Goal: Book appointment/travel/reservation

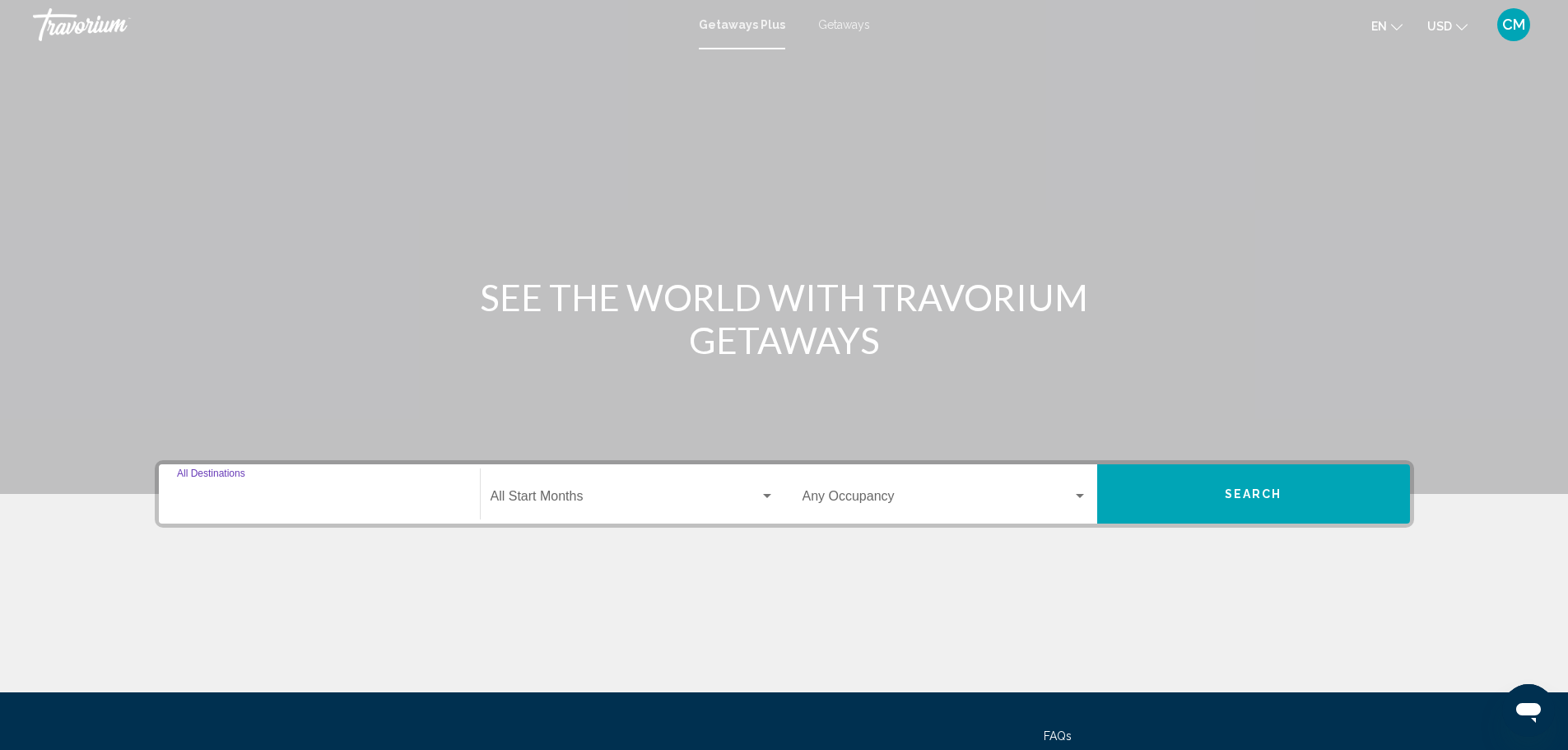
click at [180, 497] on input "Destination All Destinations" at bounding box center [319, 500] width 284 height 15
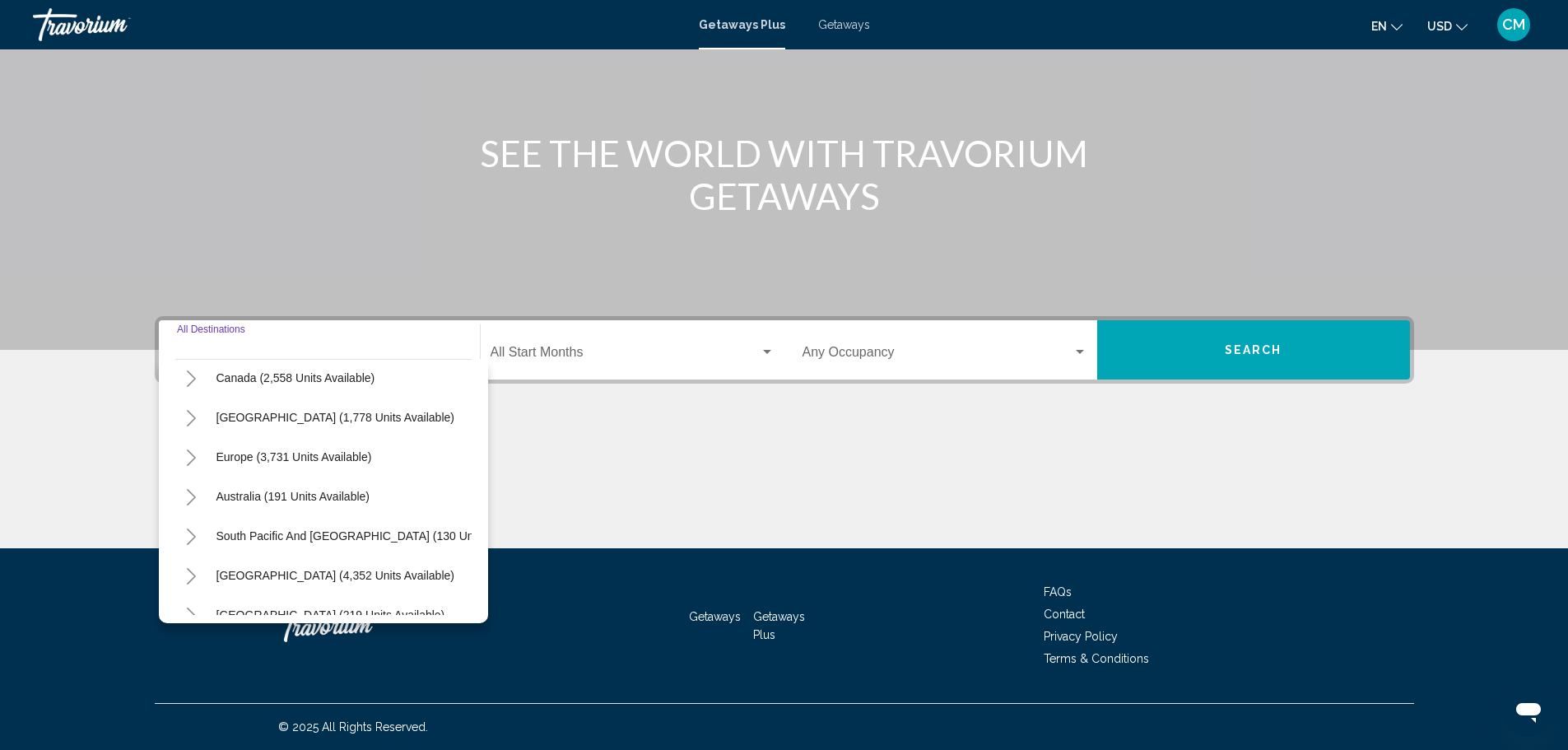
scroll to position [165, 0]
click at [265, 412] on button "Europe (3,731 units available)" at bounding box center [294, 420] width 172 height 38
type input "**********"
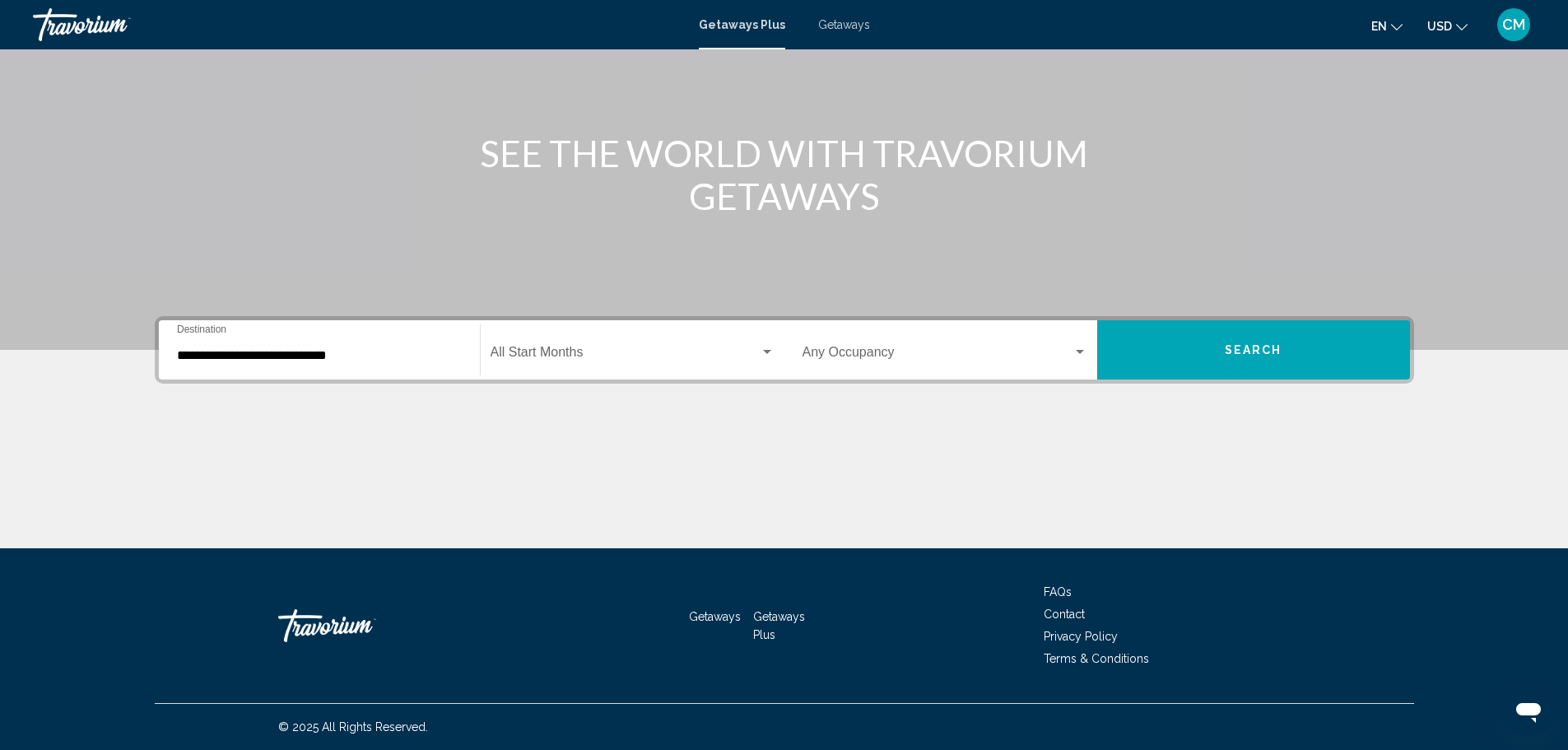
click at [519, 346] on div "Start Month All Start Months" at bounding box center [632, 350] width 283 height 52
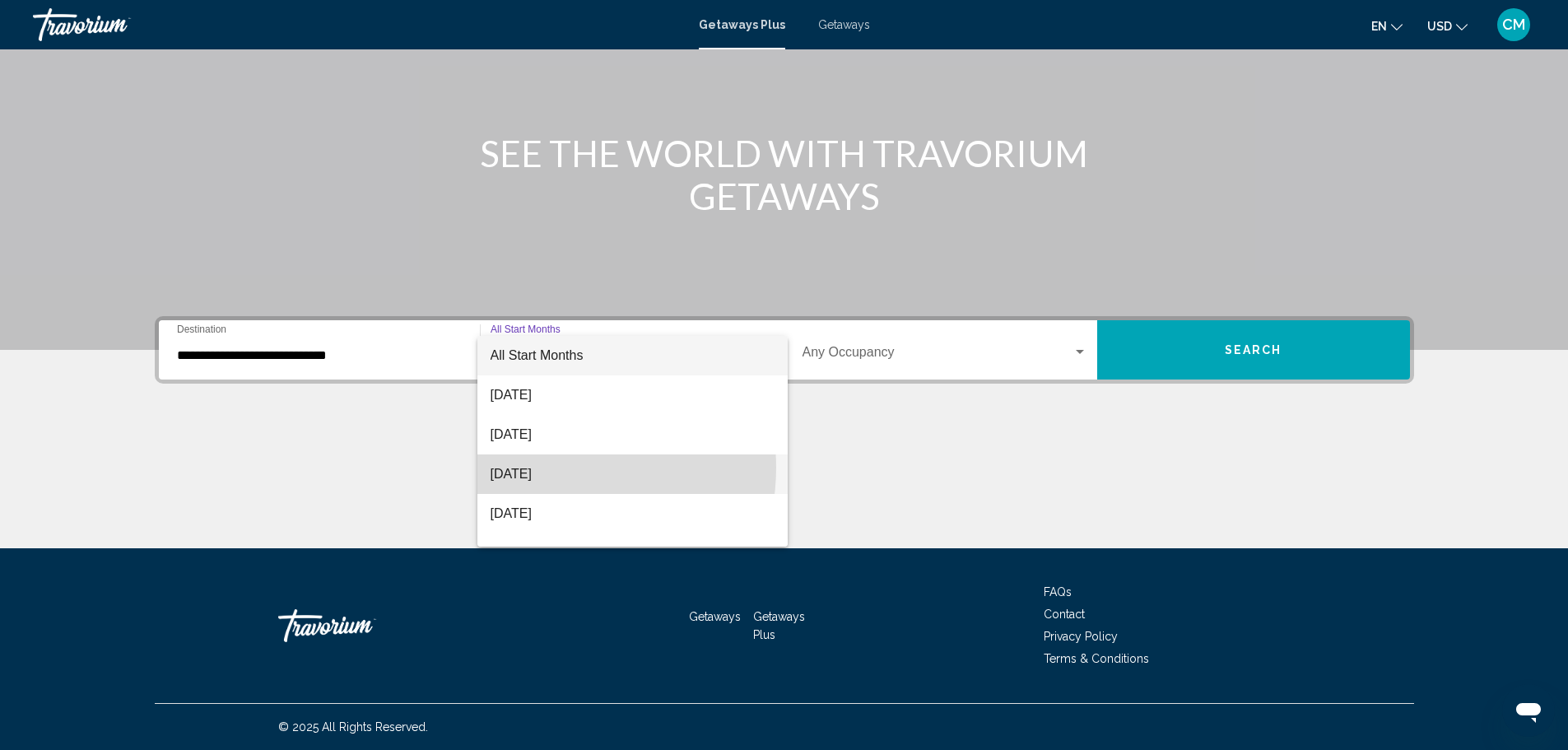
click at [550, 467] on span "[DATE]" at bounding box center [632, 474] width 283 height 40
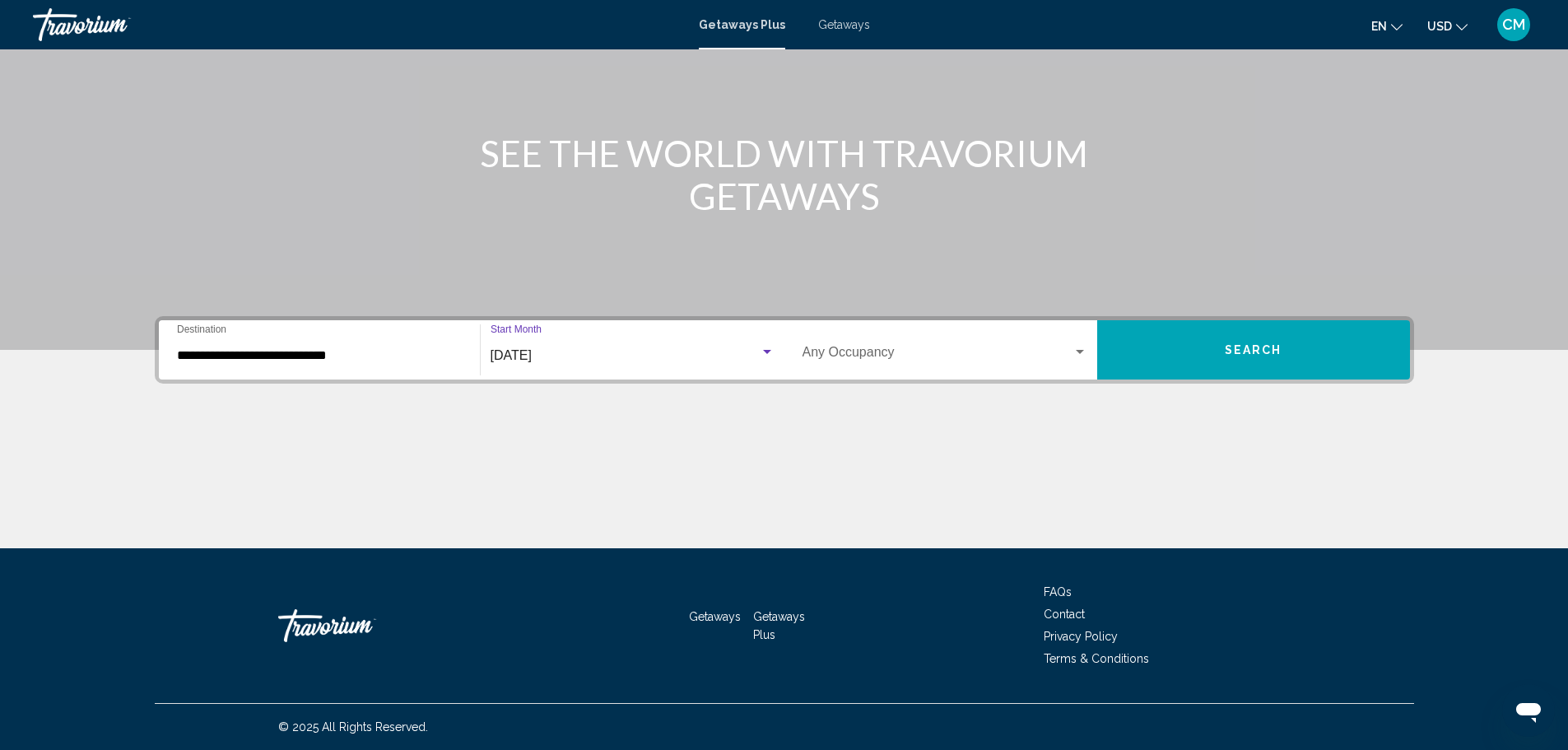
click at [811, 351] on span "Search widget" at bounding box center [937, 356] width 270 height 15
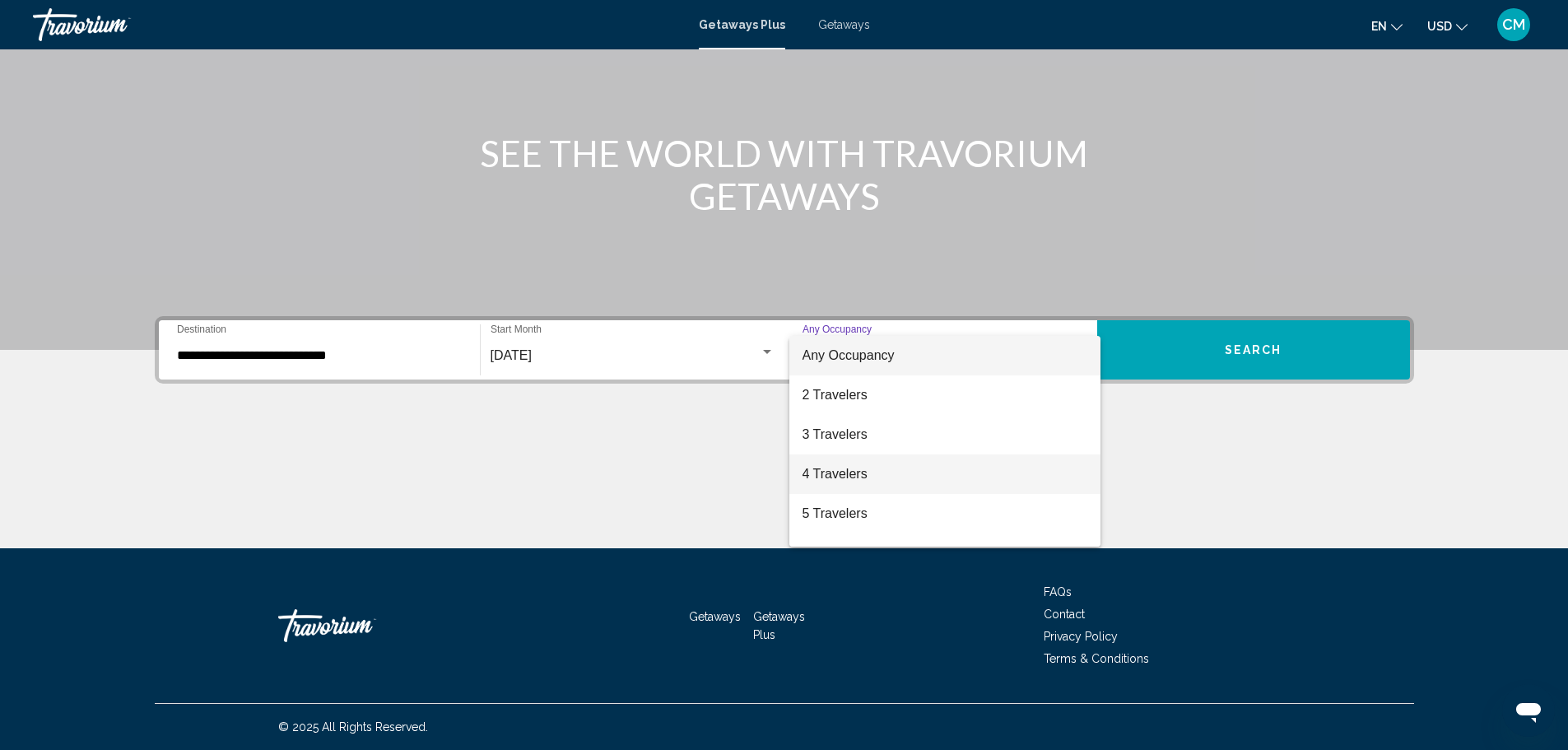
click at [838, 469] on span "4 Travelers" at bounding box center [945, 474] width 284 height 40
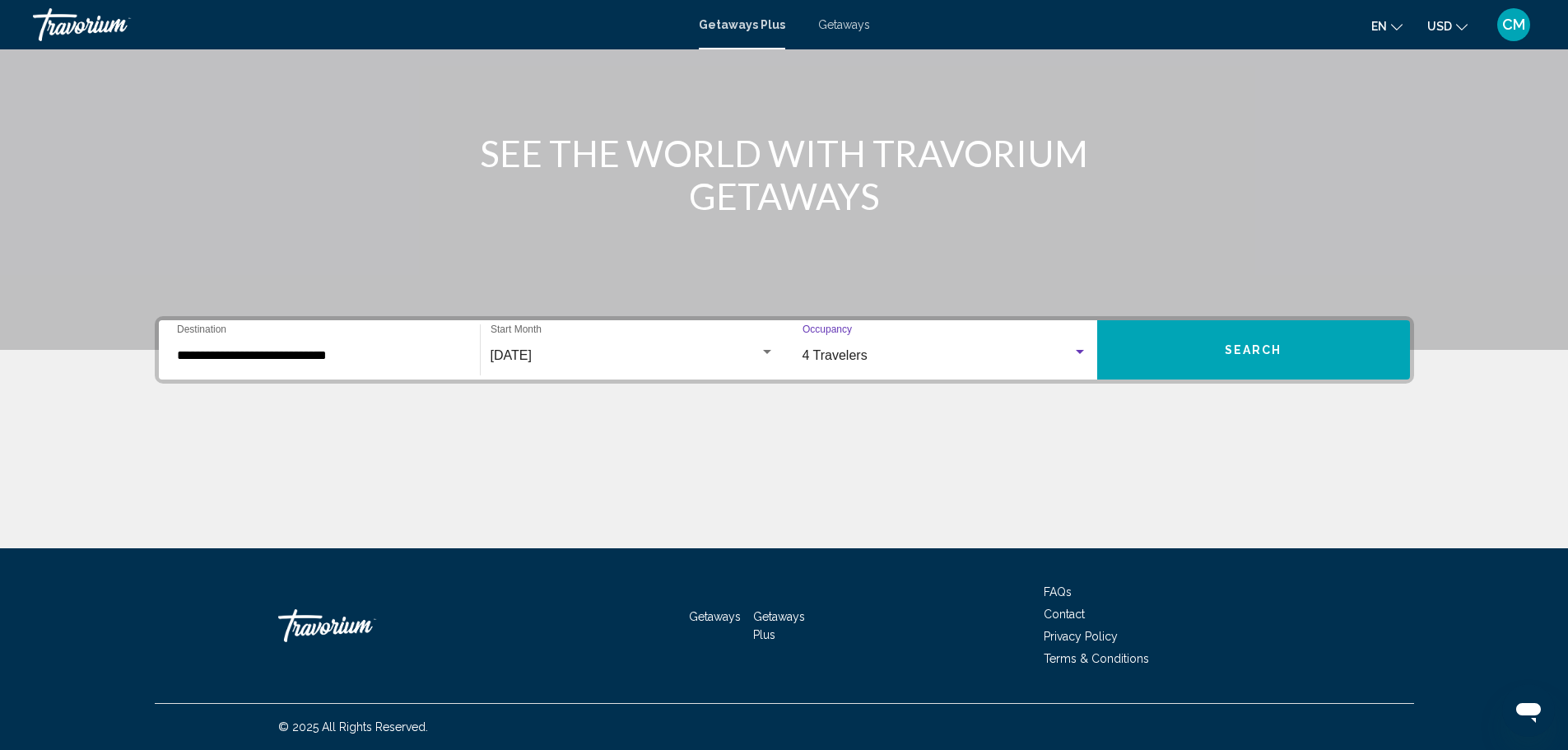
click at [1232, 344] on span "Search" at bounding box center [1253, 351] width 57 height 13
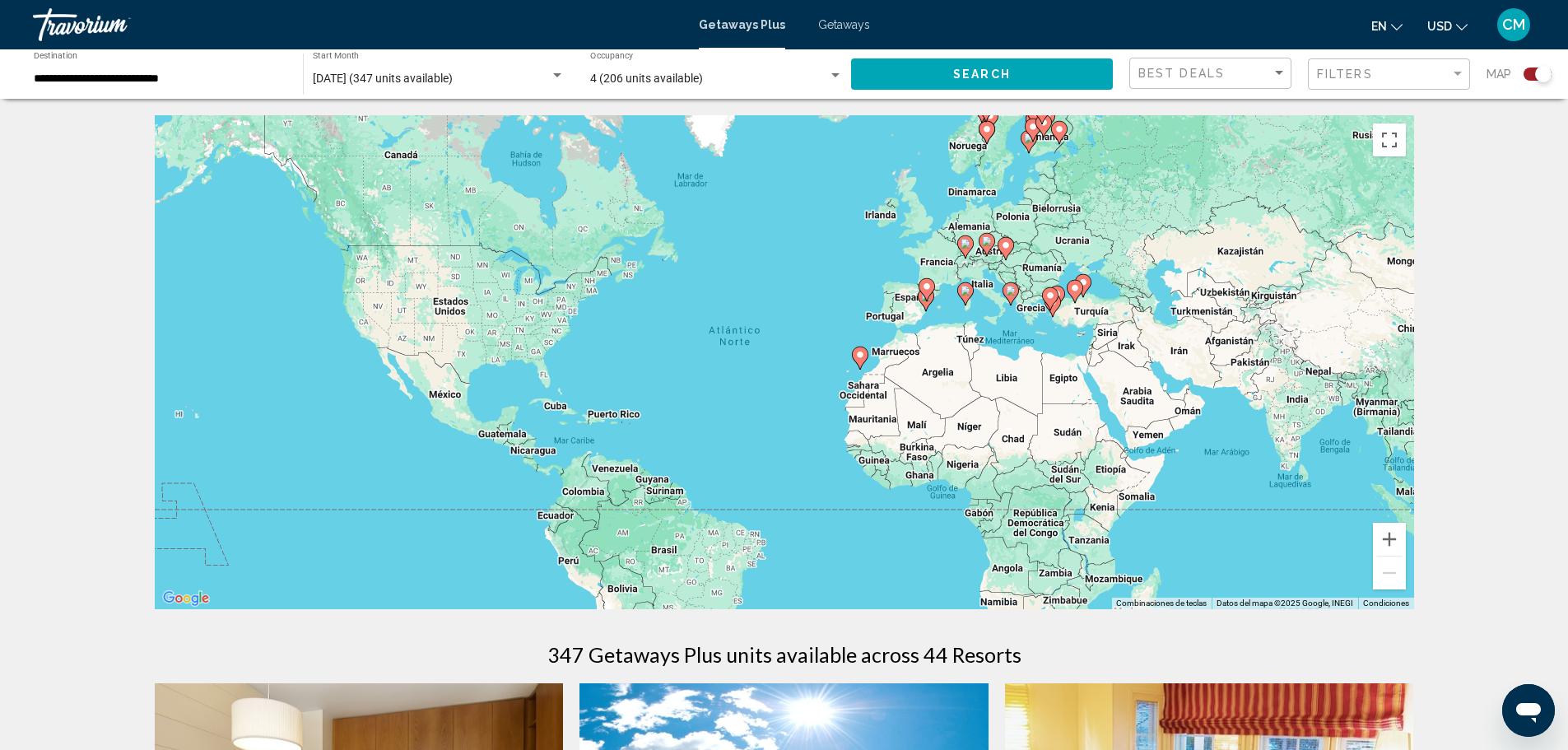
click at [1031, 291] on div "Para activar la función de arrastrar con el teclado, presiona Alt + Intro. Una …" at bounding box center [784, 362] width 1259 height 494
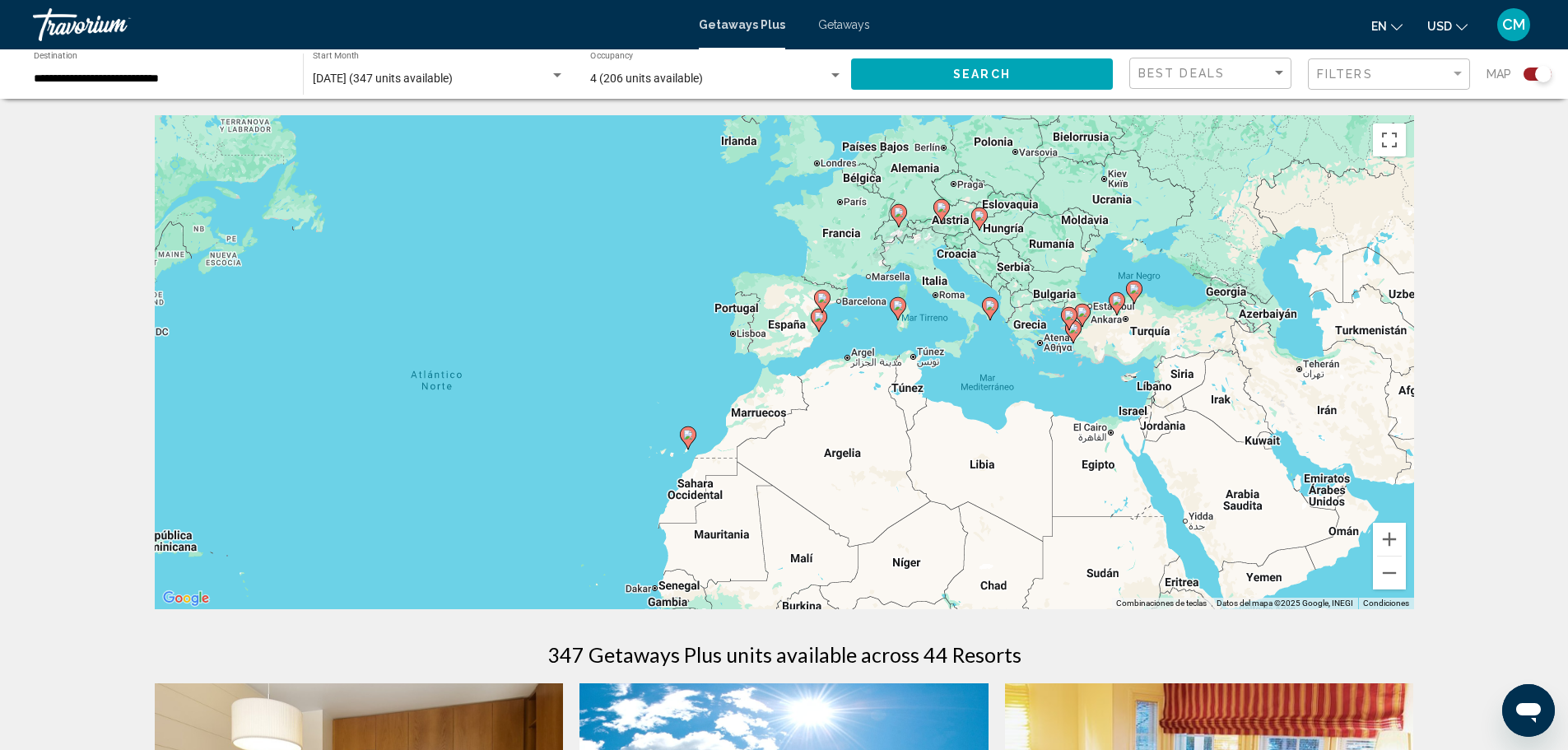
click at [1031, 291] on div "Para activar la función de arrastrar con el teclado, presiona Alt + Intro. Una …" at bounding box center [784, 362] width 1259 height 494
click at [1026, 308] on div "Para activar la función de arrastrar con el teclado, presiona Alt + Intro. Una …" at bounding box center [784, 362] width 1259 height 494
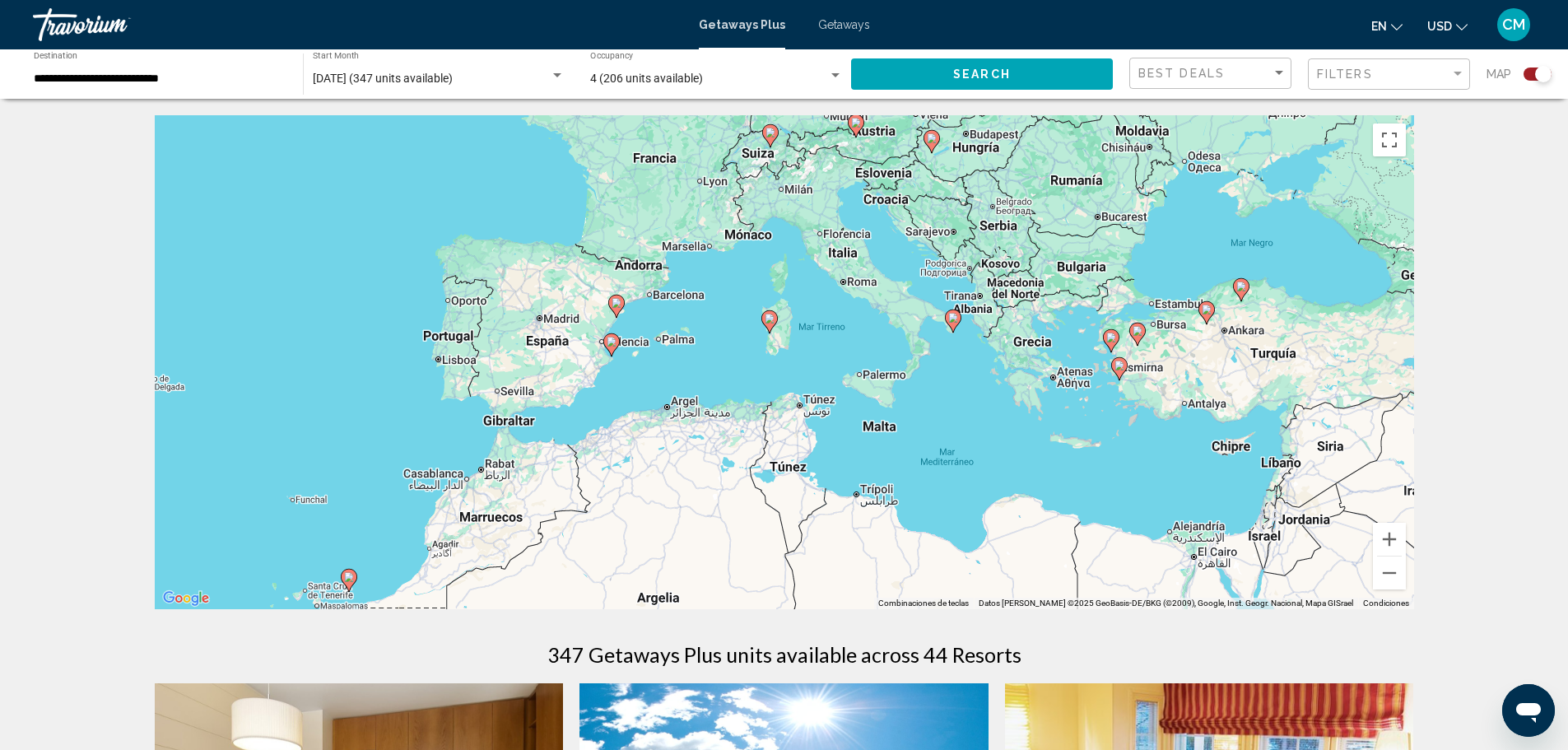
click at [954, 319] on image "Main content" at bounding box center [953, 318] width 9 height 9
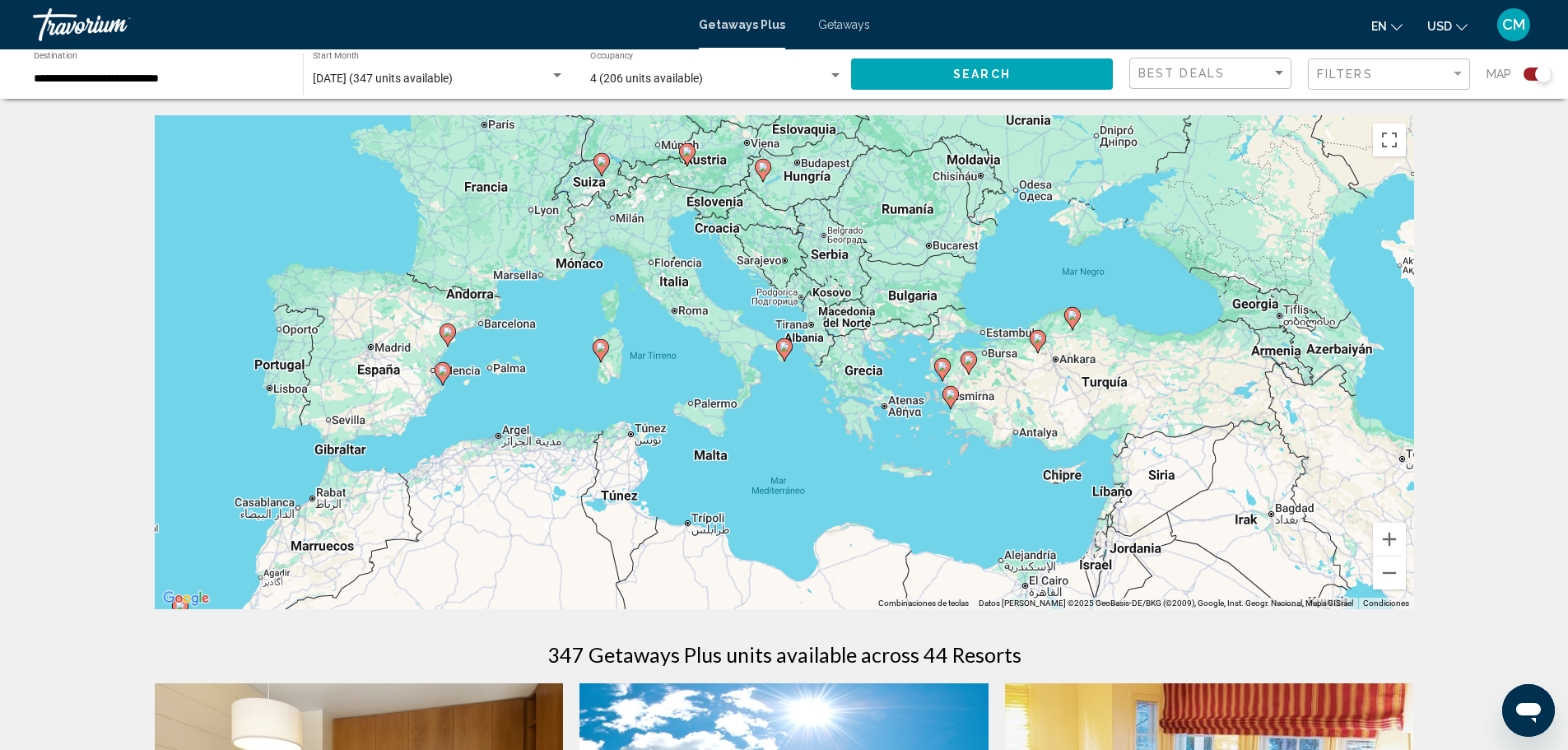
click at [954, 319] on div "Para activar la función de arrastrar con el teclado, presiona Alt + Intro. Una …" at bounding box center [784, 362] width 1259 height 494
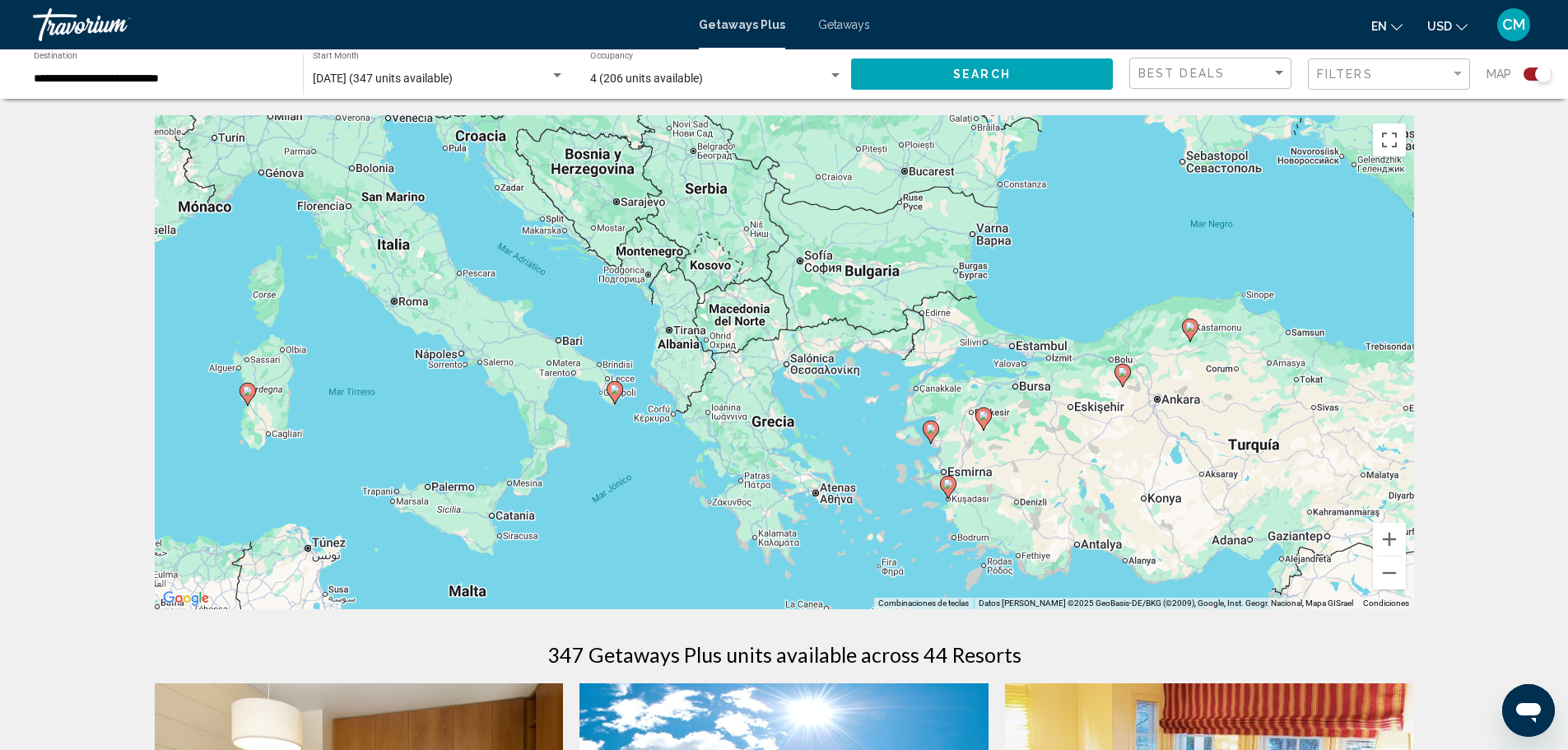
click at [622, 395] on gmp-advanced-marker "Main content" at bounding box center [614, 393] width 16 height 24
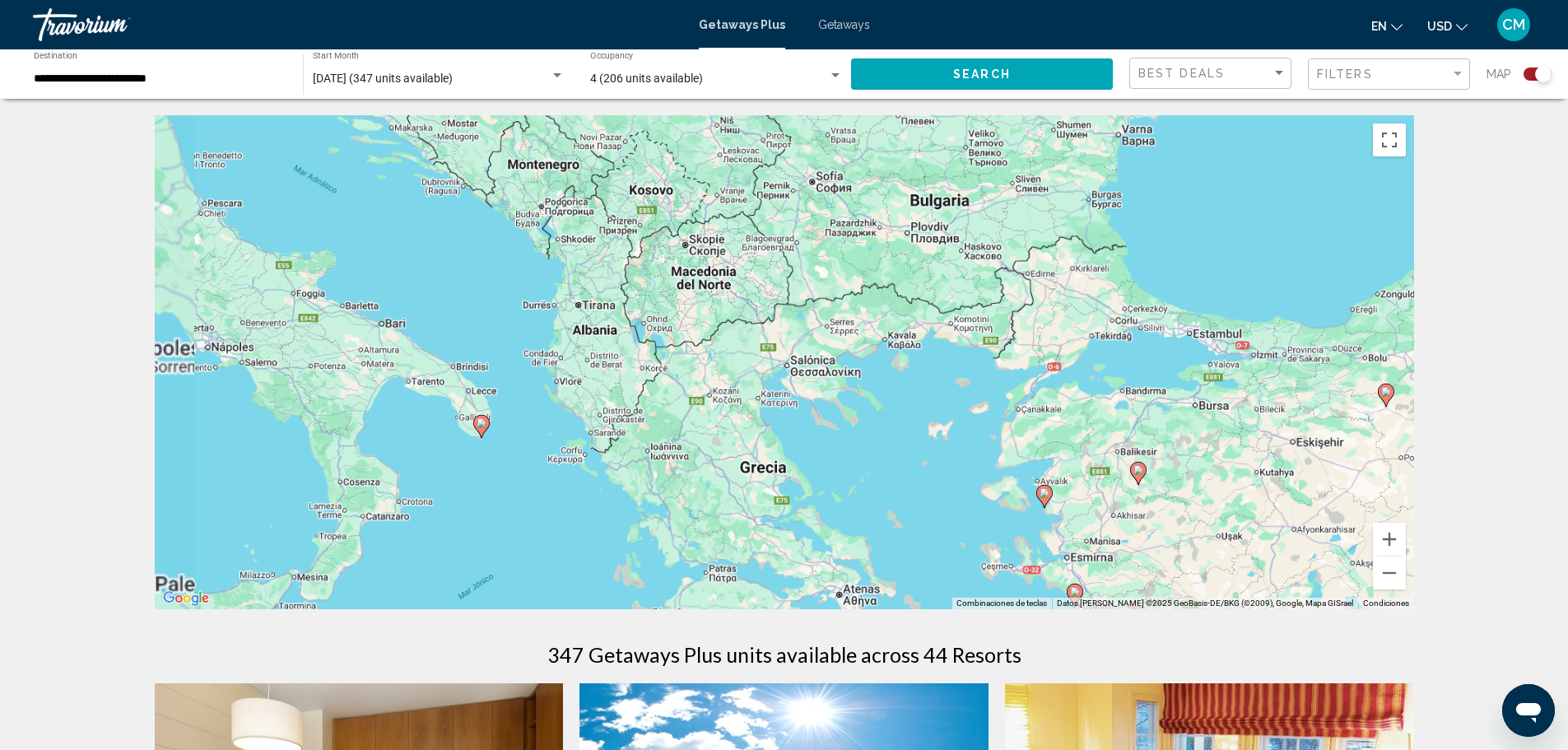
click at [622, 395] on div "Para activar la función de arrastrar con el teclado, presiona Alt + Intro. Una …" at bounding box center [784, 362] width 1259 height 494
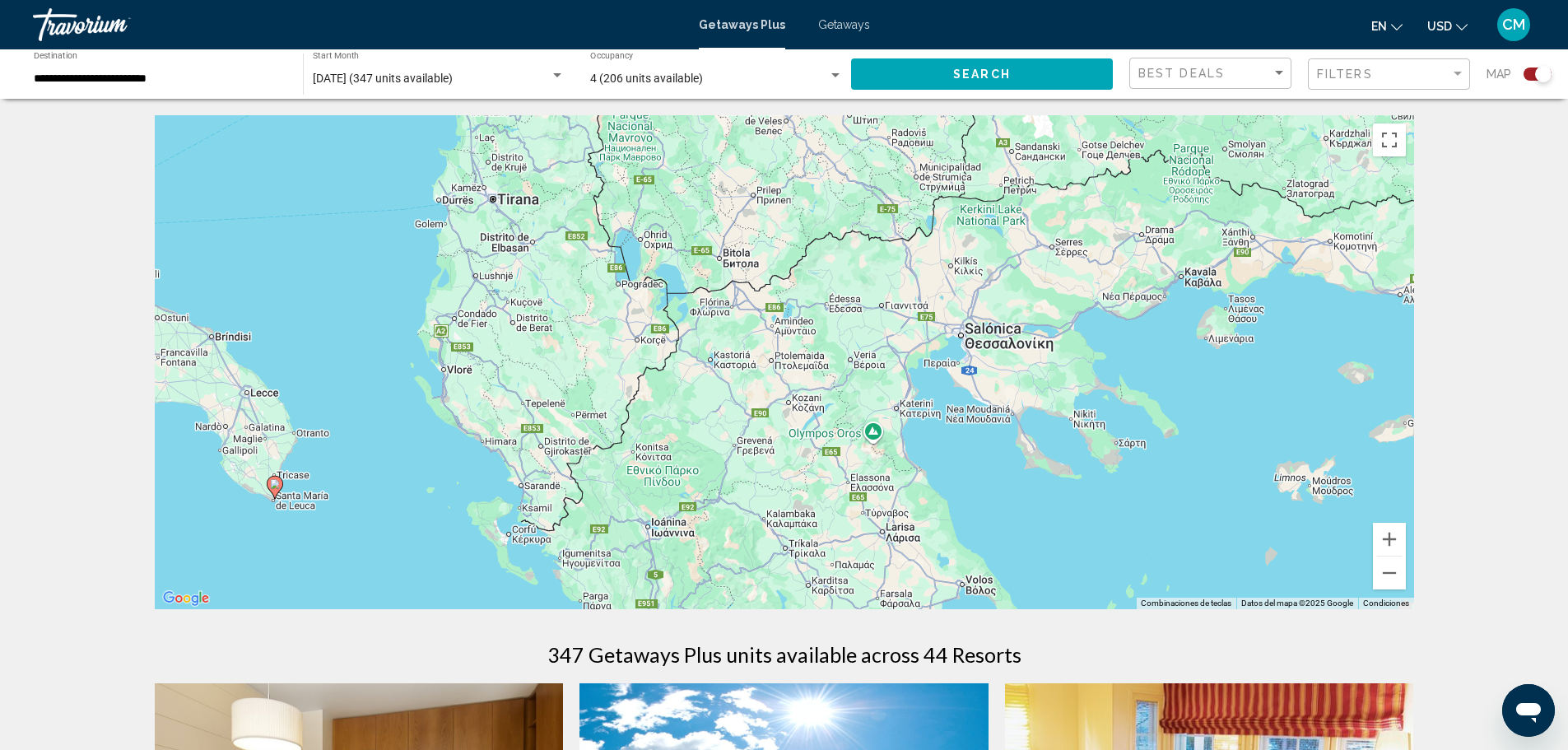
click at [277, 485] on image "Main content" at bounding box center [275, 484] width 9 height 9
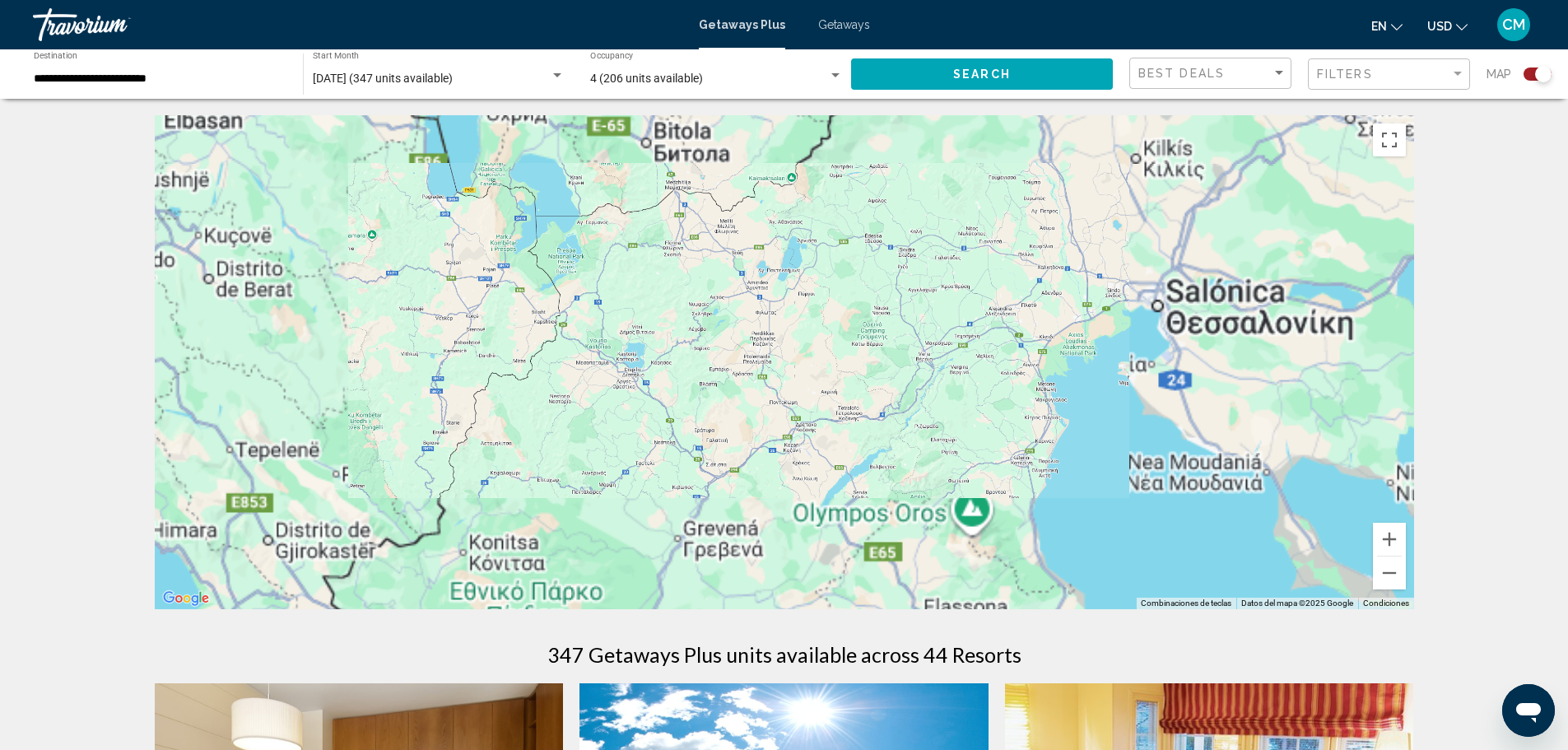
click at [277, 485] on div "Para activar la función de arrastrar con el teclado, presiona Alt + Intro. Una …" at bounding box center [784, 362] width 1259 height 494
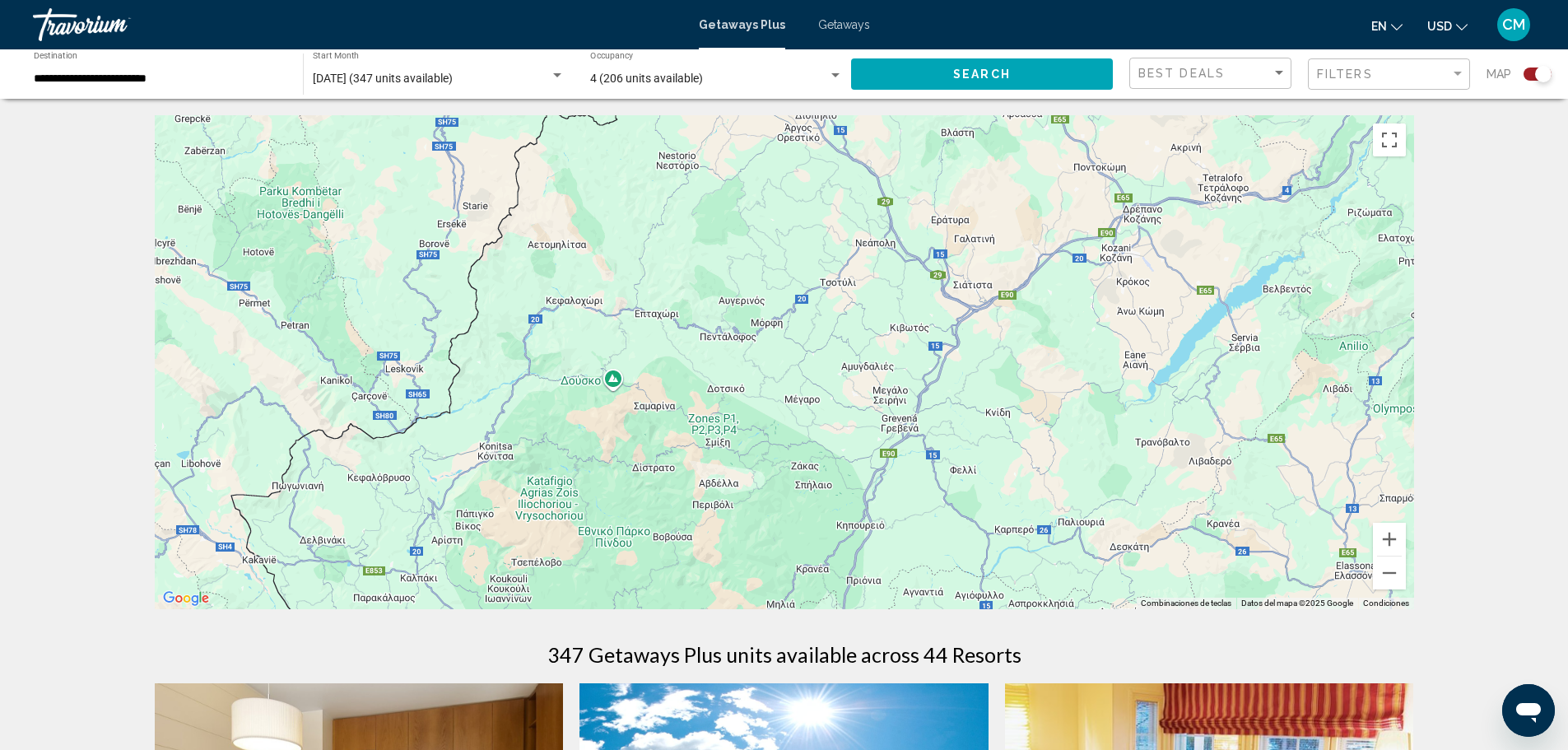
drag, startPoint x: 270, startPoint y: 487, endPoint x: 228, endPoint y: 302, distance: 189.7
click at [228, 302] on div "Para activar la función de arrastrar con el teclado, presiona Alt + Intro. Una …" at bounding box center [784, 362] width 1259 height 494
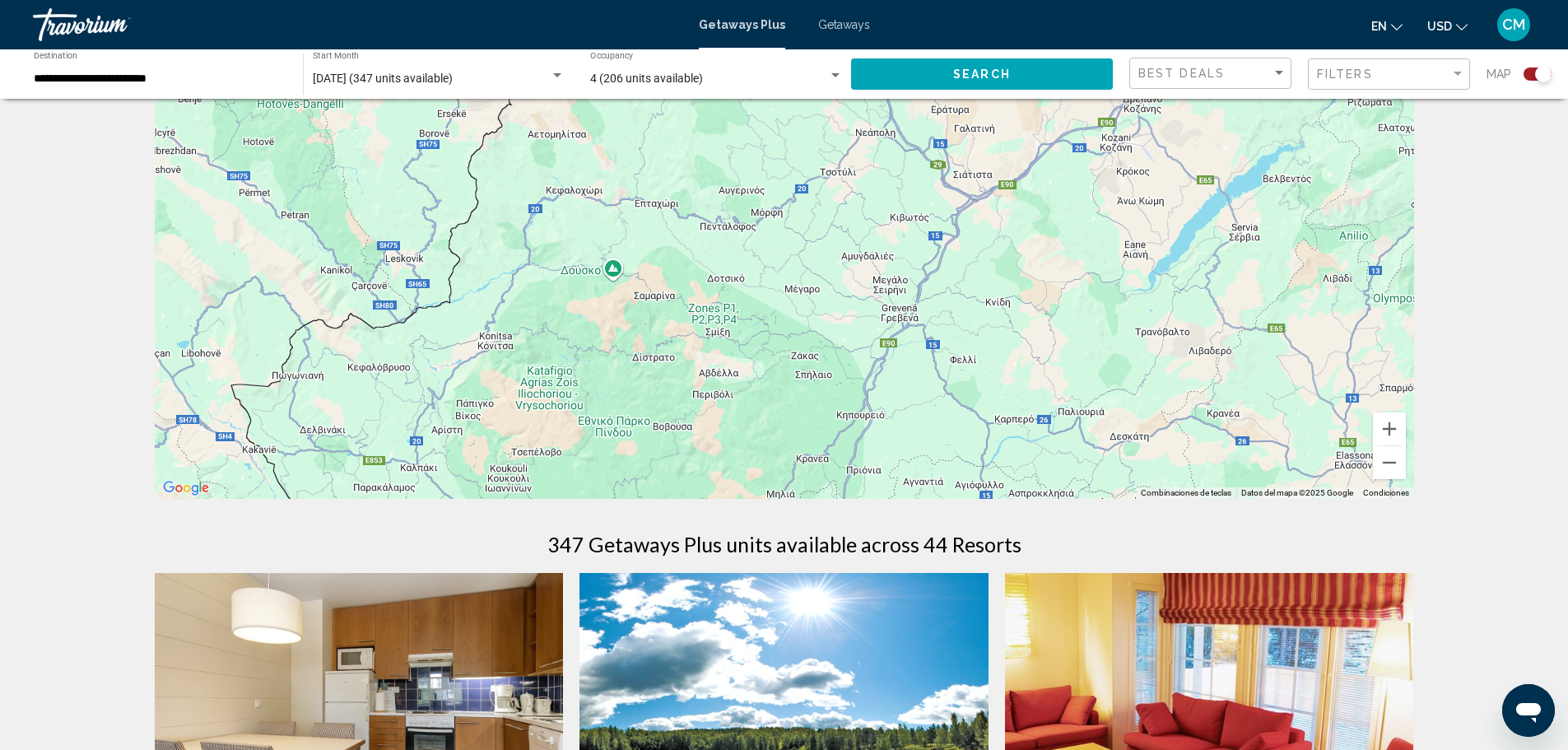
scroll to position [82, 0]
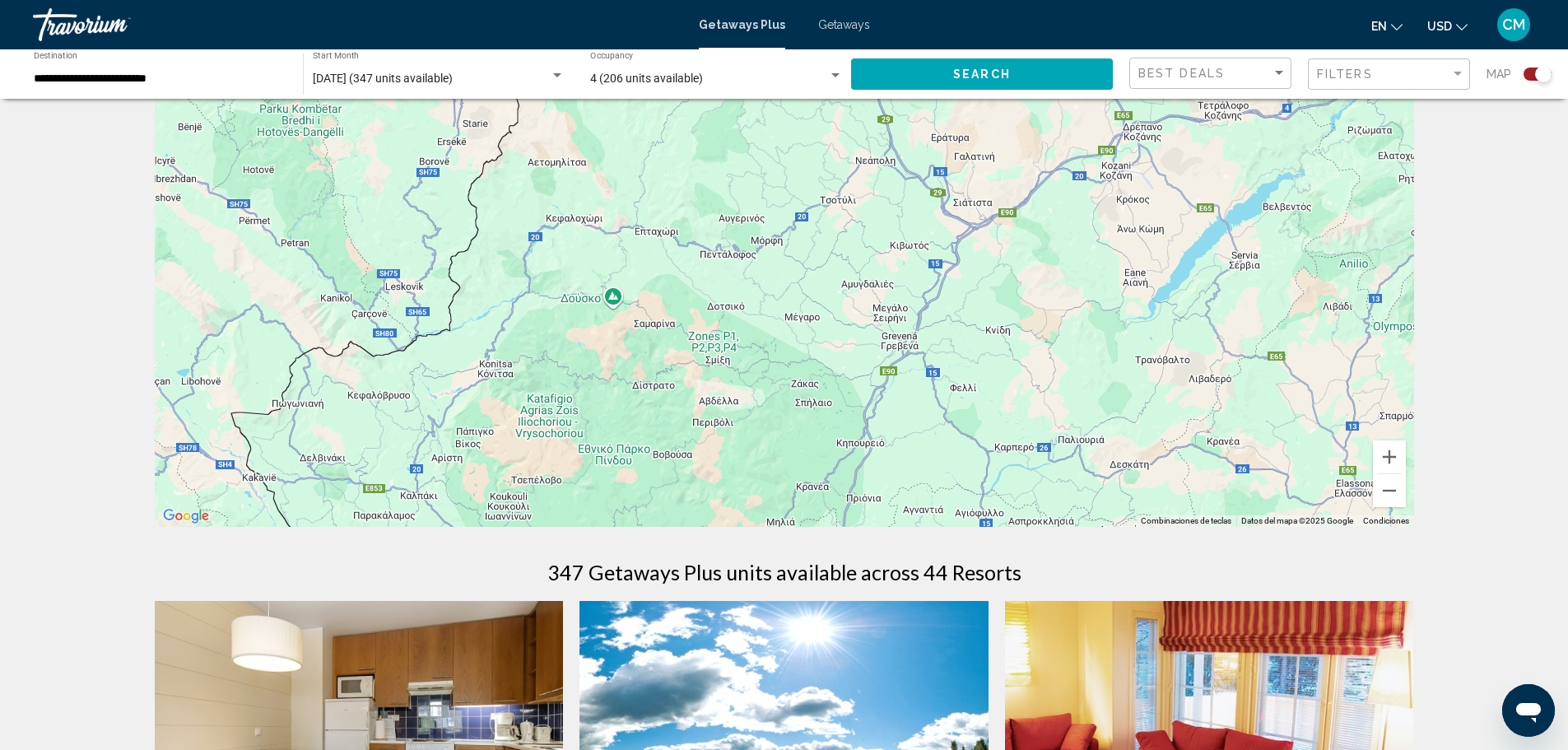
click at [572, 428] on div "Para activar la función de arrastrar con el teclado, presiona Alt + Intro. Una …" at bounding box center [784, 280] width 1259 height 494
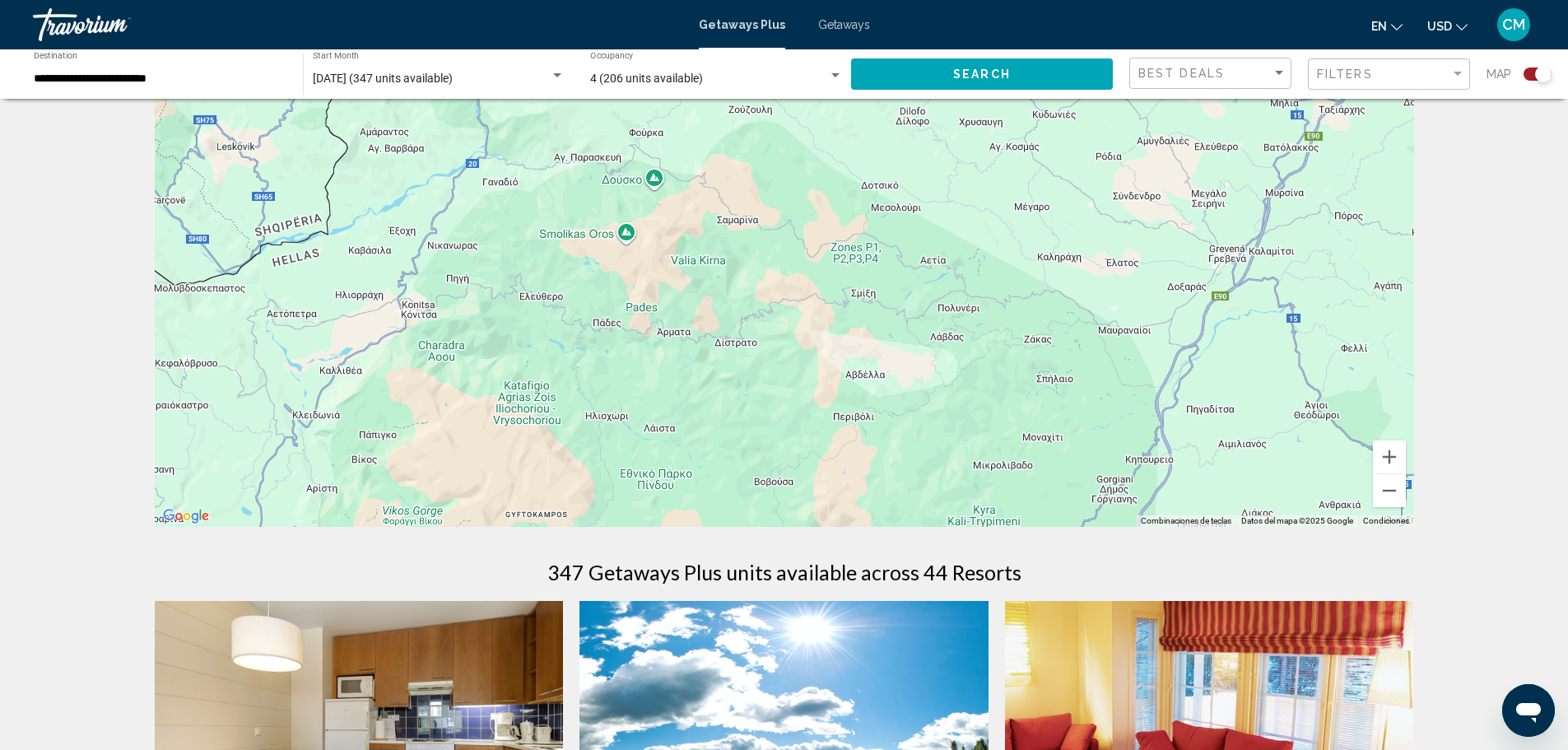
click at [572, 428] on div "Main content" at bounding box center [784, 280] width 1259 height 494
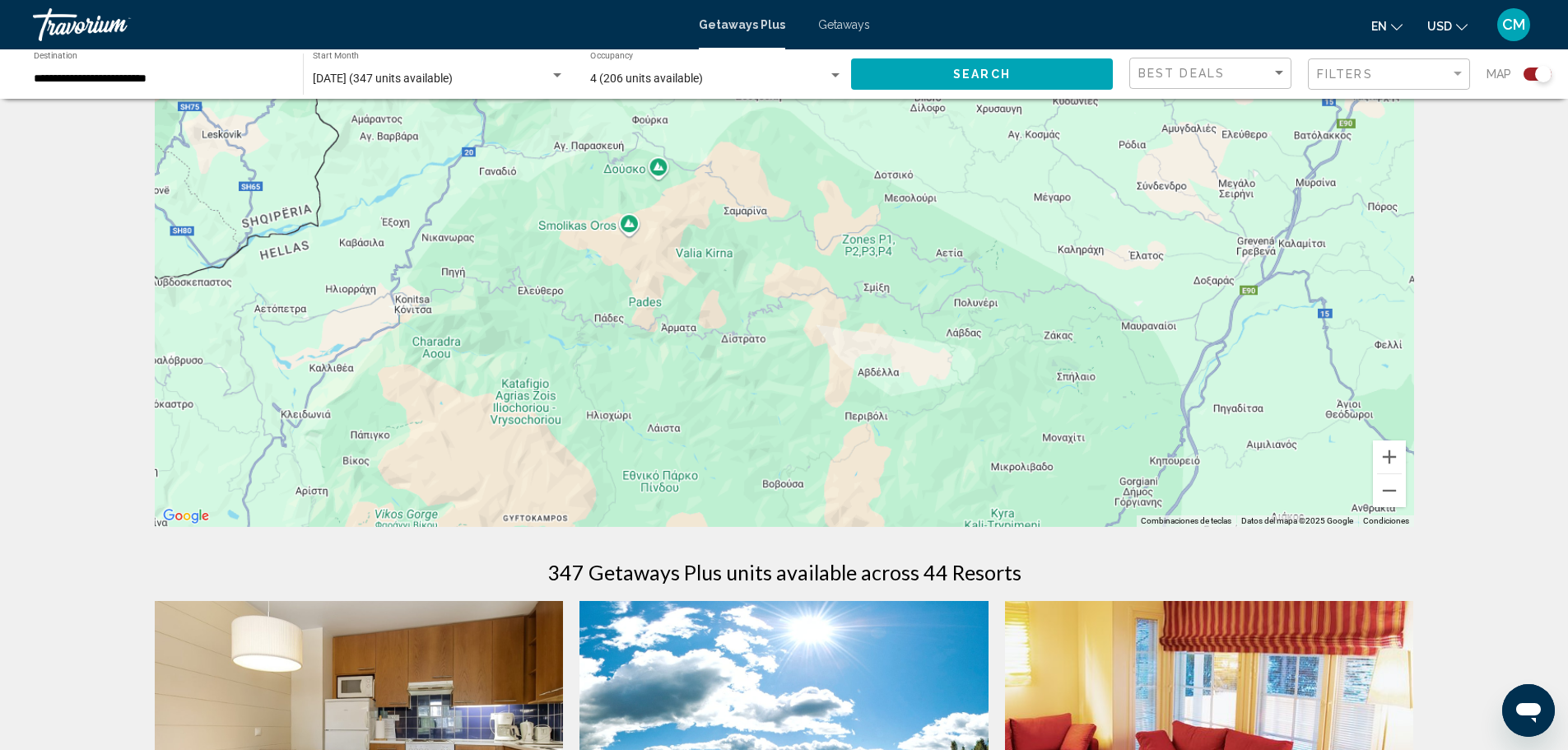
click at [572, 428] on div "Main content" at bounding box center [784, 280] width 1259 height 494
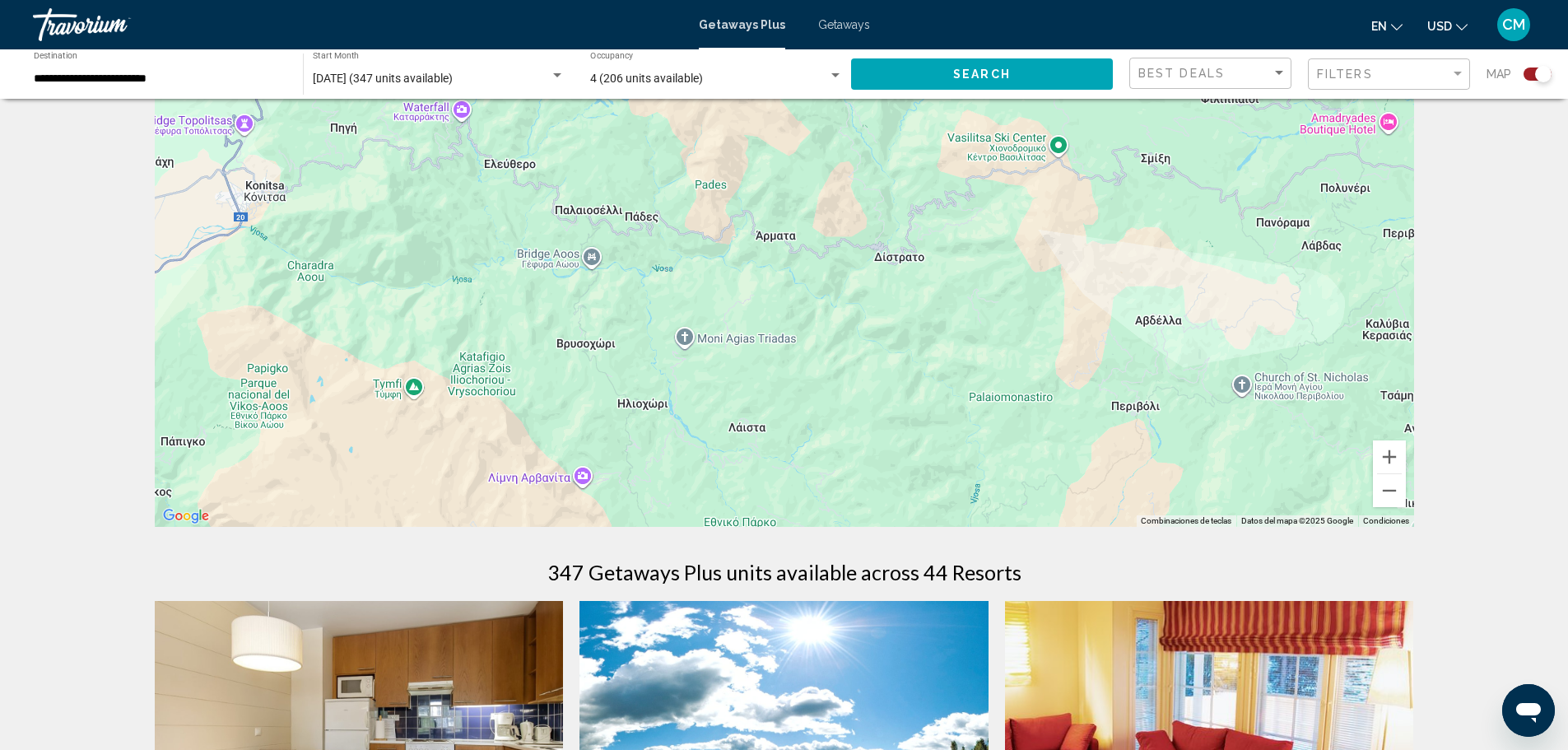
click at [572, 428] on div "Main content" at bounding box center [784, 280] width 1259 height 494
click at [1381, 486] on button "Alejar" at bounding box center [1389, 490] width 33 height 33
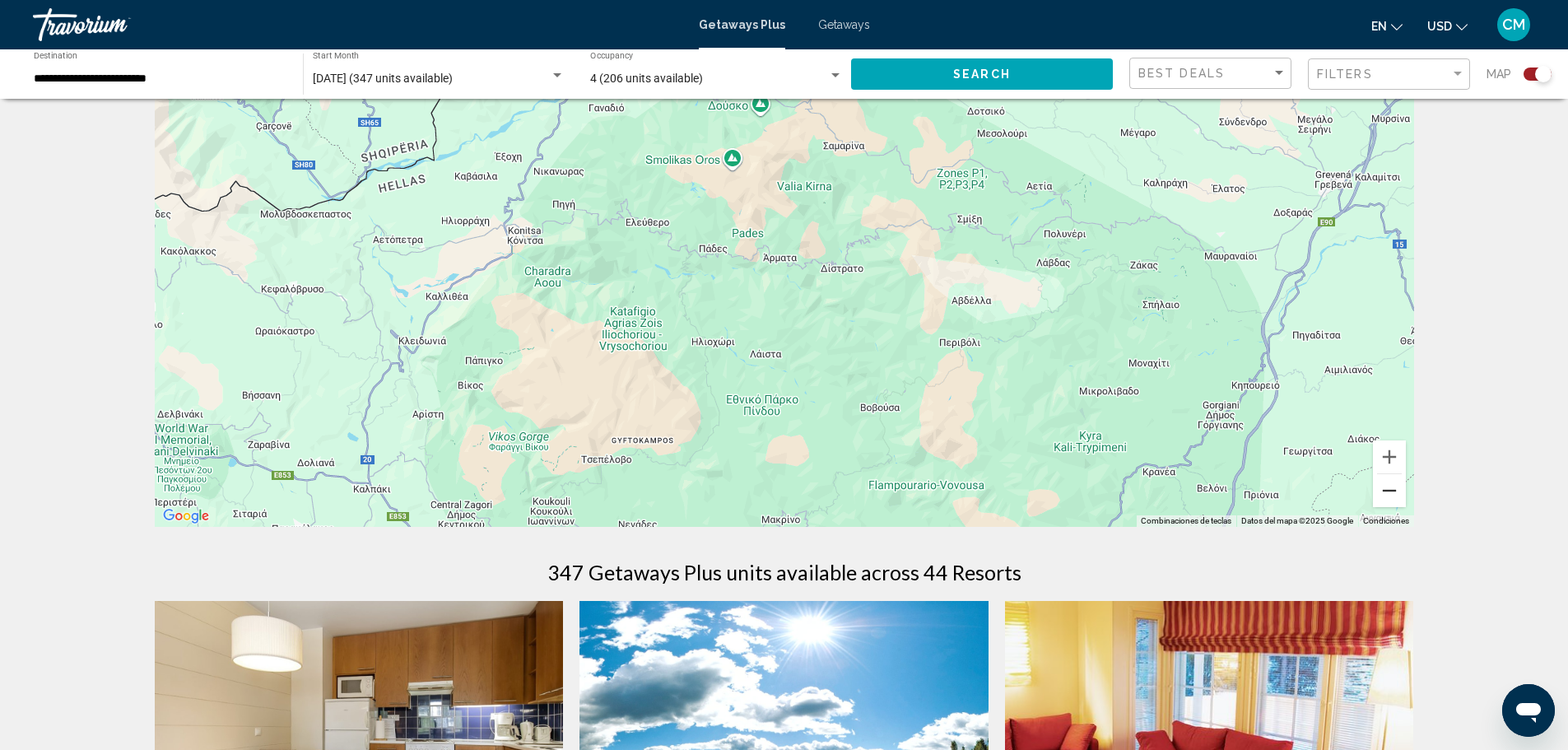
click at [1381, 486] on button "Alejar" at bounding box center [1389, 490] width 33 height 33
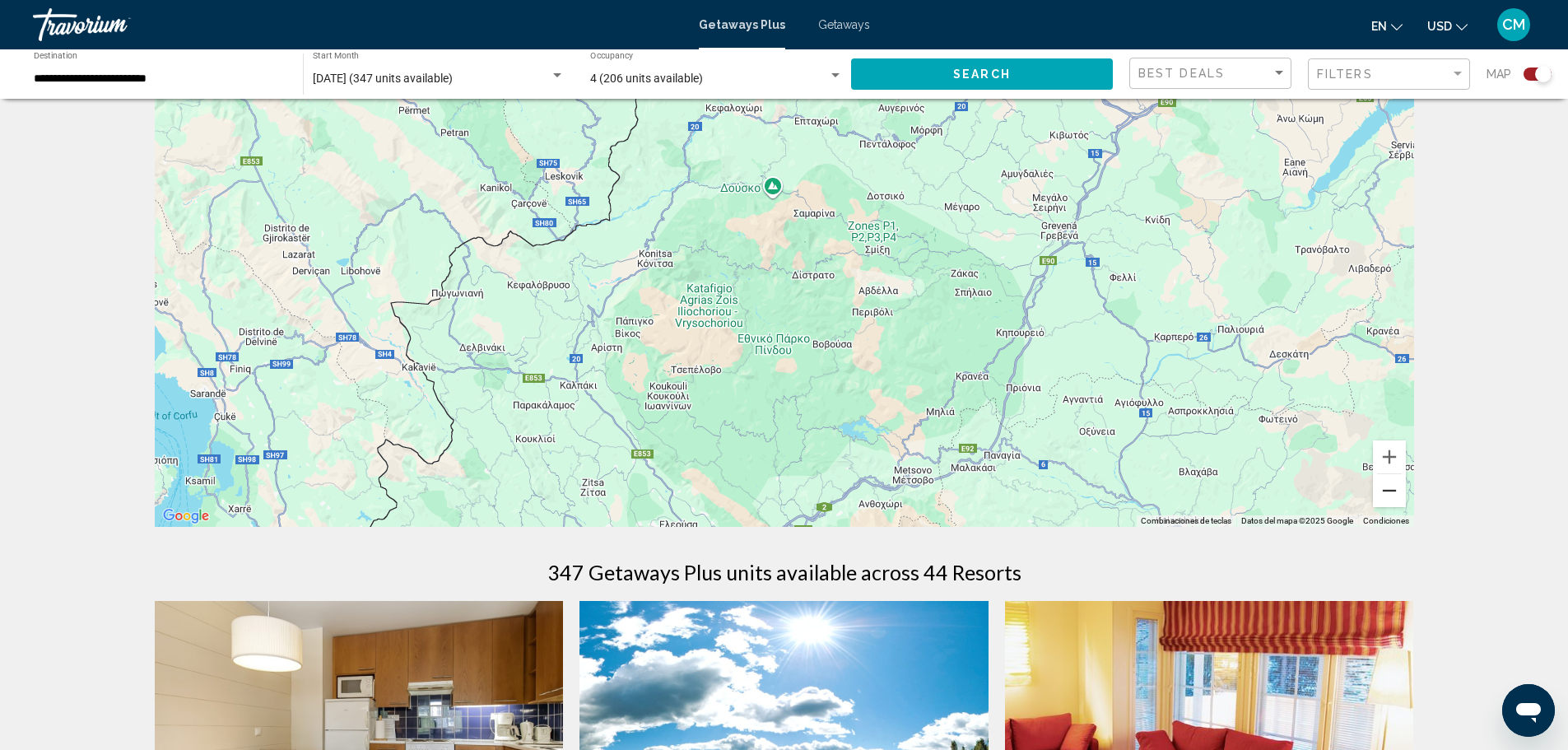
click at [1381, 486] on button "Alejar" at bounding box center [1389, 490] width 33 height 33
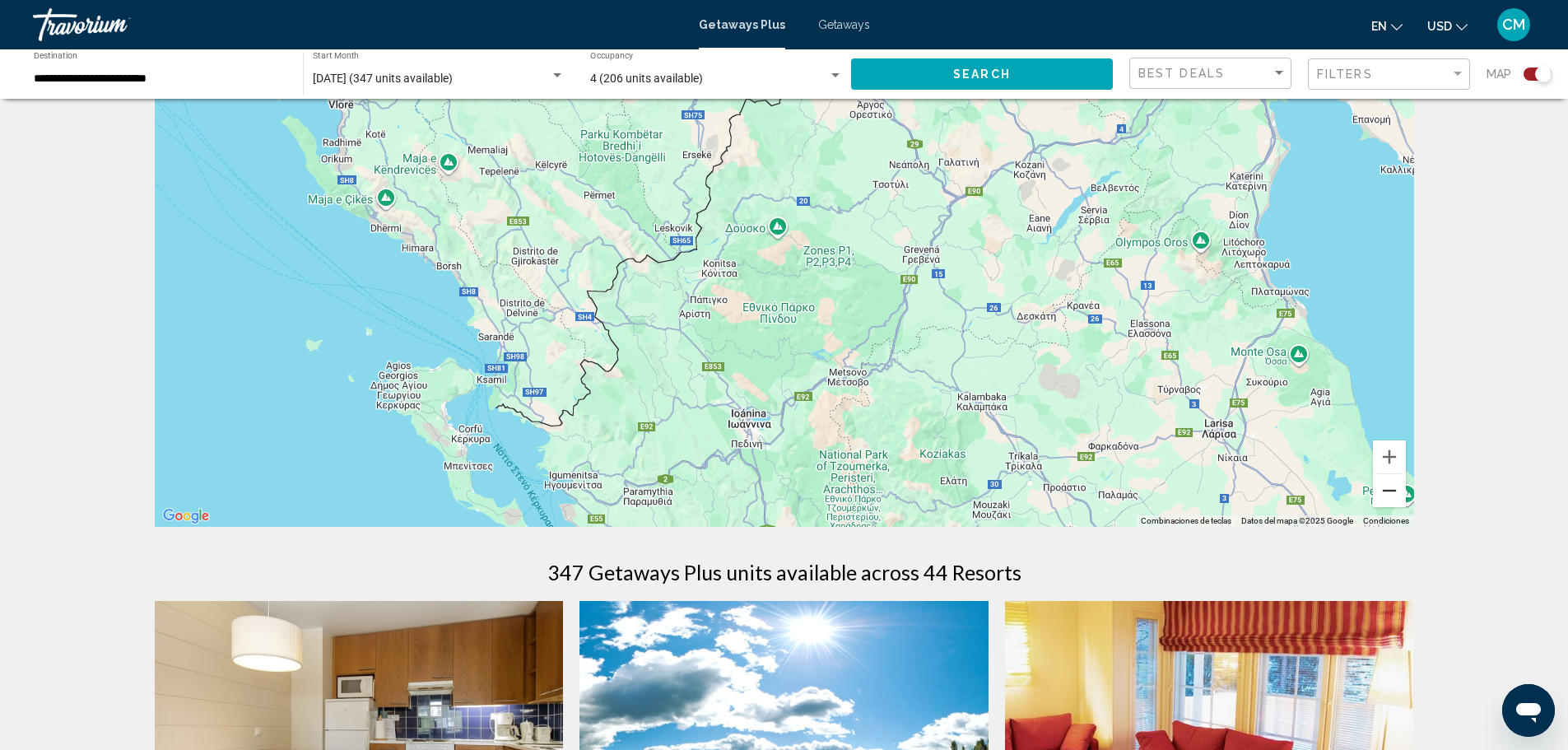
click at [1381, 486] on button "Alejar" at bounding box center [1389, 490] width 33 height 33
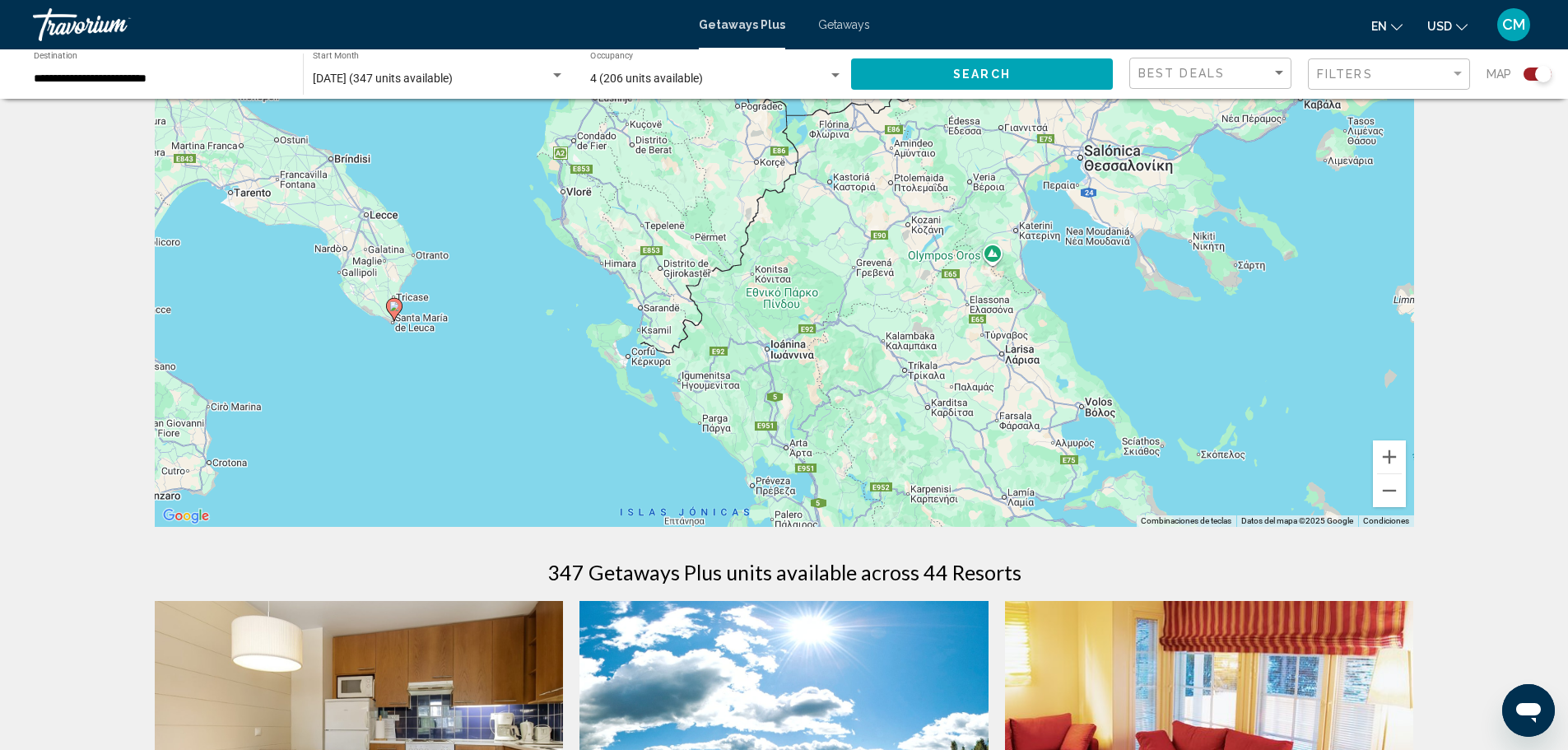
click at [395, 310] on image "Main content" at bounding box center [394, 306] width 9 height 9
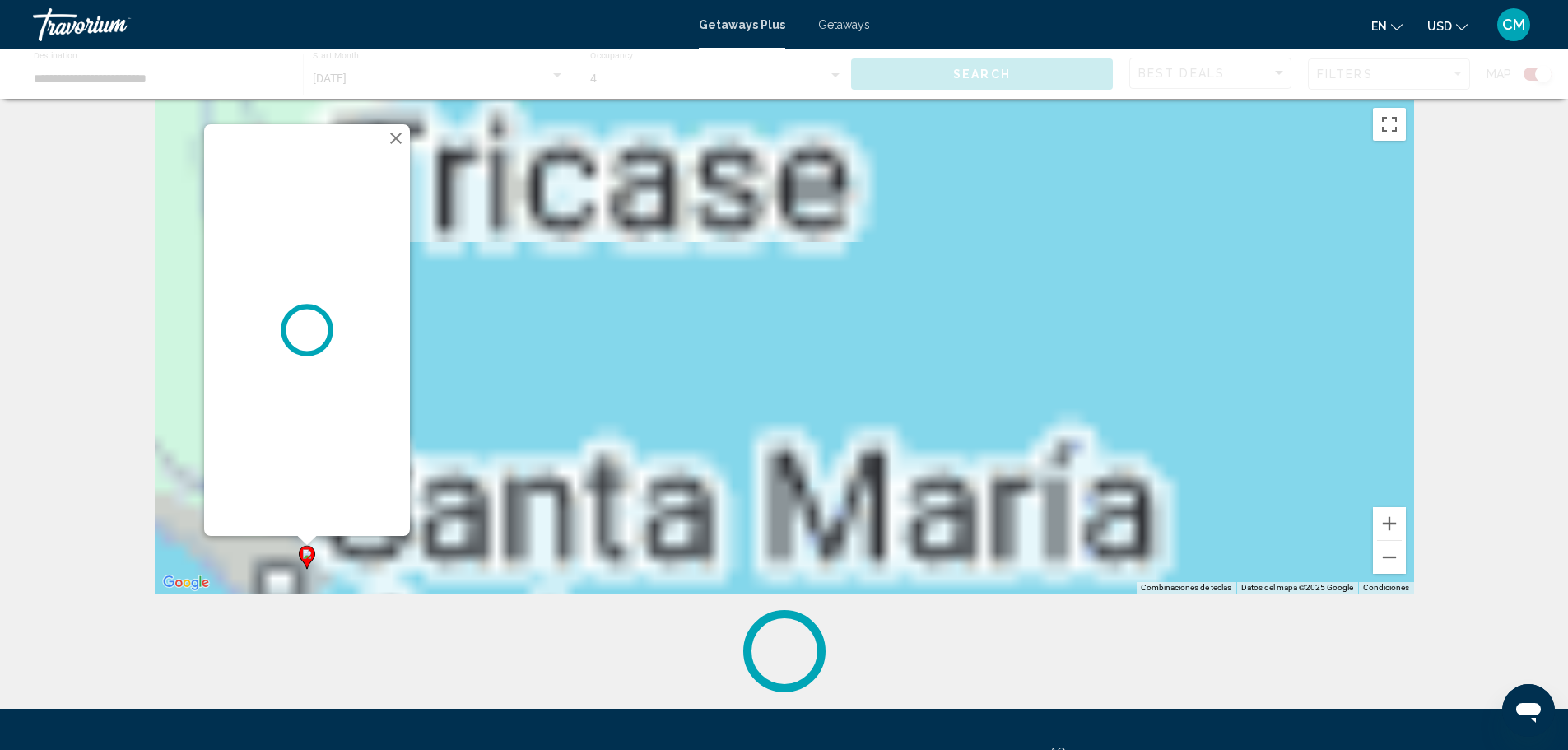
scroll to position [0, 0]
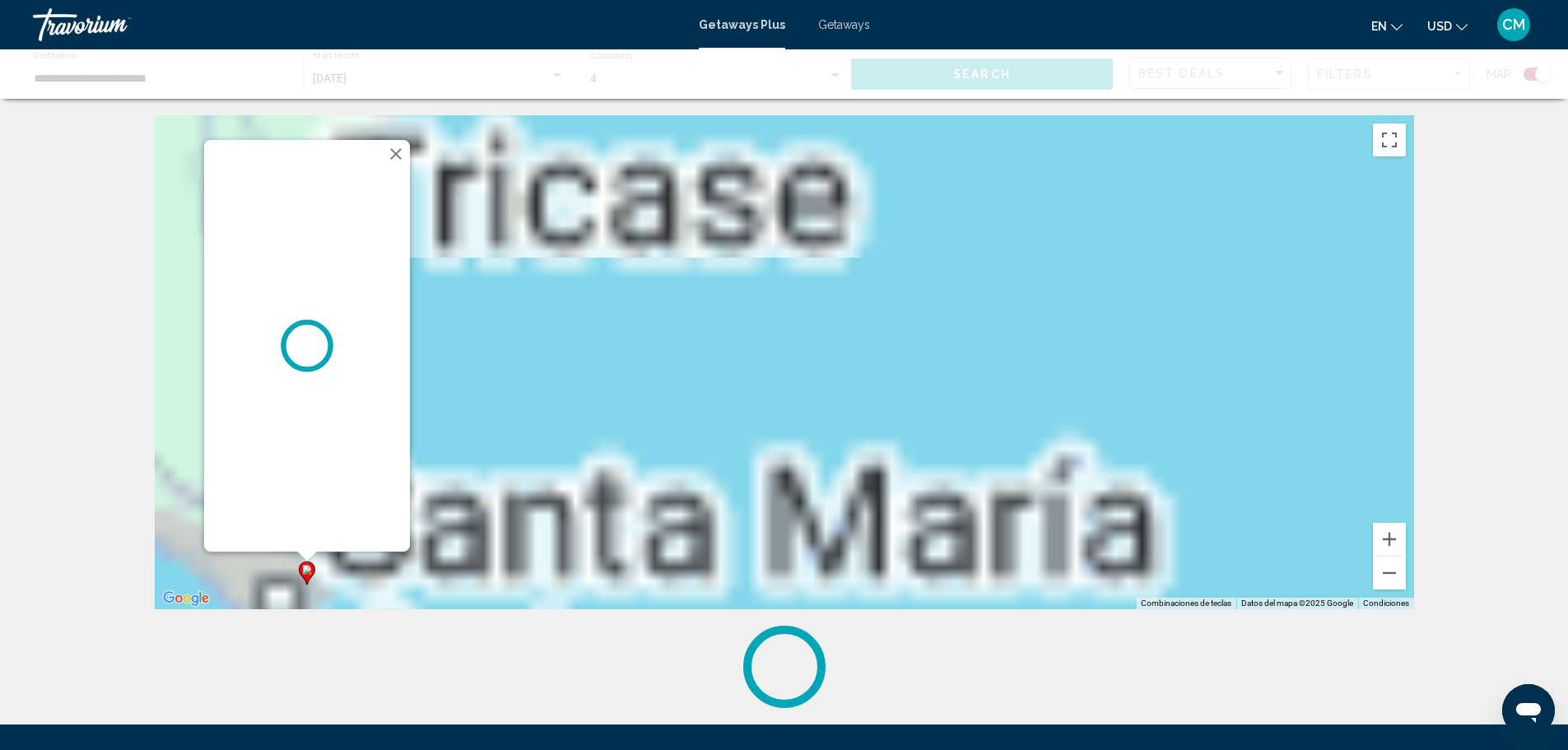
click at [395, 310] on div "Para activar la función de arrastrar con el teclado, presiona Alt + Intro. Una …" at bounding box center [784, 362] width 1259 height 494
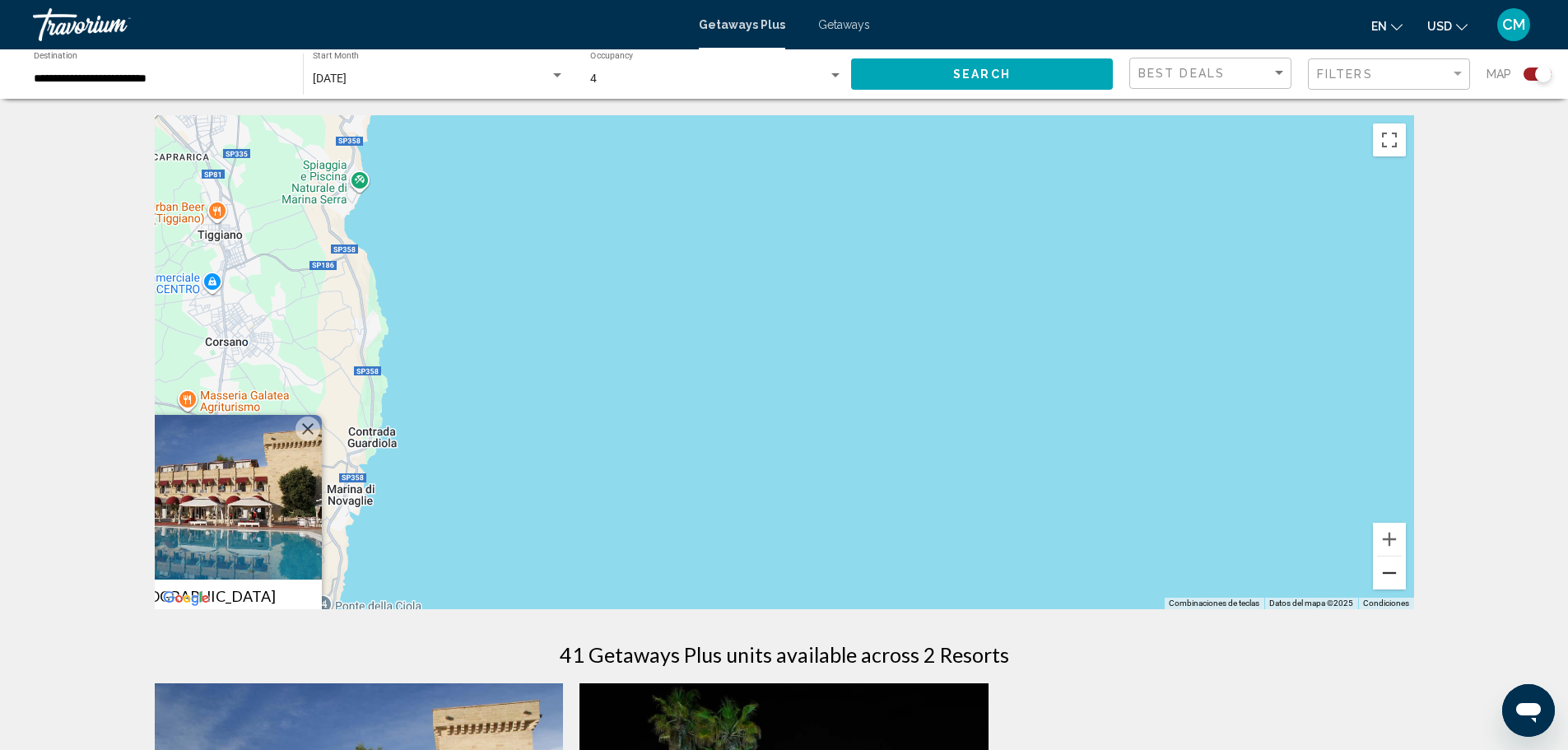
click at [1390, 573] on button "Alejar" at bounding box center [1389, 573] width 33 height 33
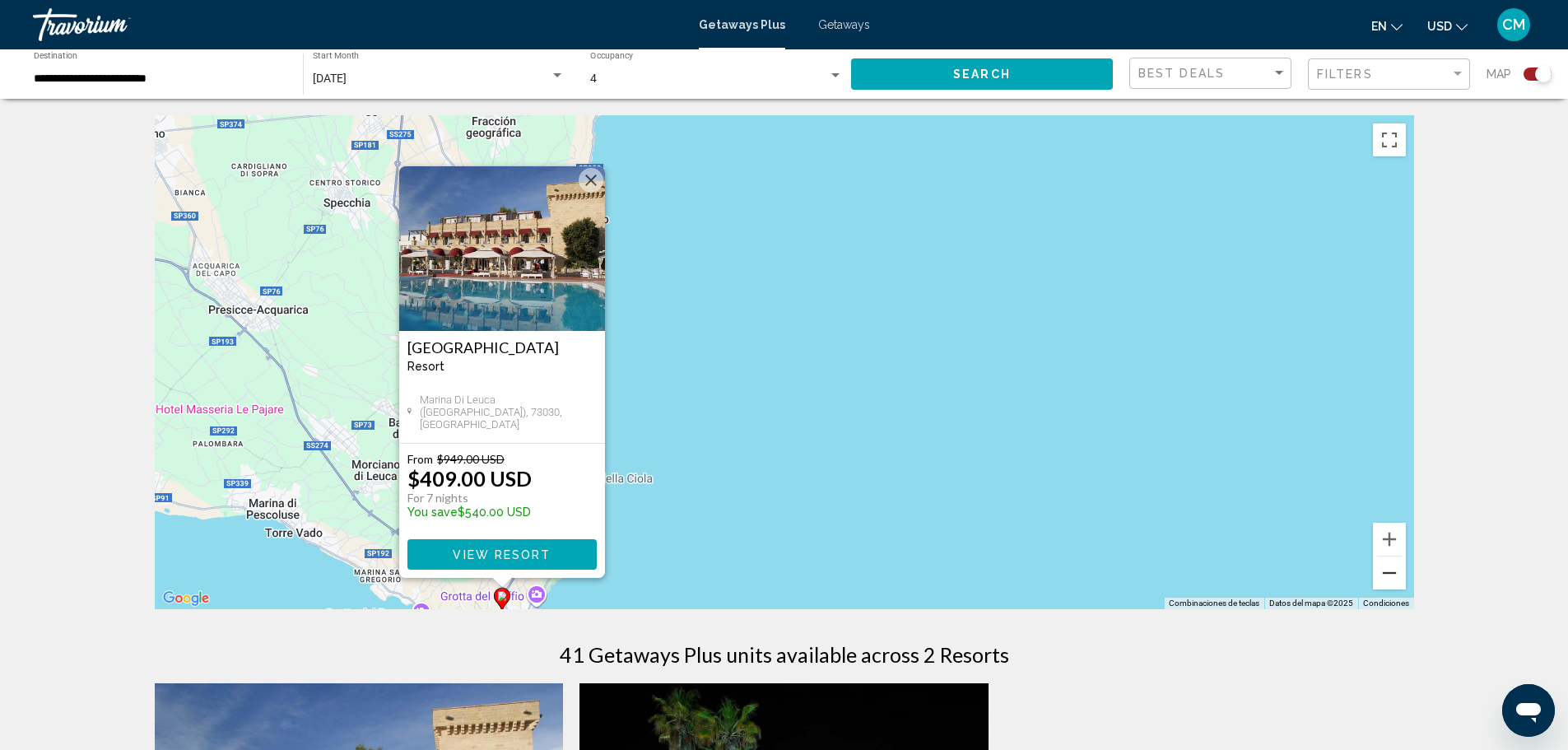
click at [1390, 573] on button "Alejar" at bounding box center [1389, 573] width 33 height 33
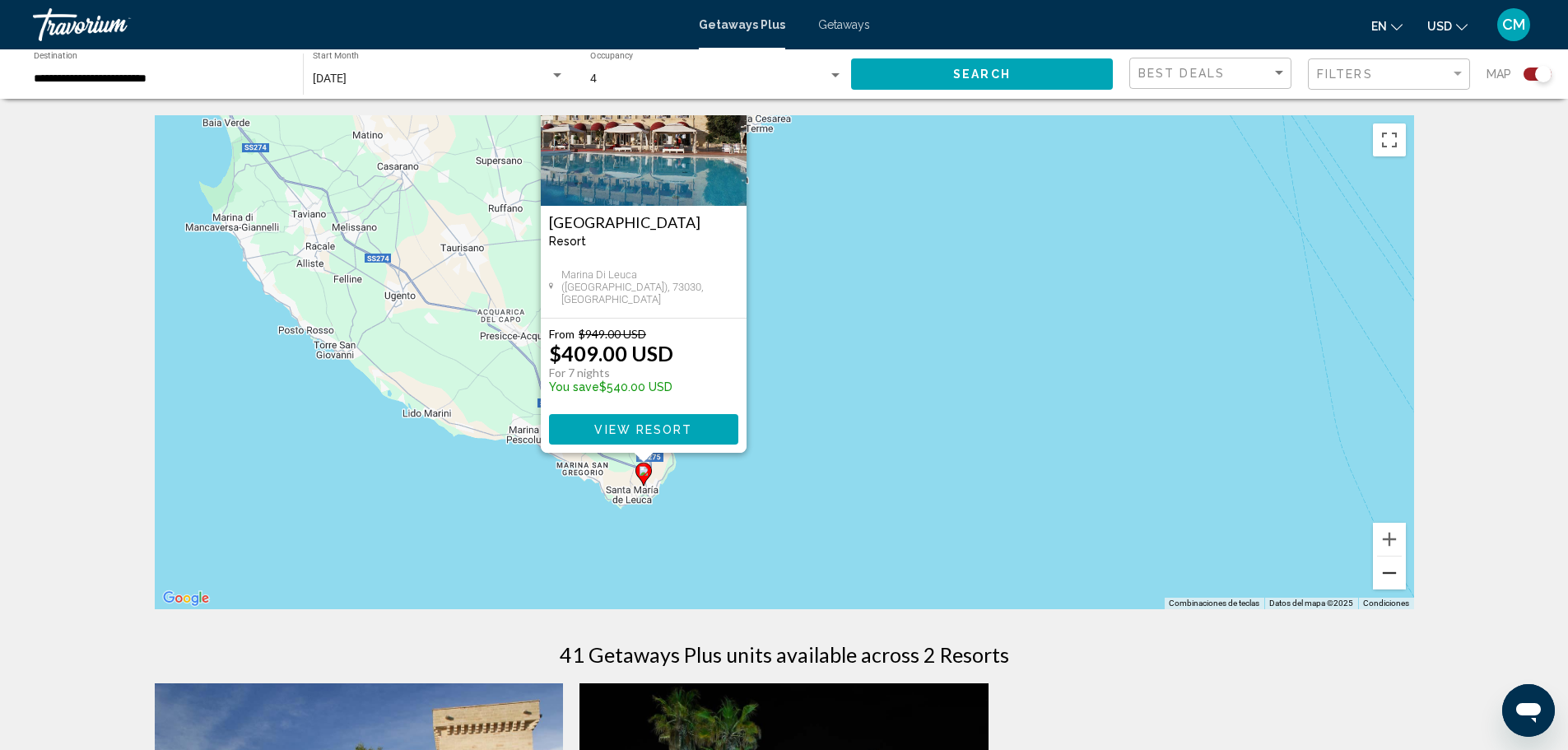
click at [1390, 573] on button "Alejar" at bounding box center [1389, 573] width 33 height 33
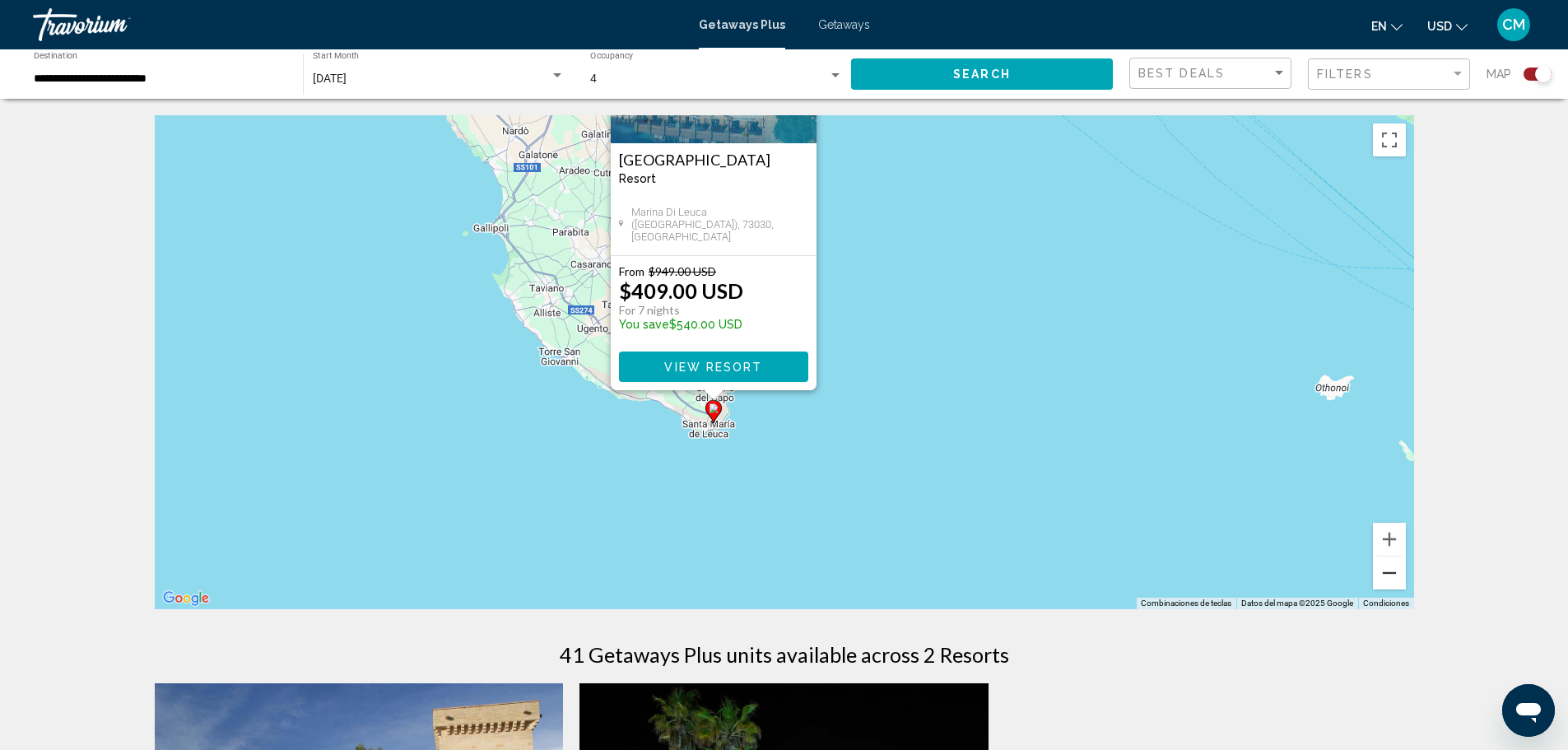
click at [1390, 573] on button "Alejar" at bounding box center [1389, 573] width 33 height 33
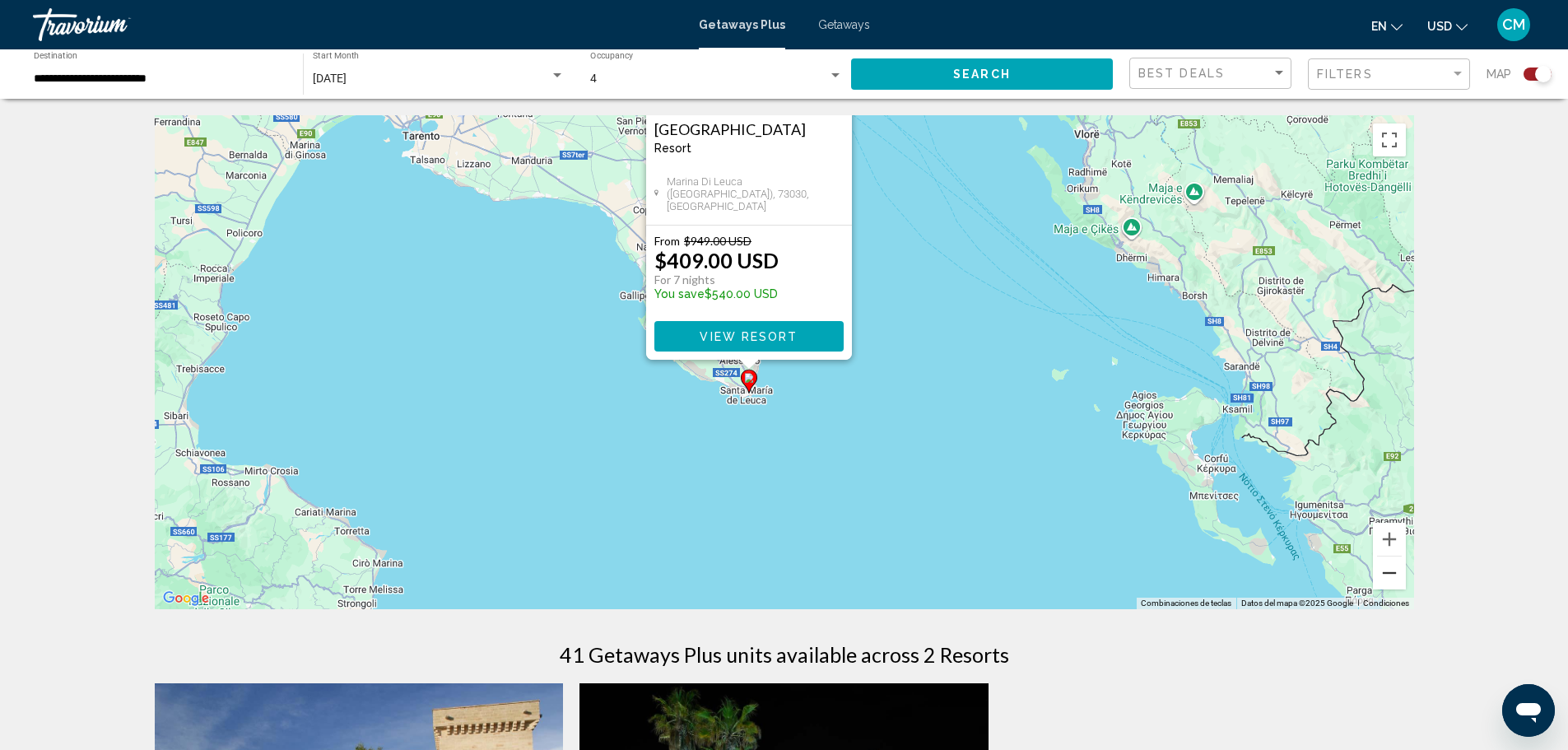
click at [1390, 573] on button "Alejar" at bounding box center [1389, 573] width 33 height 33
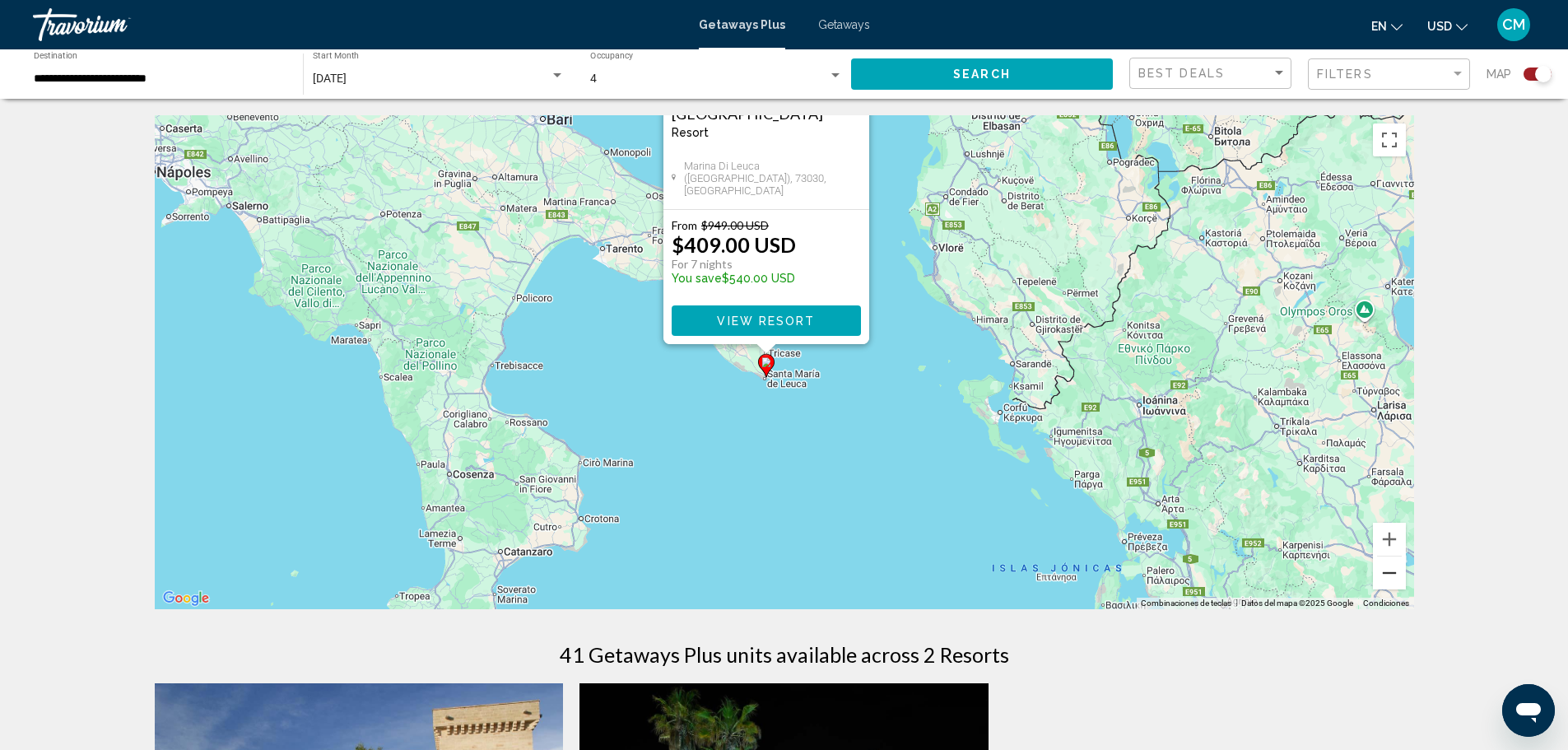
click at [1390, 573] on button "Alejar" at bounding box center [1389, 573] width 33 height 33
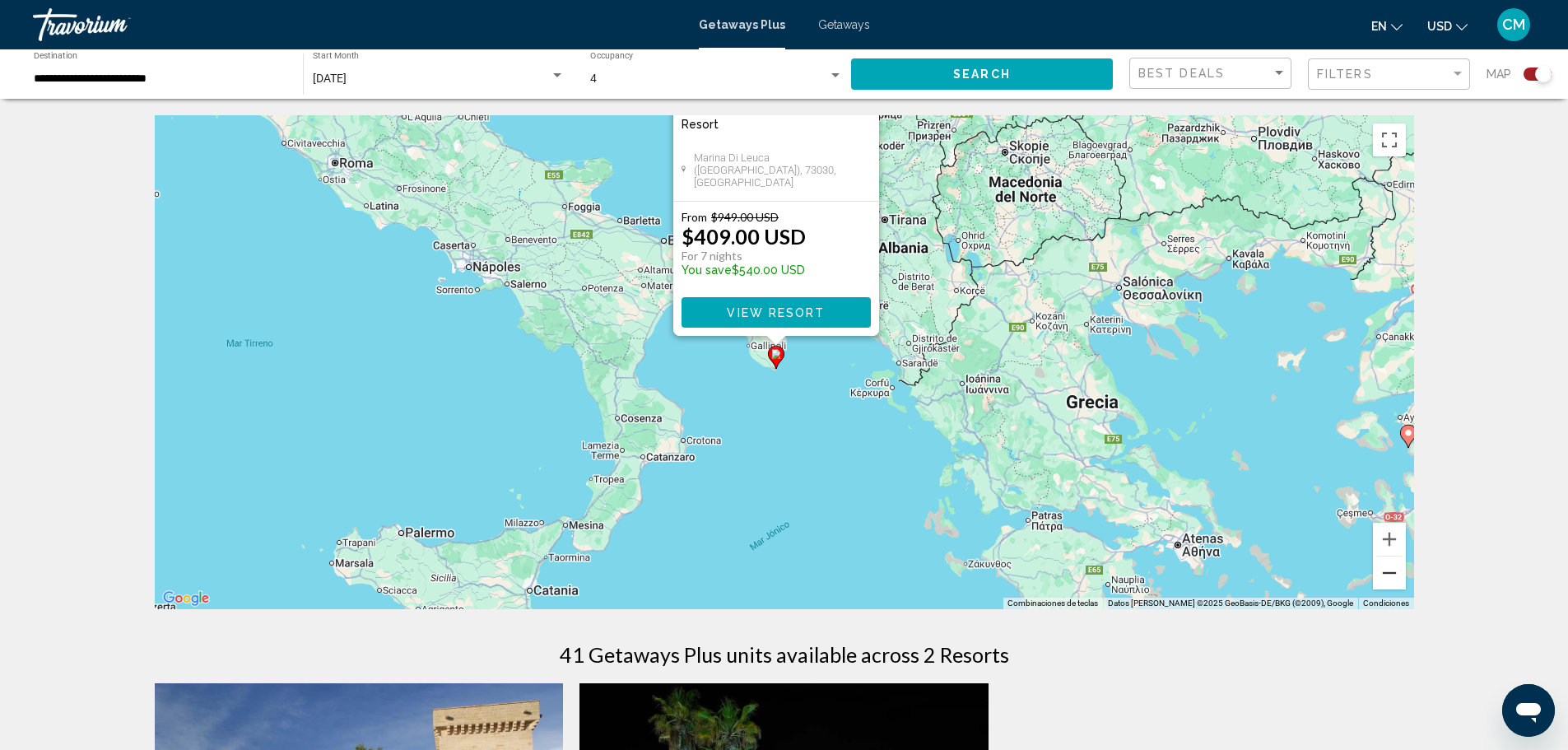
click at [1378, 572] on button "Alejar" at bounding box center [1389, 573] width 33 height 33
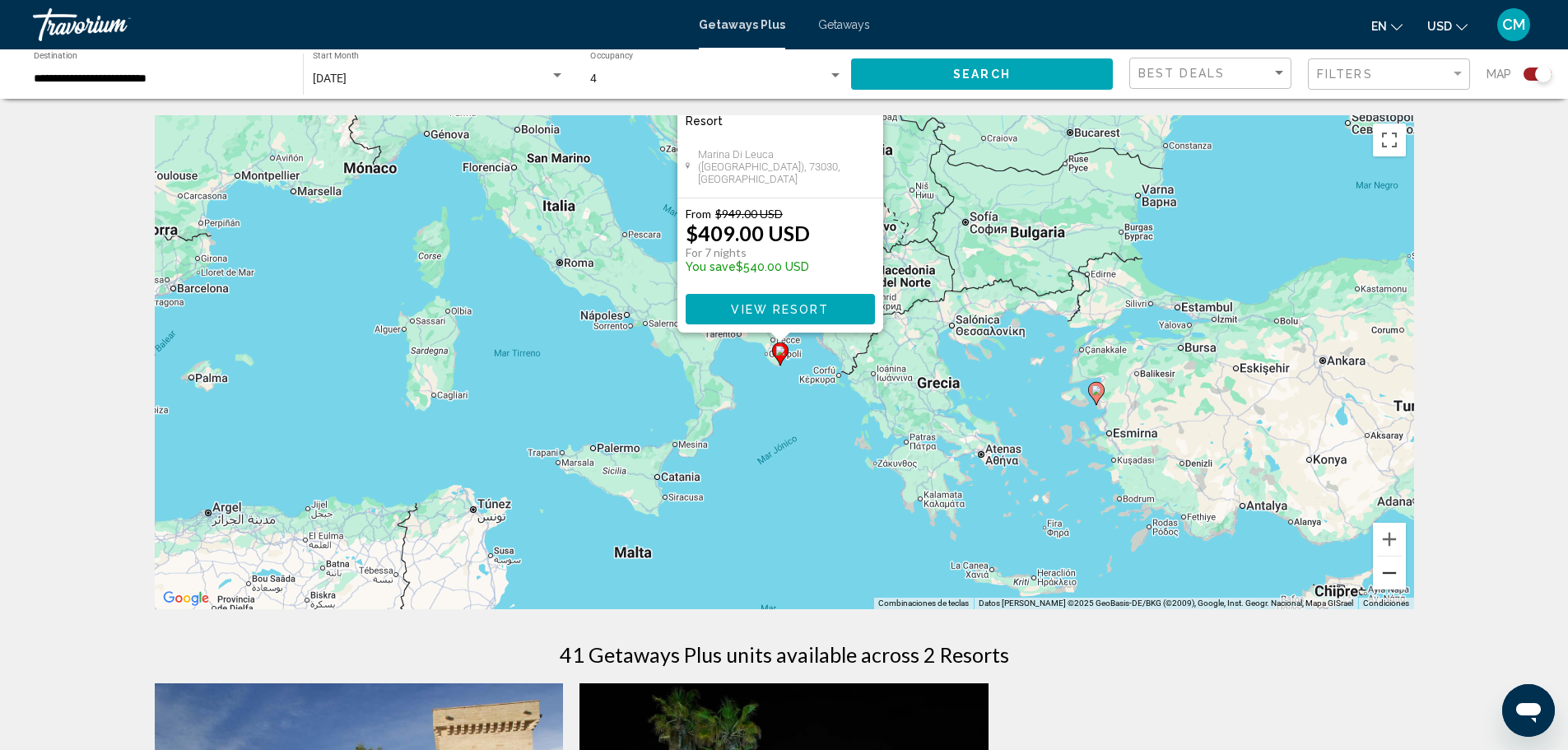
click at [1383, 567] on button "Alejar" at bounding box center [1389, 573] width 33 height 33
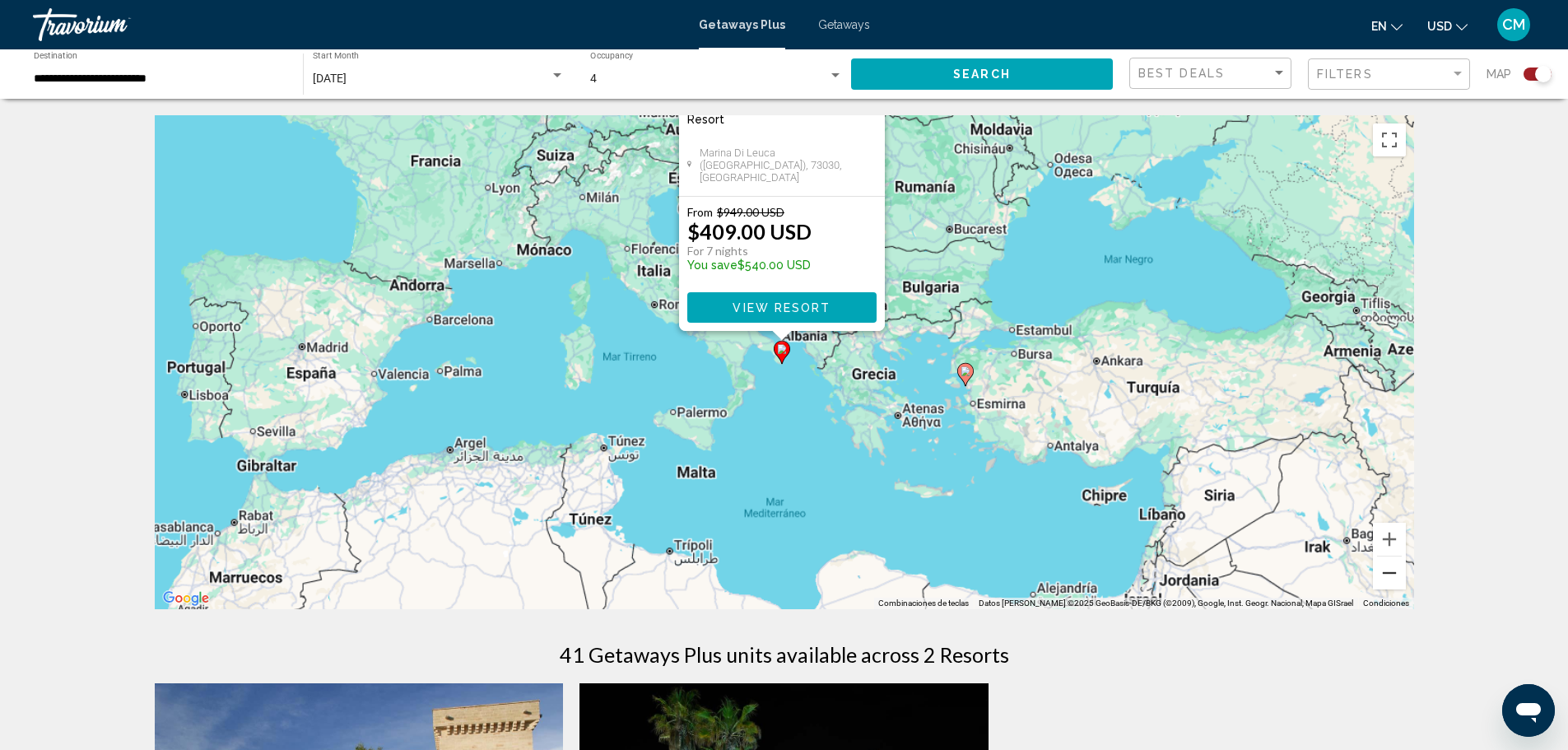
click at [1383, 567] on button "Alejar" at bounding box center [1389, 573] width 33 height 33
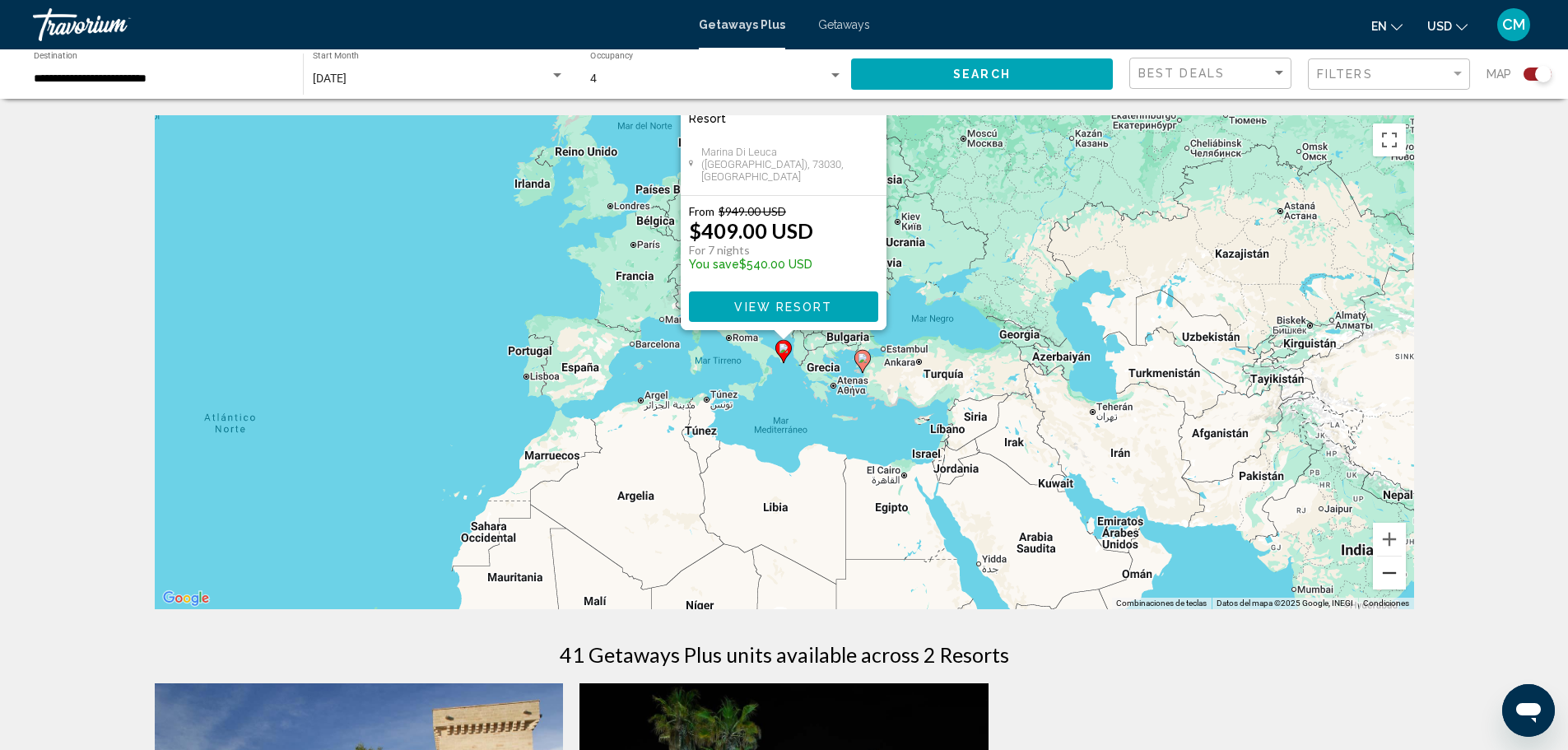
click at [1383, 567] on button "Alejar" at bounding box center [1389, 573] width 33 height 33
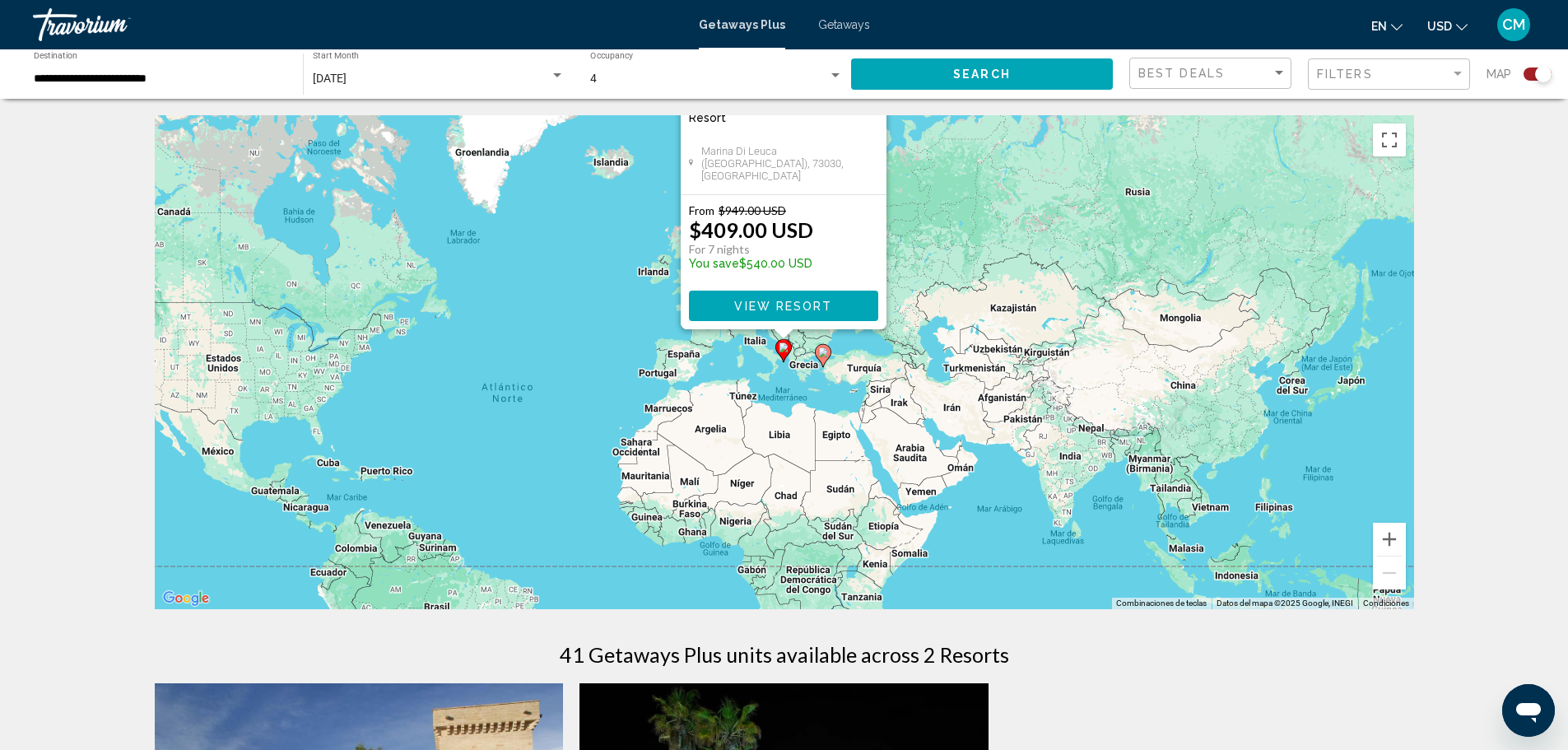
click at [937, 186] on div "Para activar la función de arrastrar con el teclado, presiona Alt + Intro. Una …" at bounding box center [784, 362] width 1259 height 494
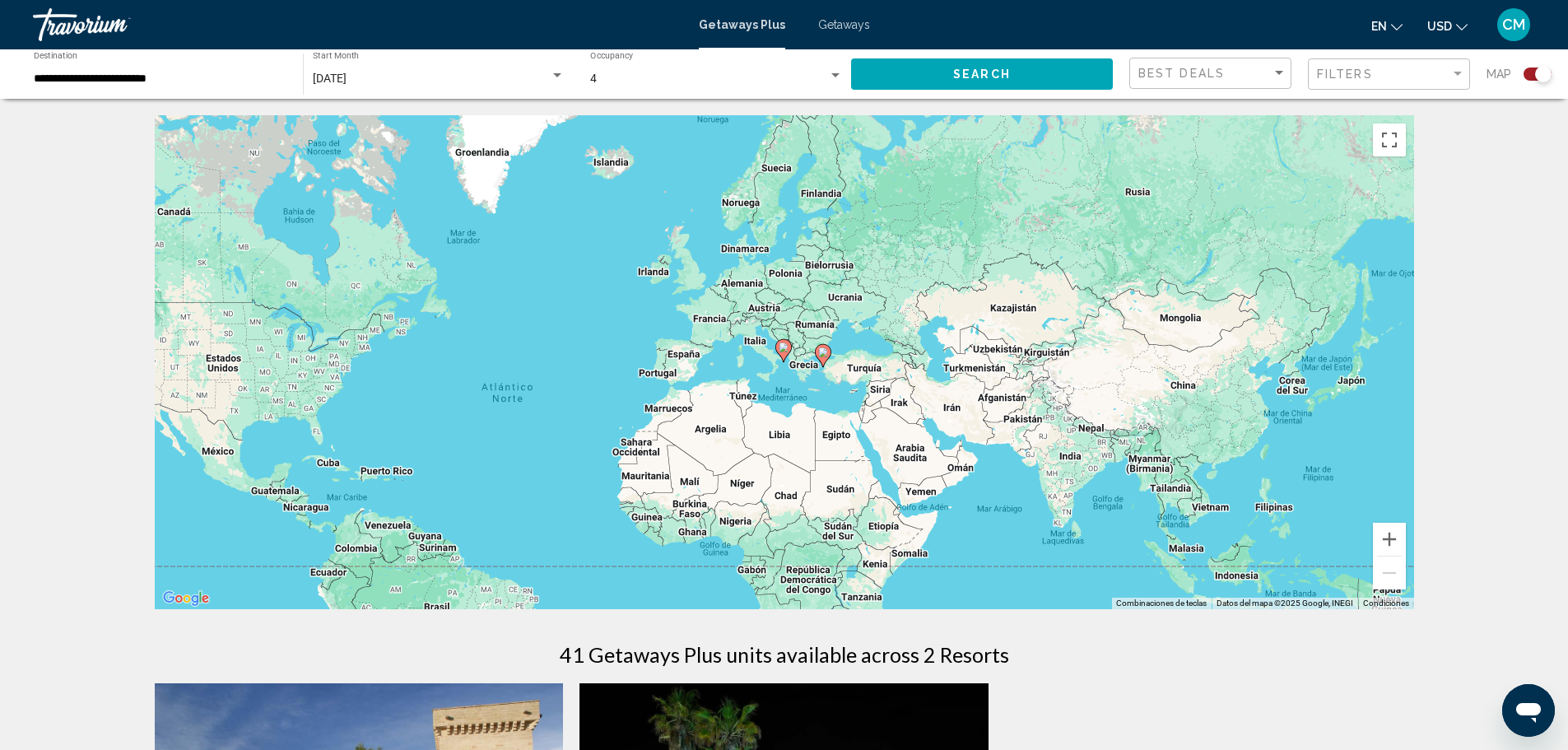
click at [820, 360] on icon "Main content" at bounding box center [822, 355] width 15 height 22
type input "**********"
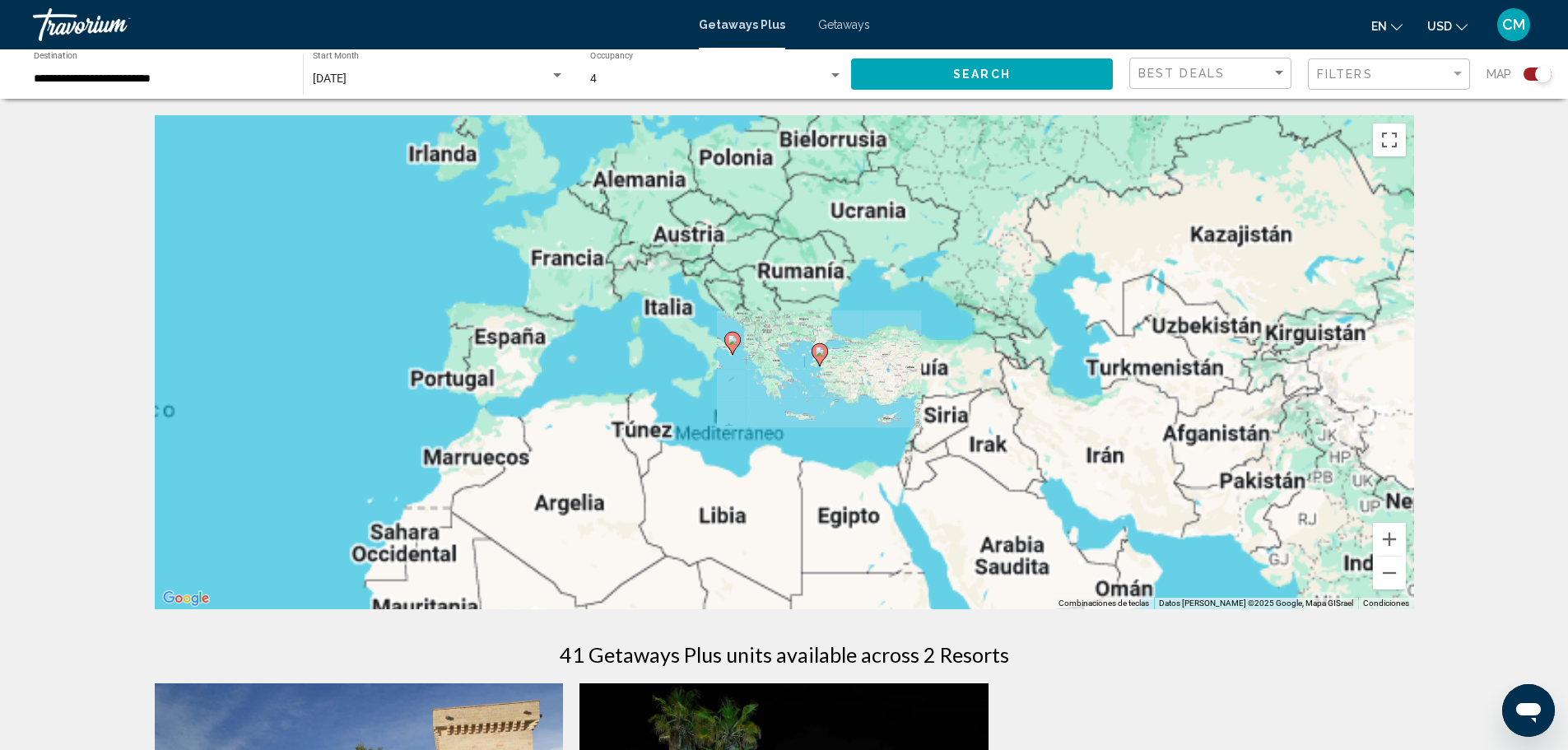
click at [820, 360] on icon "Main content" at bounding box center [819, 354] width 15 height 22
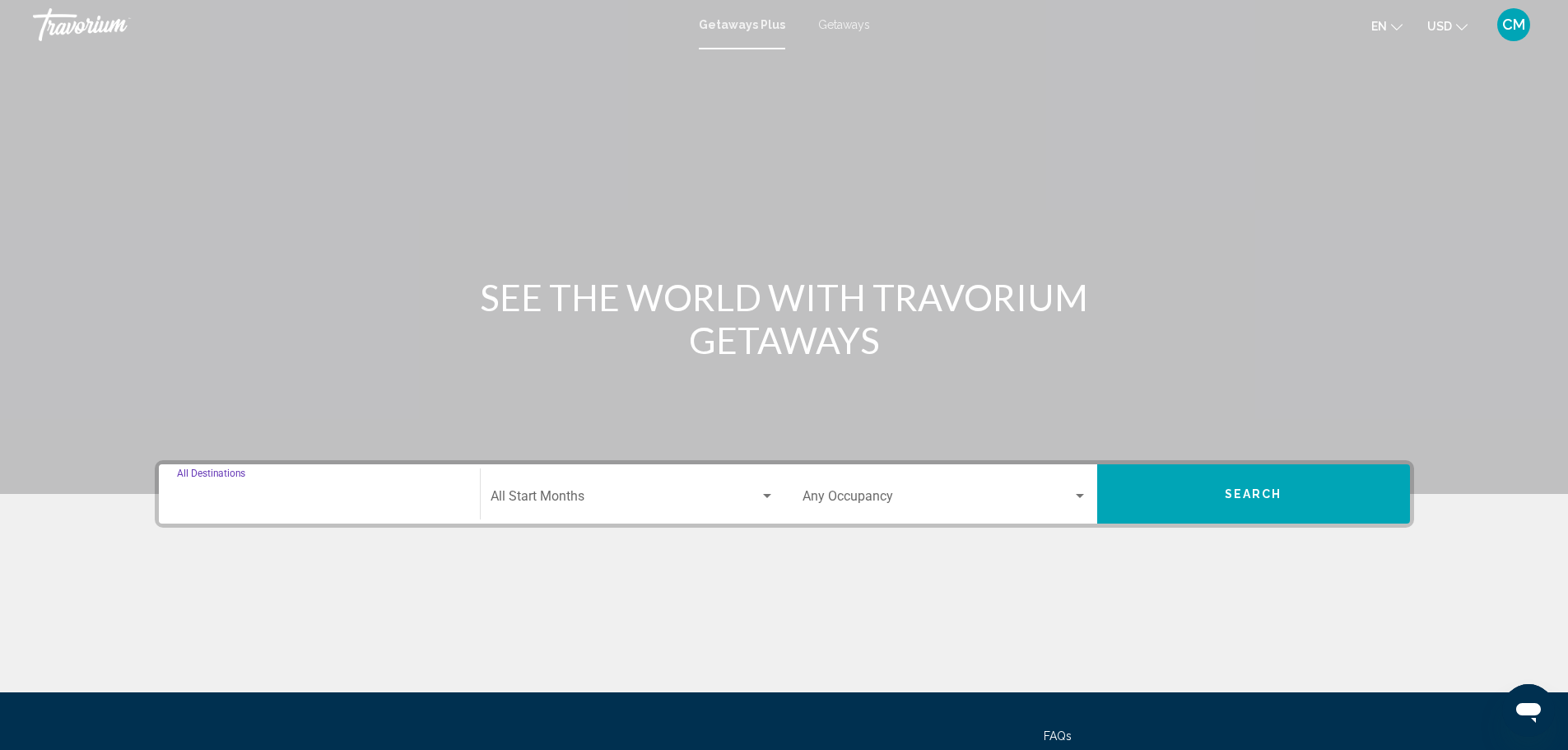
click at [238, 499] on input "Destination All Destinations" at bounding box center [319, 500] width 284 height 15
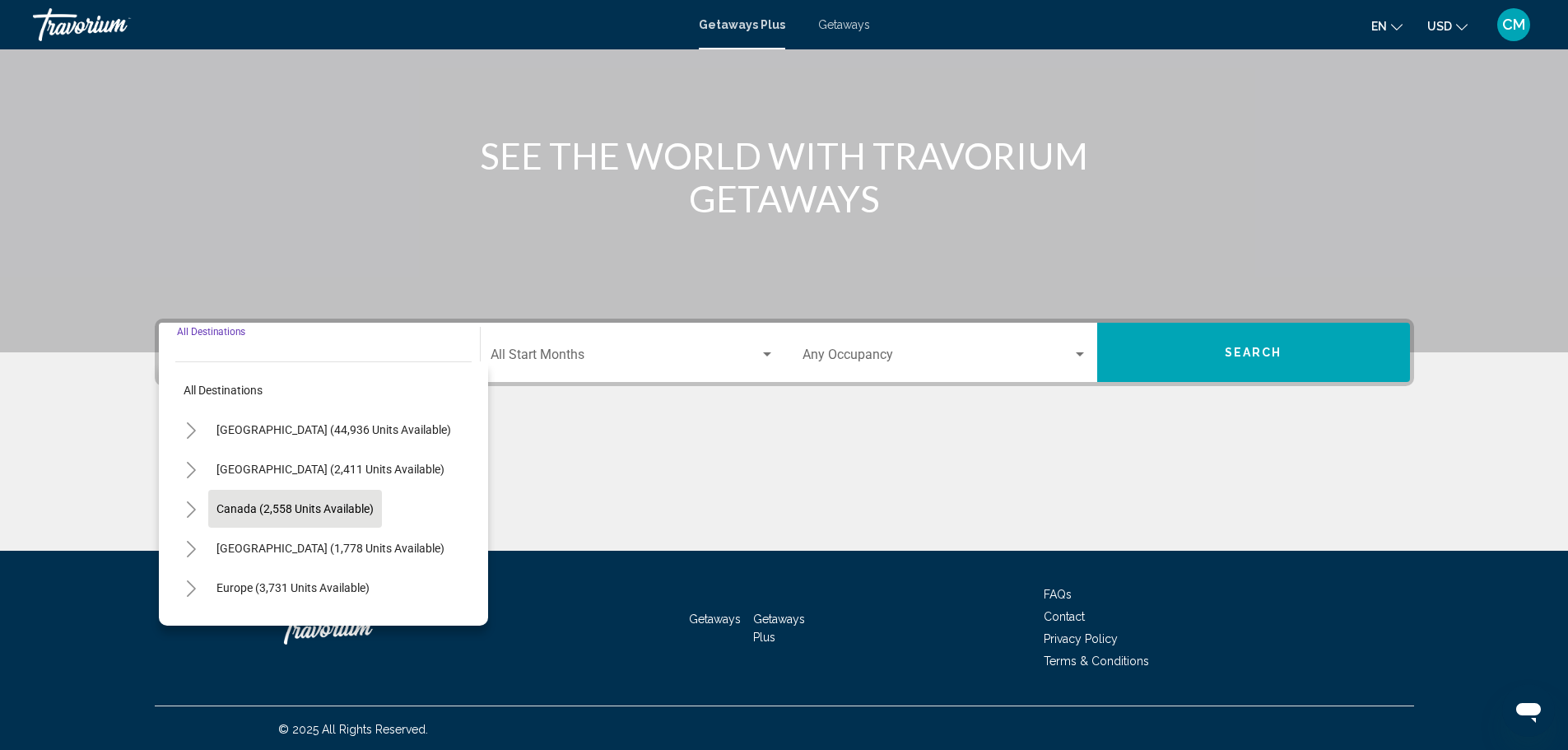
scroll to position [144, 0]
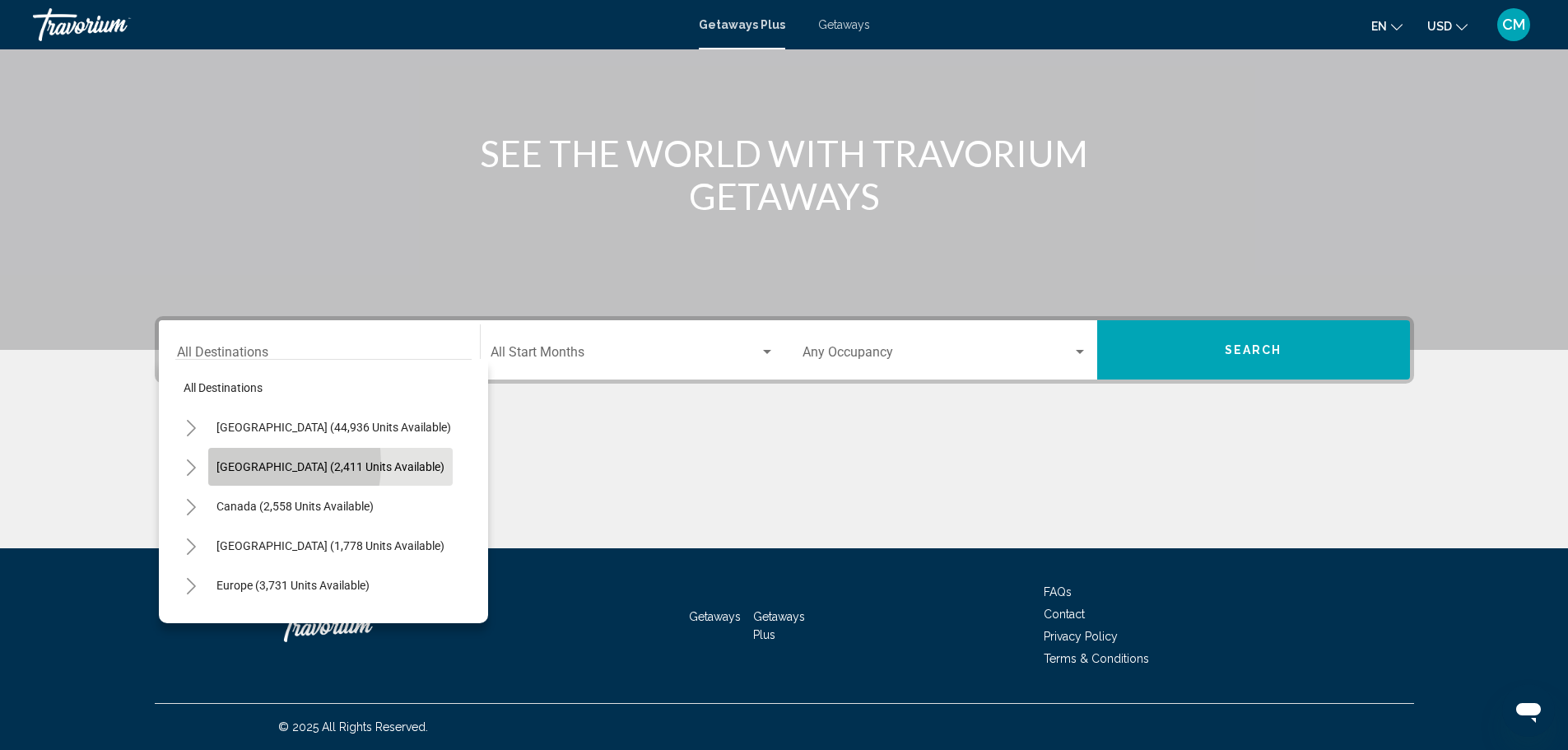
click at [245, 464] on span "[GEOGRAPHIC_DATA] (2,411 units available)" at bounding box center [331, 466] width 228 height 13
type input "**********"
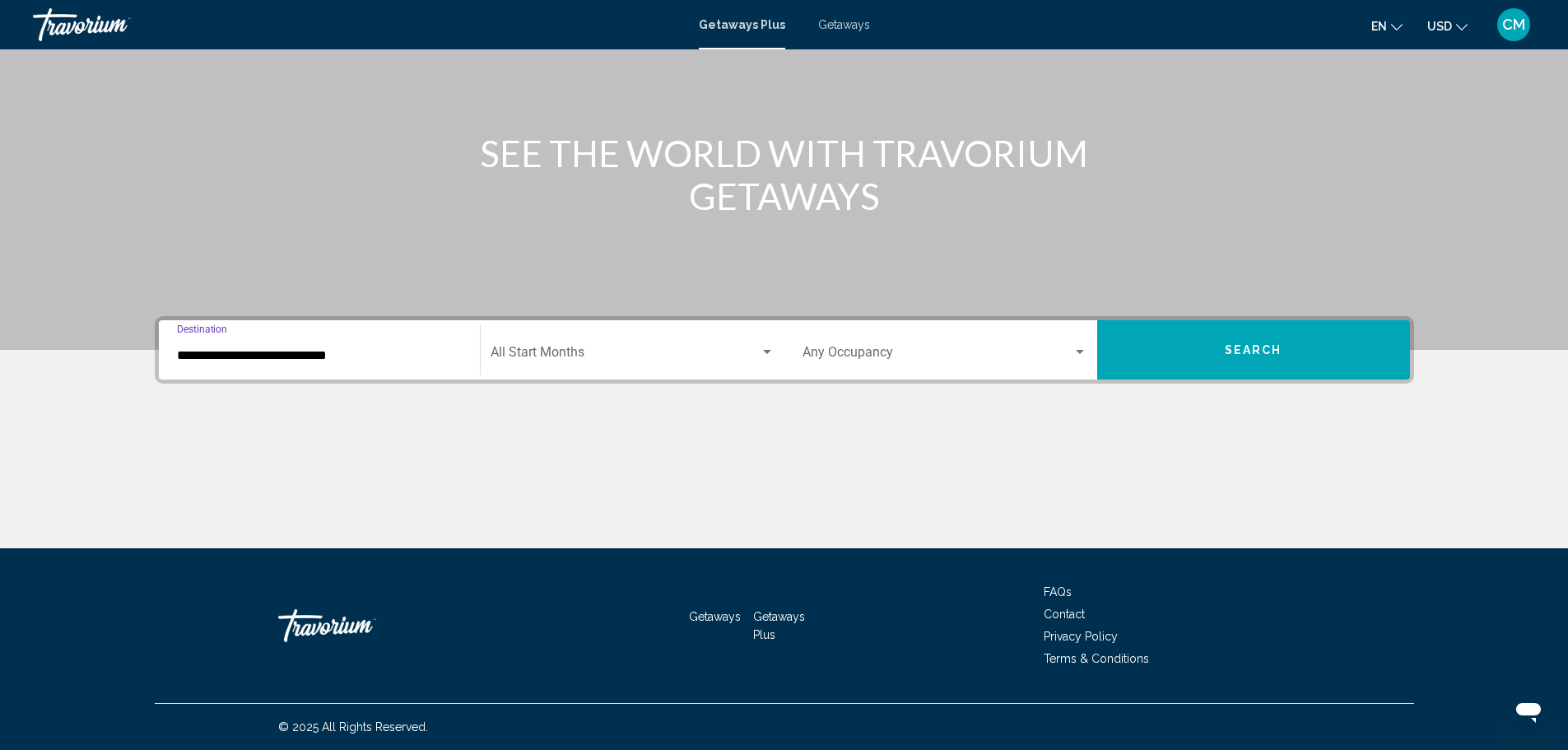
click at [545, 347] on div "Start Month All Start Months" at bounding box center [632, 350] width 283 height 52
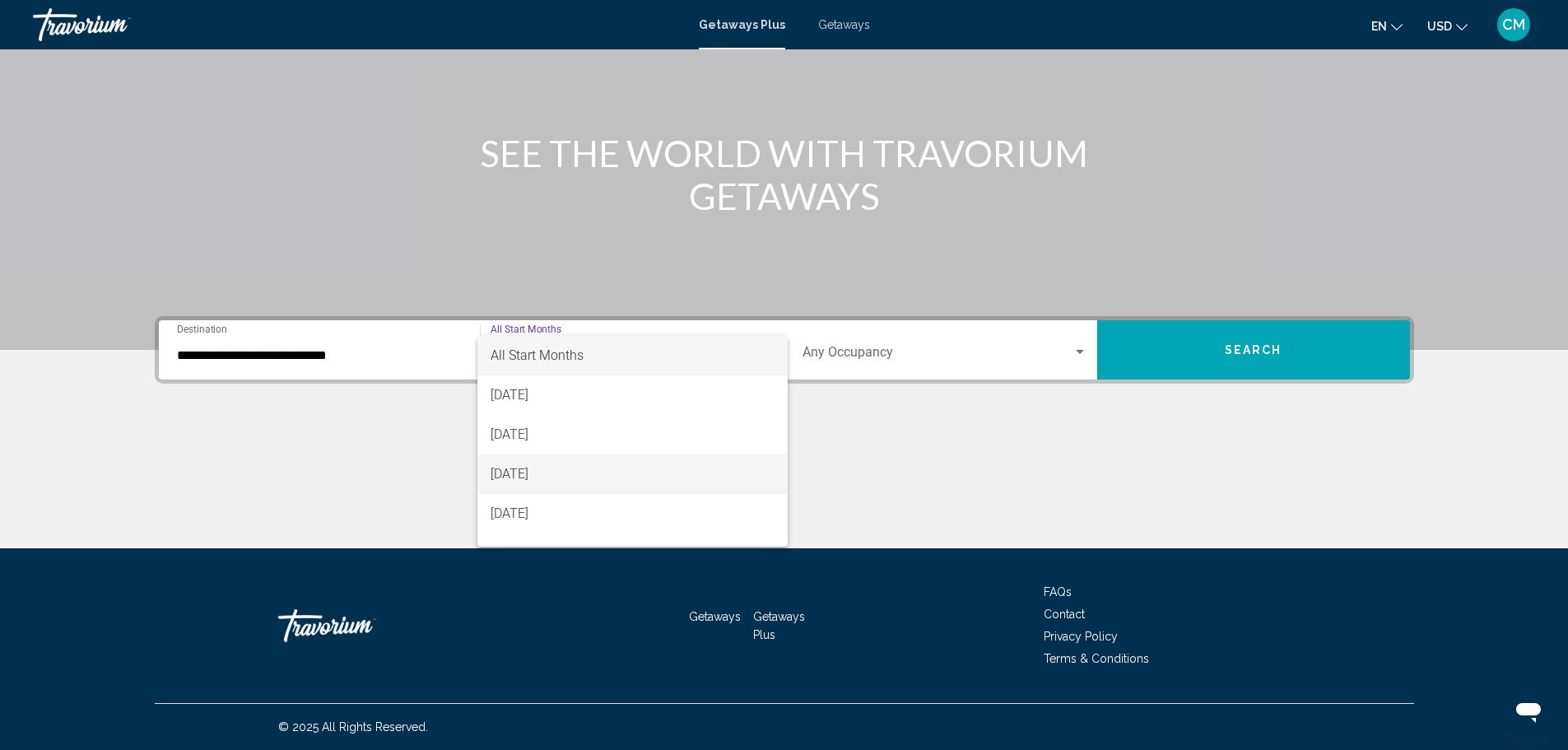
click at [528, 467] on span "[DATE]" at bounding box center [632, 474] width 283 height 40
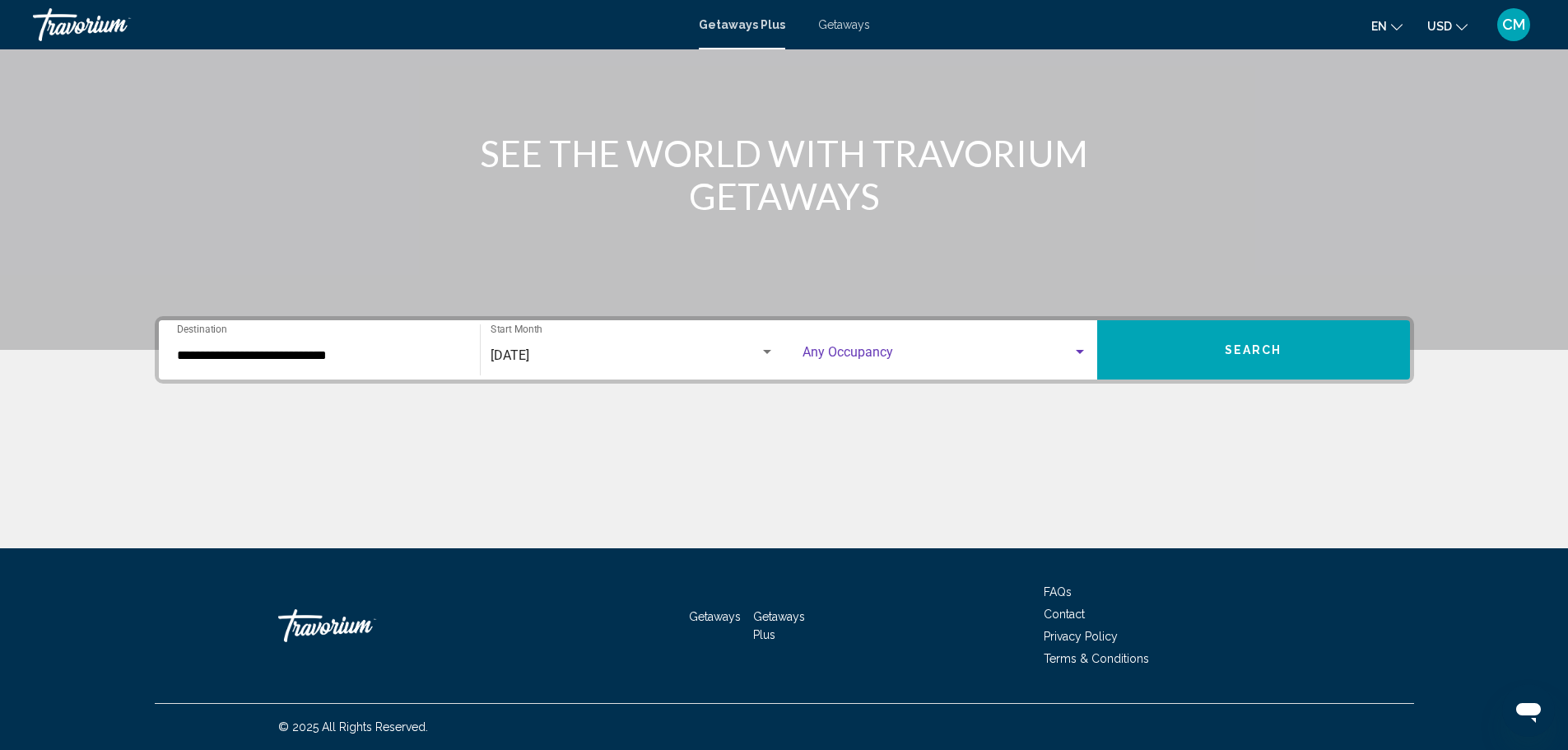
click at [1078, 355] on div "Search widget" at bounding box center [1080, 352] width 15 height 13
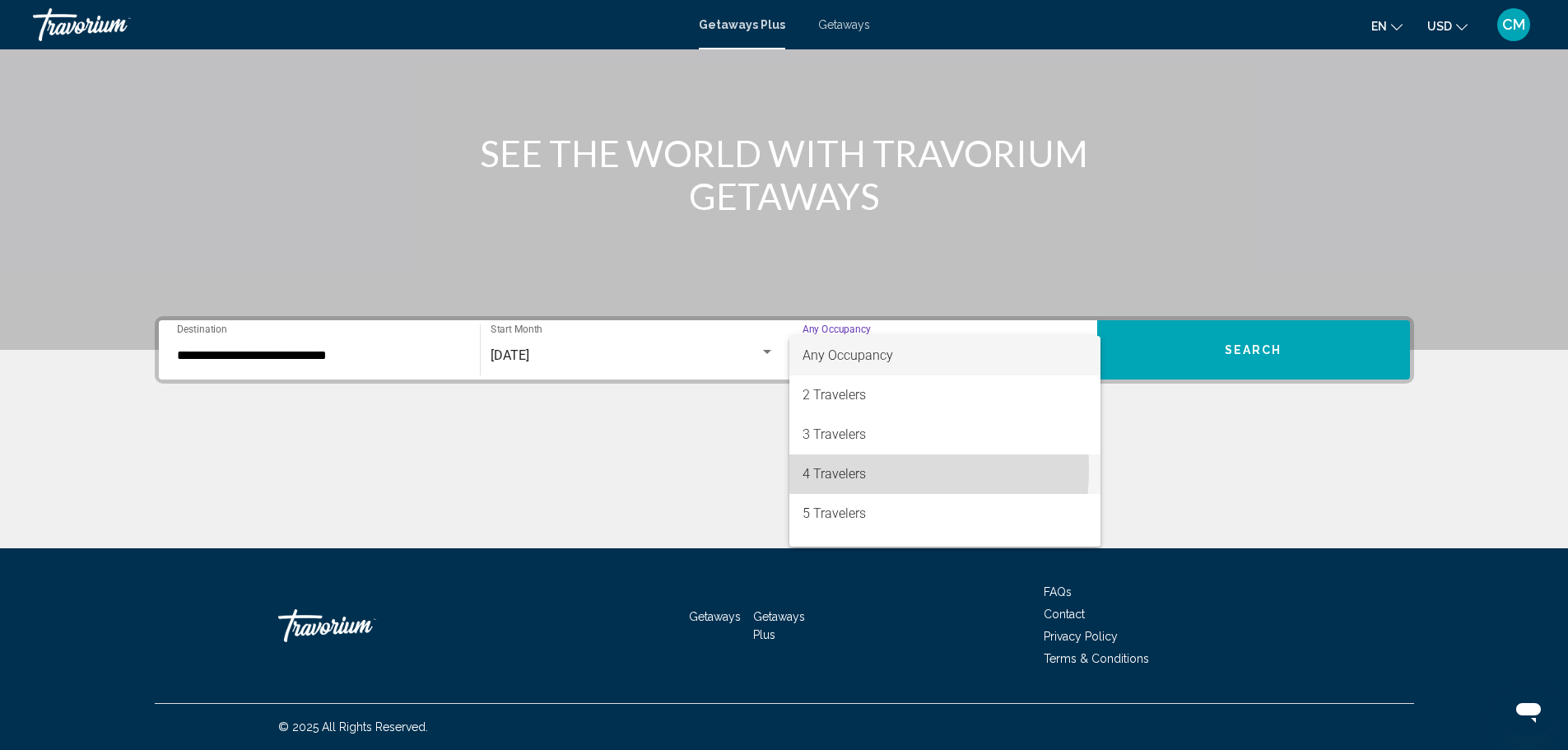
click at [832, 469] on span "4 Travelers" at bounding box center [945, 474] width 284 height 40
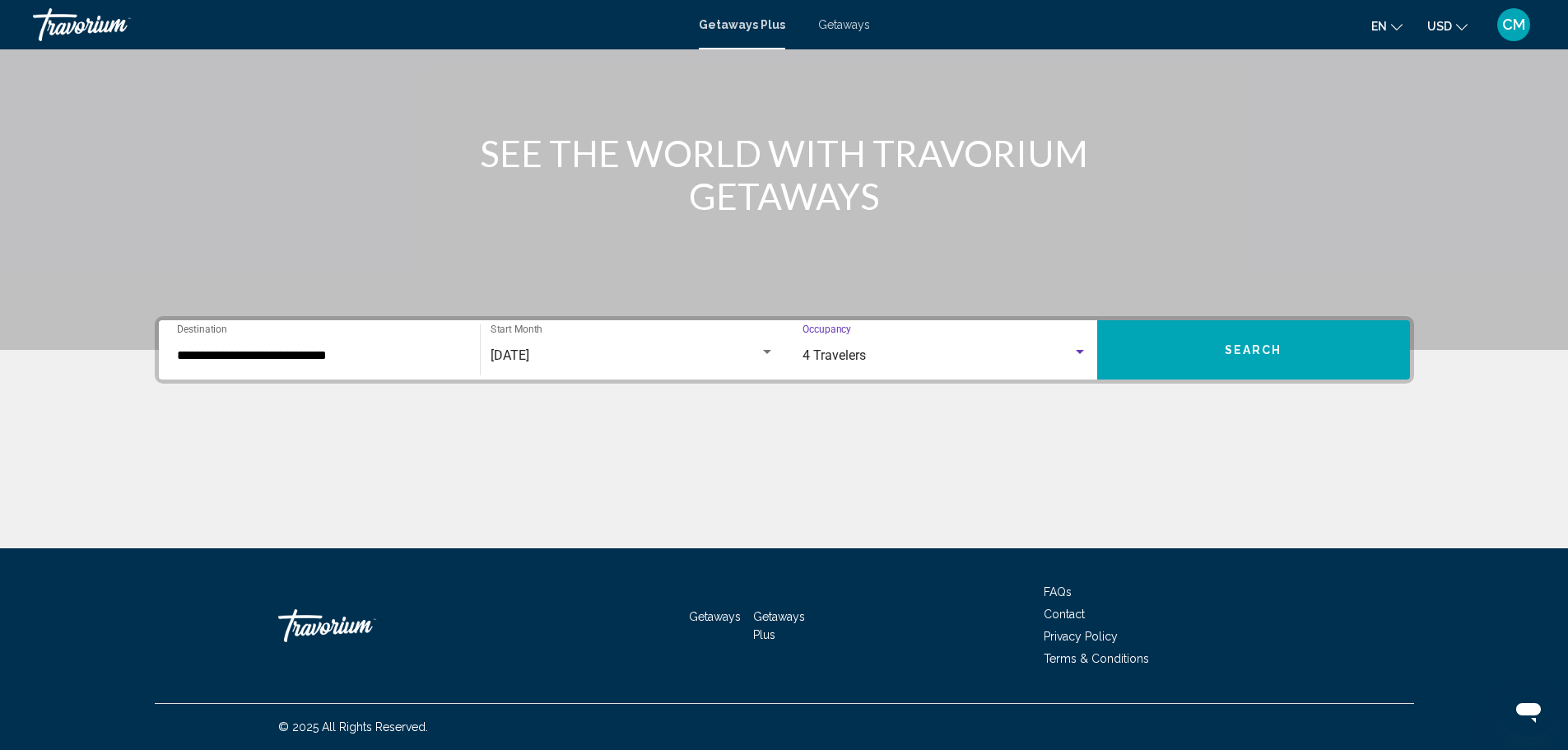
click at [1222, 337] on button "Search" at bounding box center [1253, 350] width 313 height 59
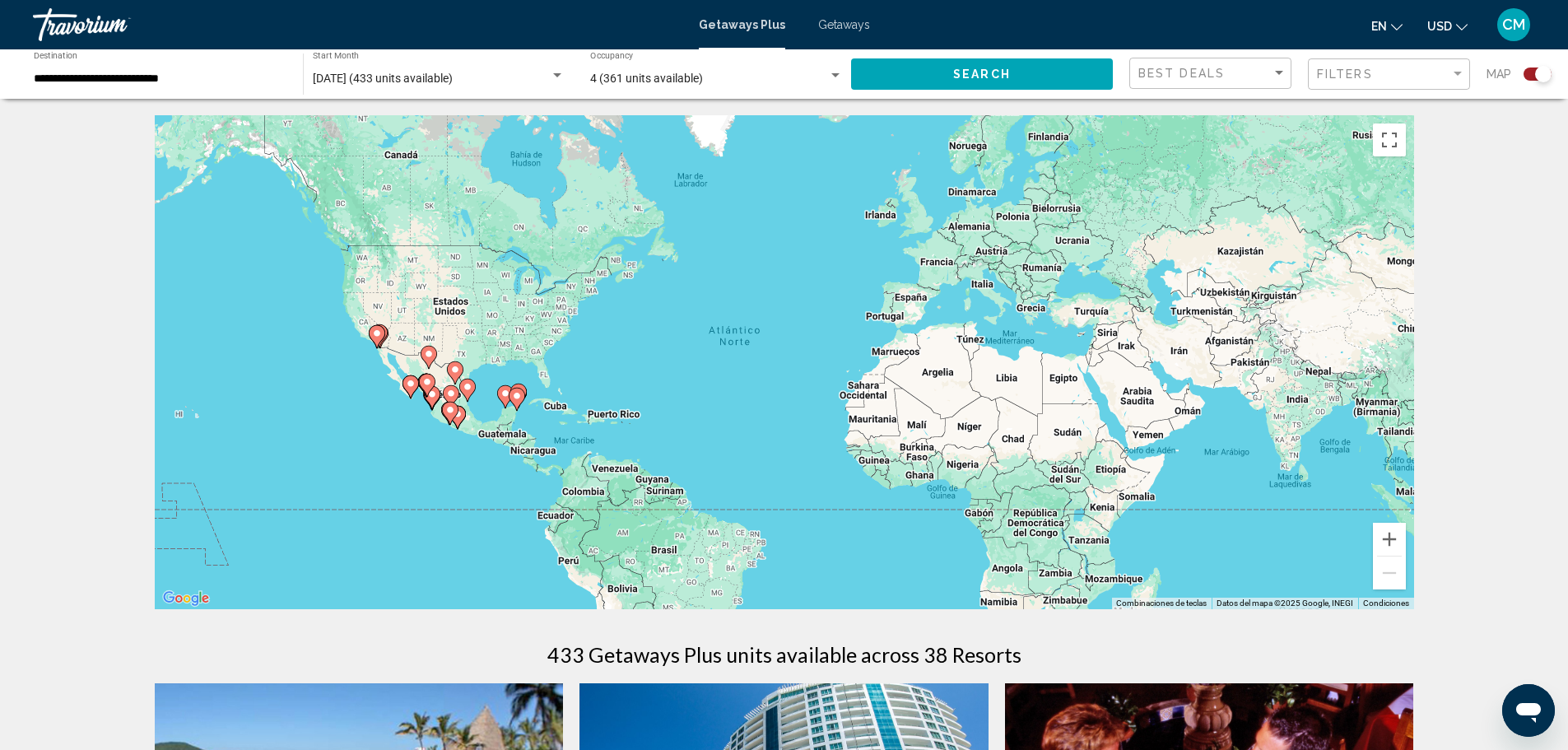
click at [510, 412] on div "Para activar la función de arrastrar con el teclado, presiona Alt + Intro. Una …" at bounding box center [784, 362] width 1259 height 494
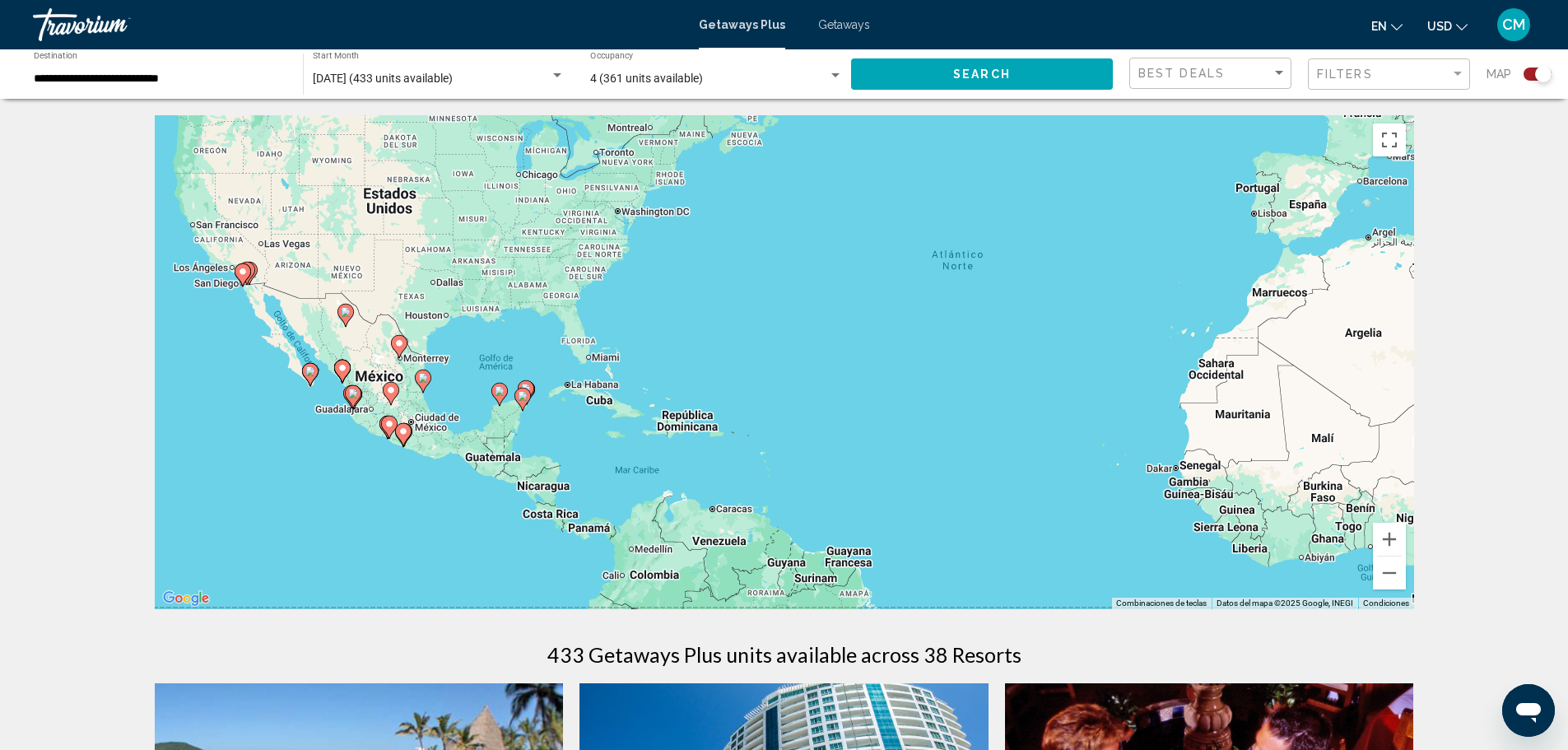
click at [510, 412] on div "Para activar la función de arrastrar con el teclado, presiona Alt + Intro. Una …" at bounding box center [784, 362] width 1259 height 494
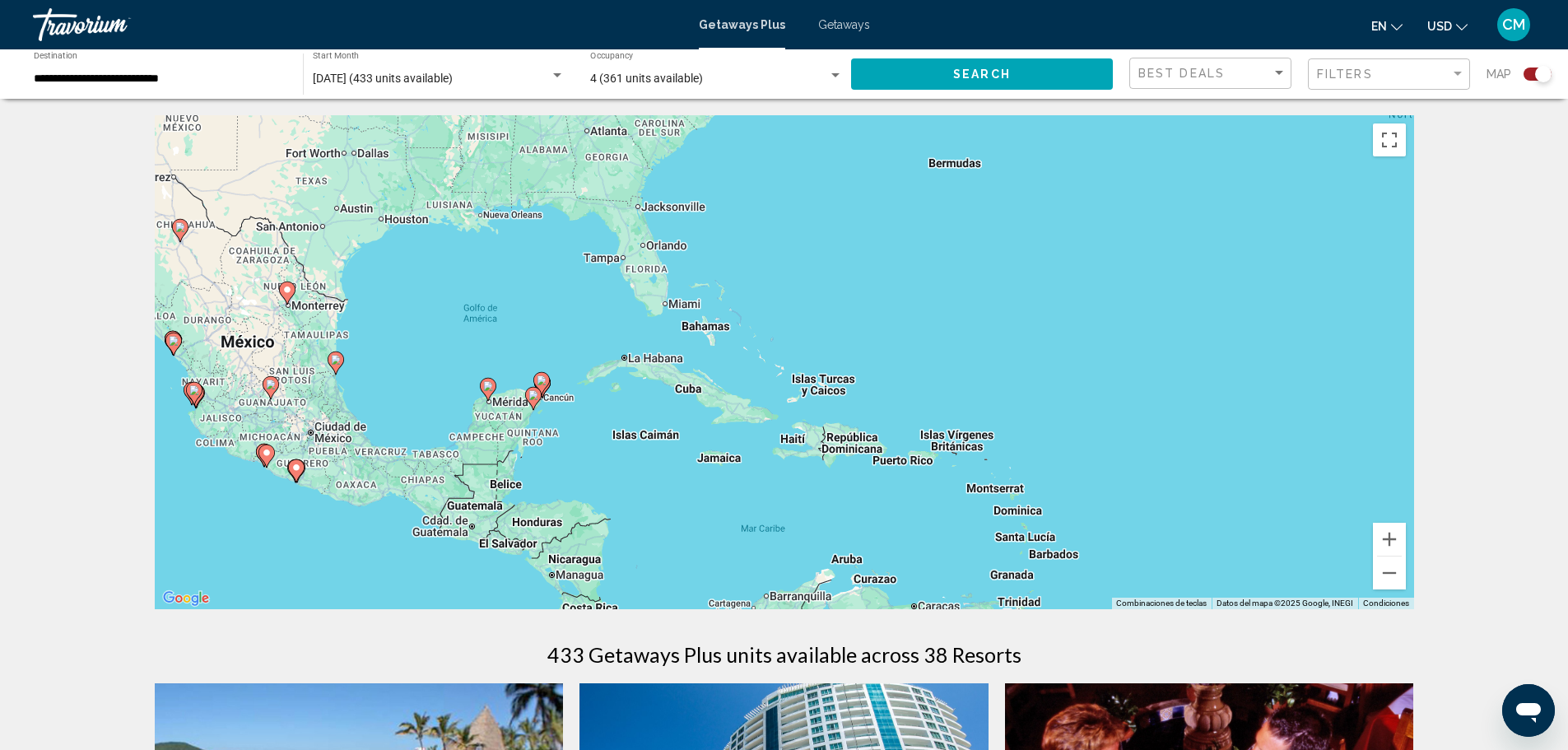
click at [510, 412] on div "Para activar la función de arrastrar con el teclado, presiona Alt + Intro. Una …" at bounding box center [784, 362] width 1259 height 494
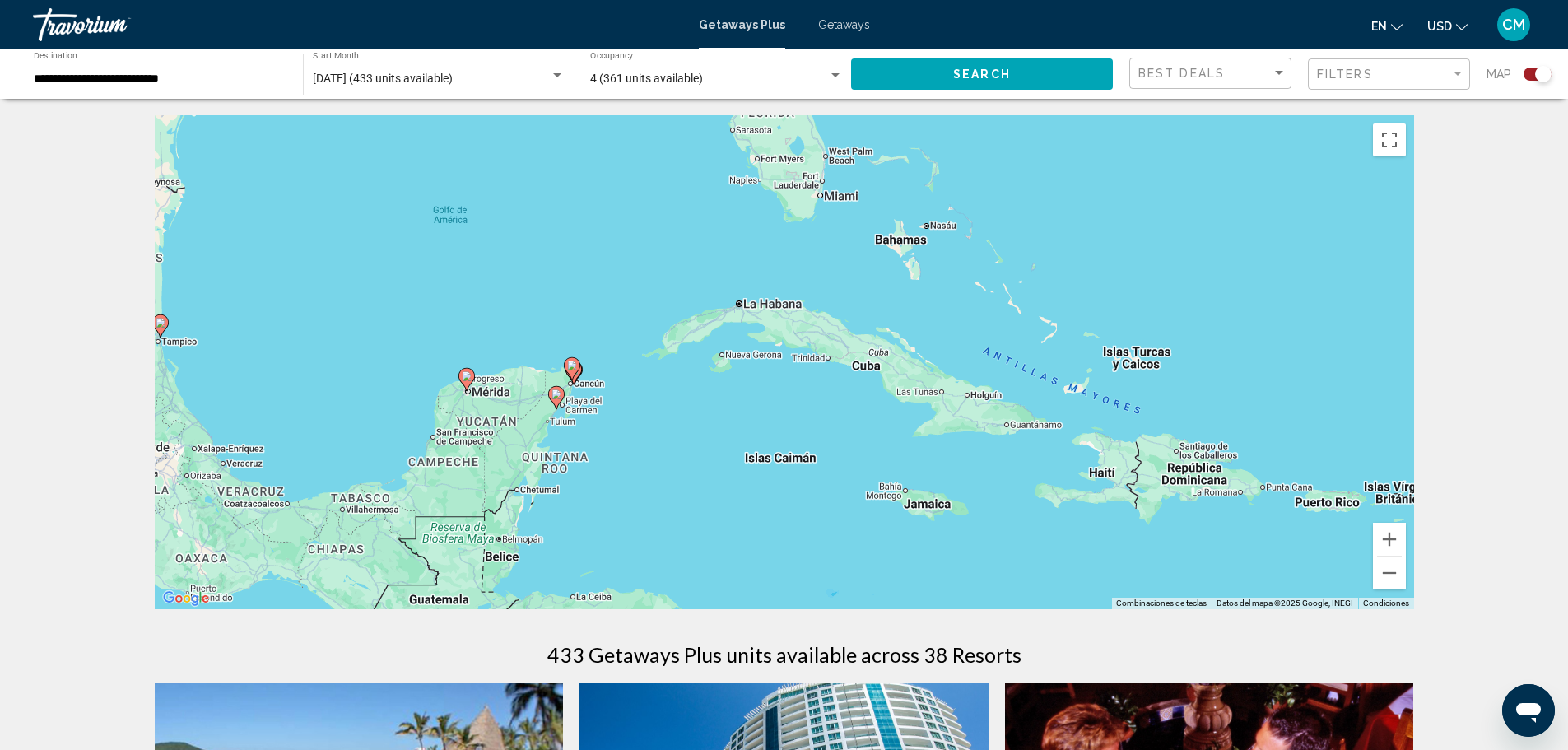
click at [510, 411] on div "Para activar la función de arrastrar con el teclado, presiona Alt + Intro. Una …" at bounding box center [784, 362] width 1259 height 494
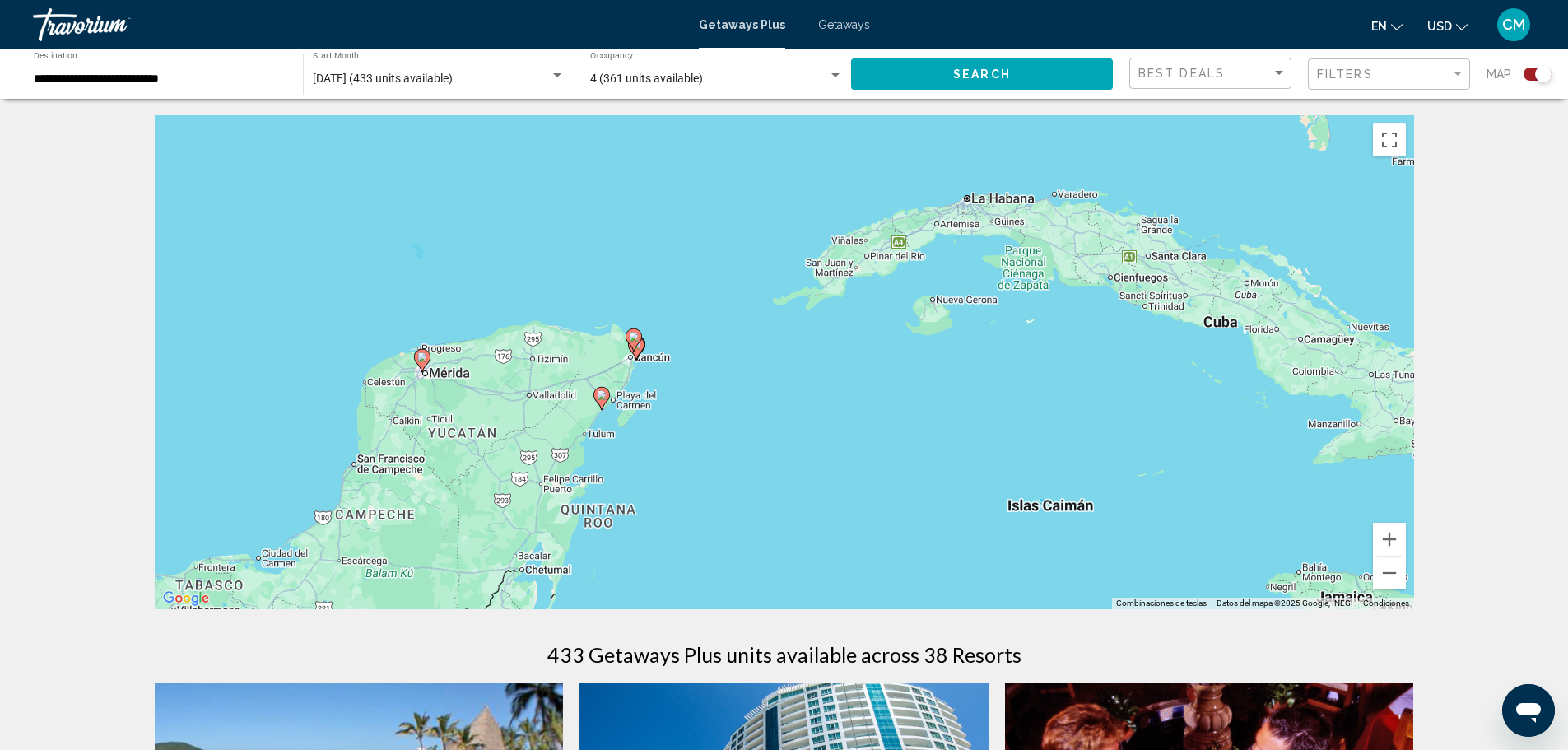
click at [642, 350] on icon "Main content" at bounding box center [636, 348] width 15 height 22
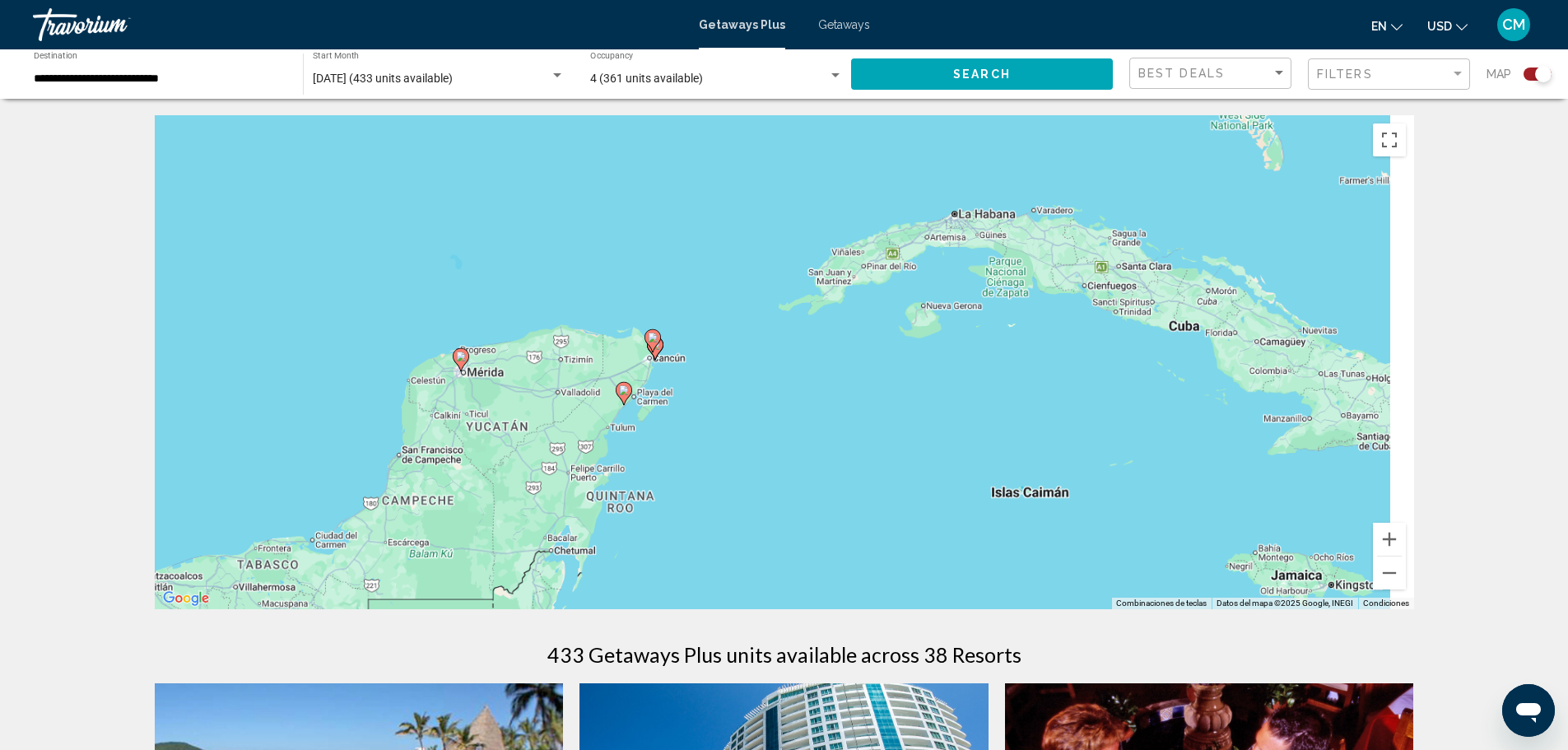
click at [642, 350] on div "Para activar la función de arrastrar con el teclado, presiona Alt + Intro. Una …" at bounding box center [784, 362] width 1259 height 494
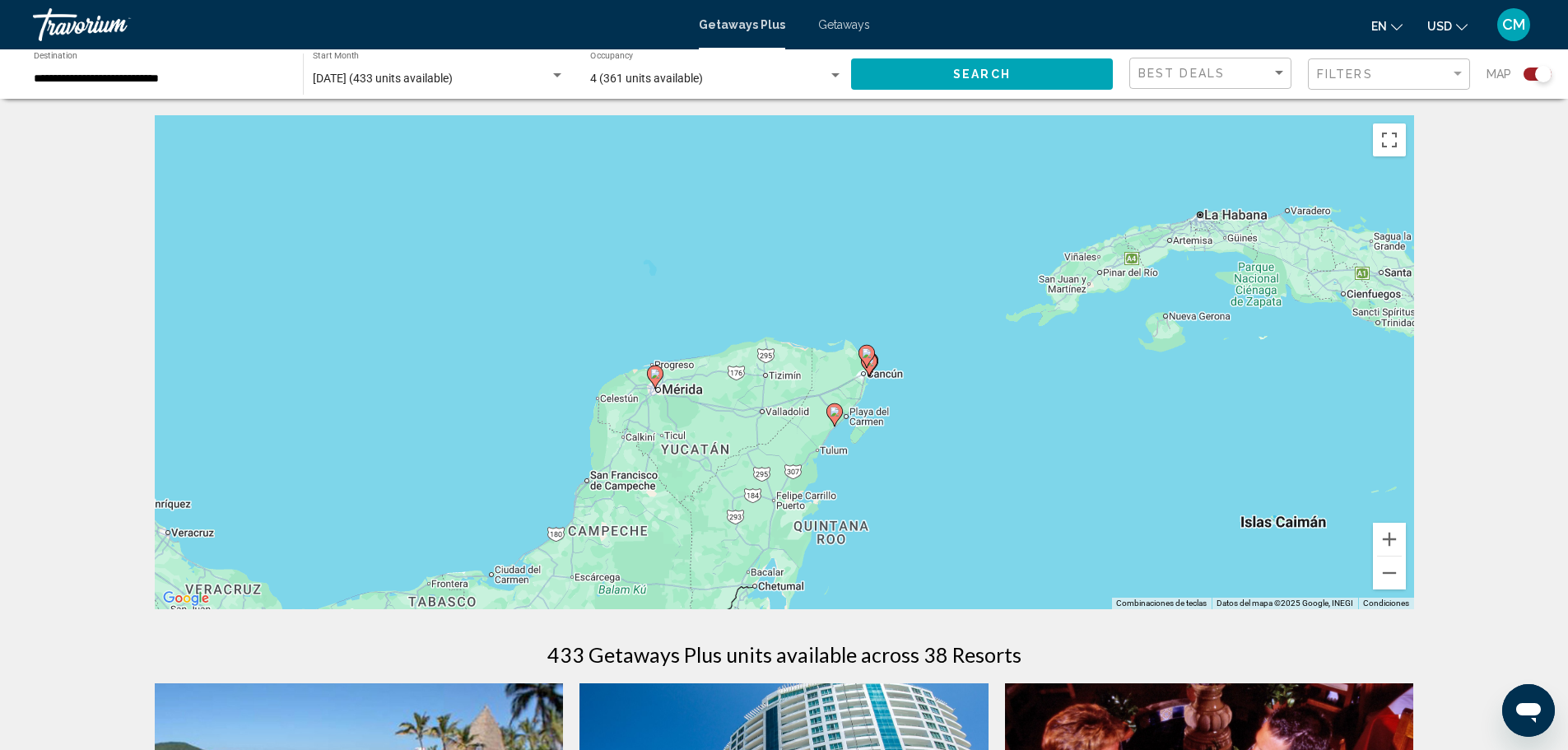
click at [881, 369] on div "Para activar la función de arrastrar con el teclado, presiona Alt + Intro. Una …" at bounding box center [784, 362] width 1259 height 494
click at [874, 369] on gmp-advanced-marker "Main content" at bounding box center [868, 365] width 16 height 24
type input "**********"
click at [874, 369] on gmp-advanced-marker "Main content" at bounding box center [868, 365] width 16 height 24
click at [870, 368] on gmp-advanced-marker "Main content" at bounding box center [865, 356] width 16 height 24
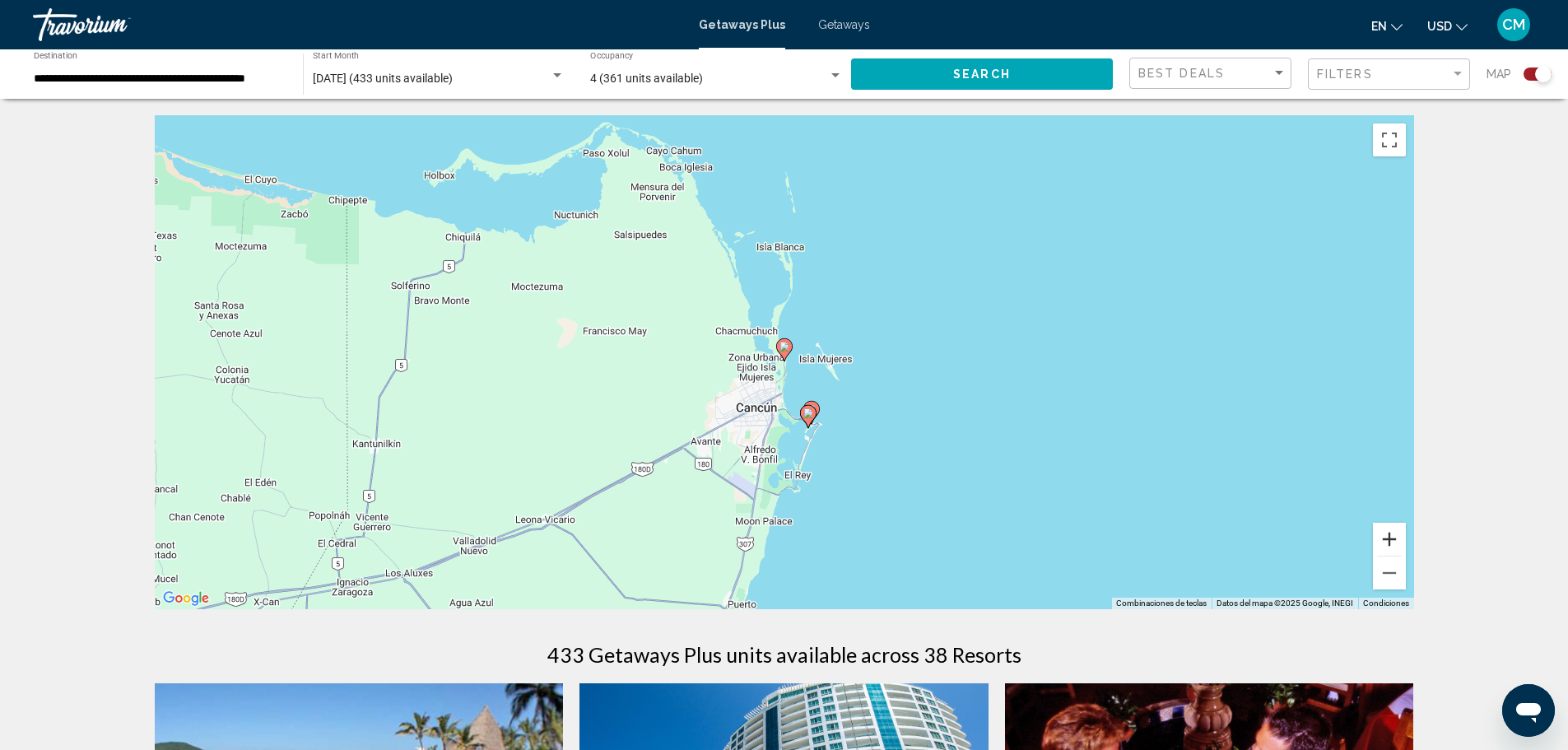
click at [1389, 534] on button "Acercar" at bounding box center [1389, 539] width 33 height 33
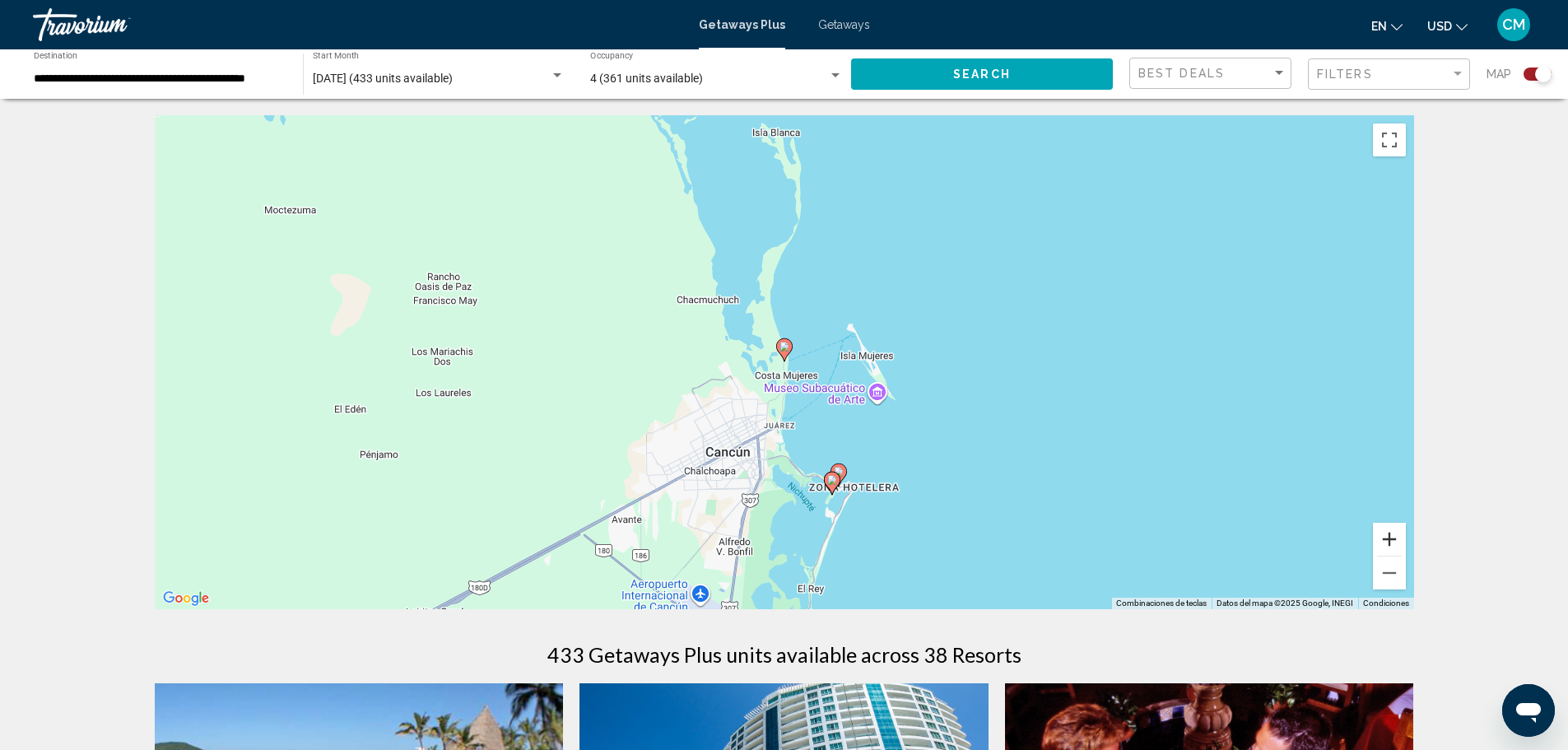
click at [1389, 534] on button "Acercar" at bounding box center [1389, 539] width 33 height 33
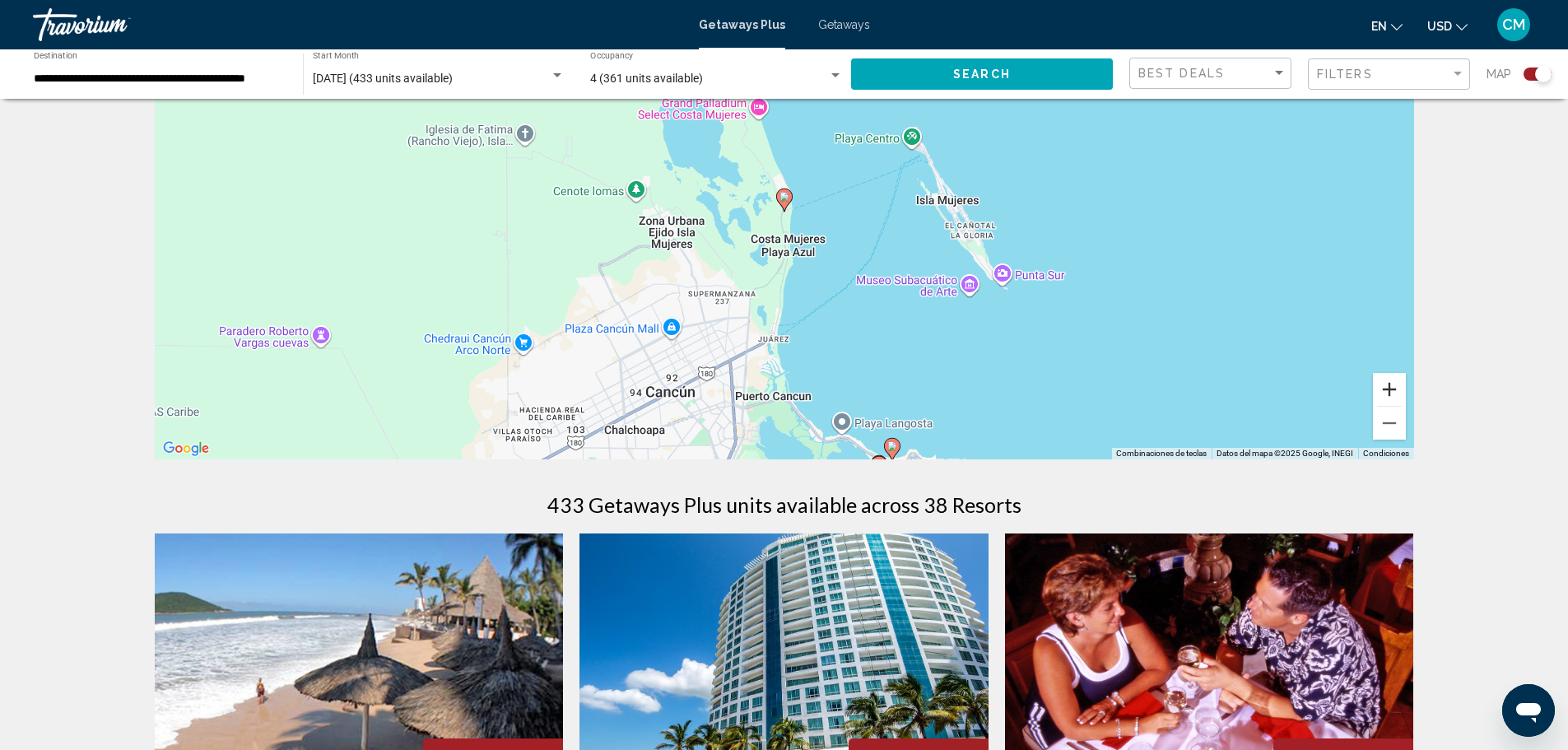
scroll to position [165, 0]
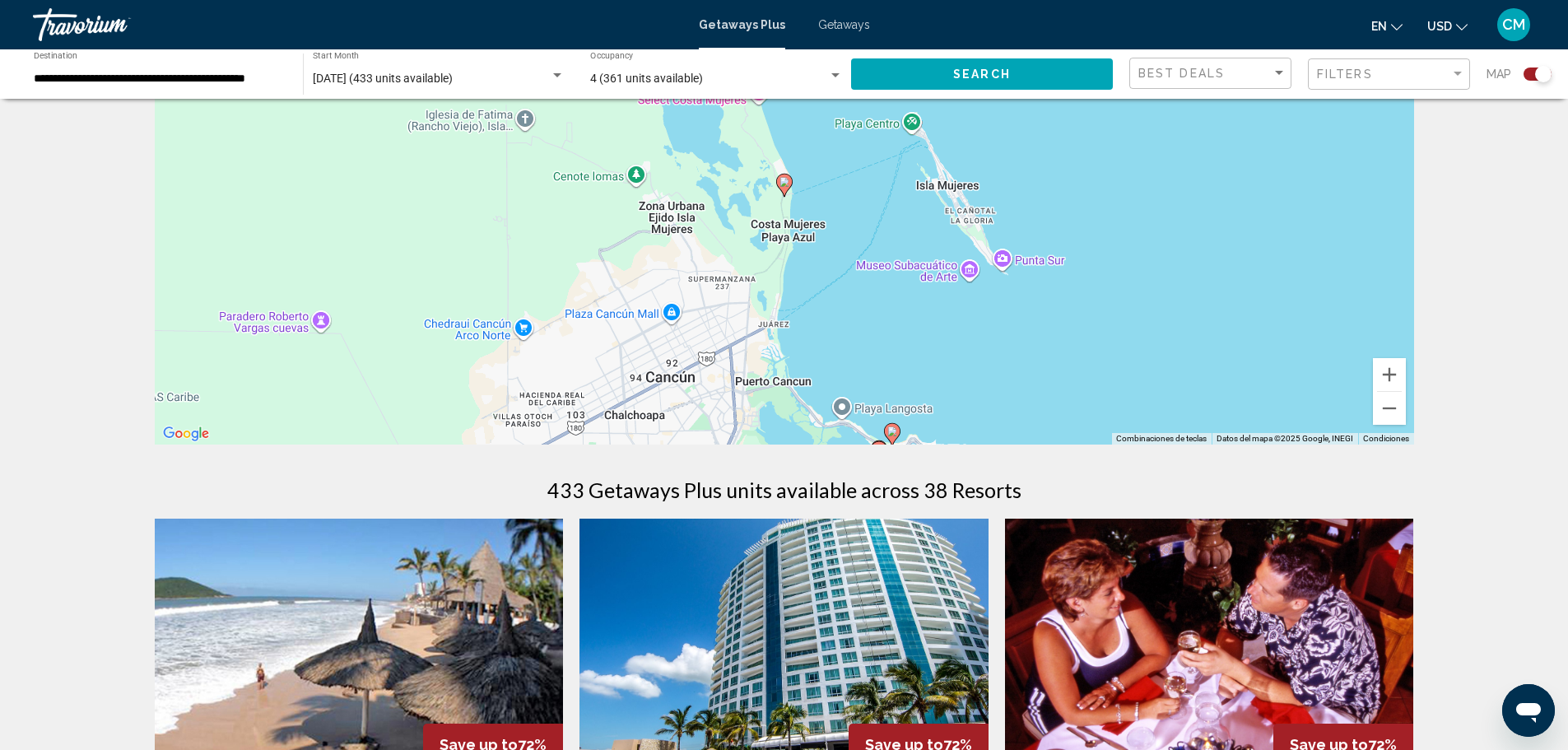
click at [890, 429] on image "Main content" at bounding box center [892, 432] width 9 height 9
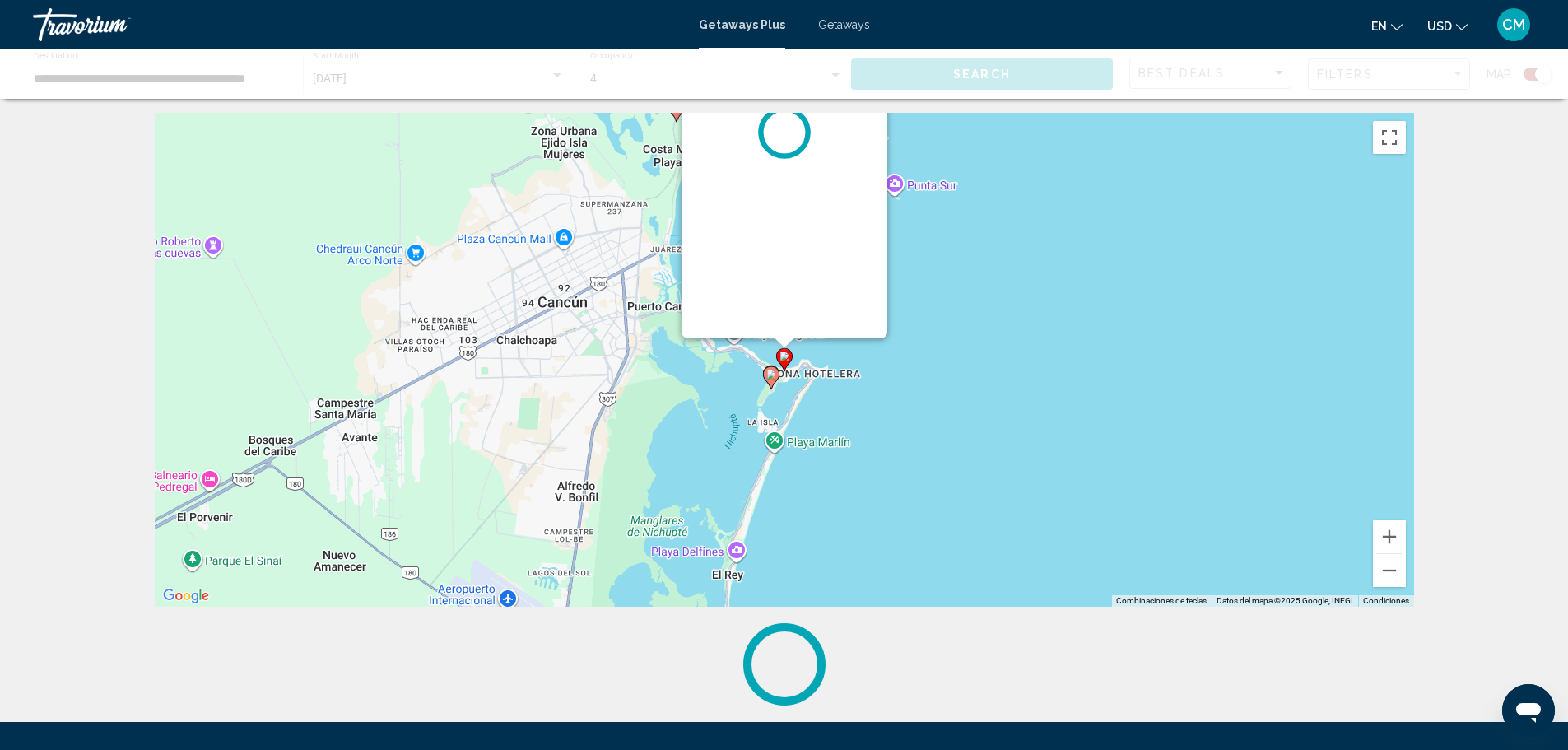
scroll to position [0, 0]
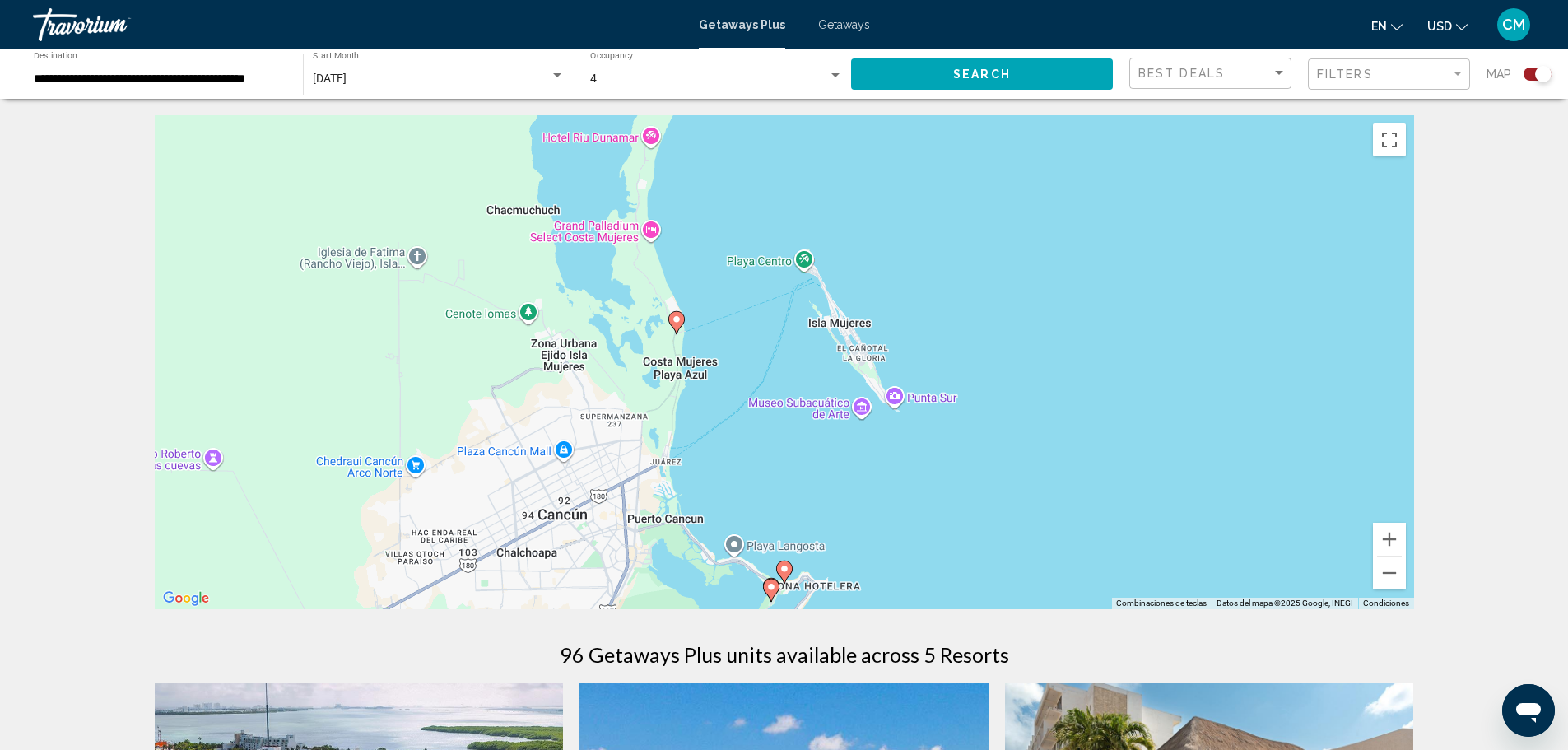
click at [784, 572] on image "Main content" at bounding box center [784, 569] width 9 height 9
